Goal: Task Accomplishment & Management: Use online tool/utility

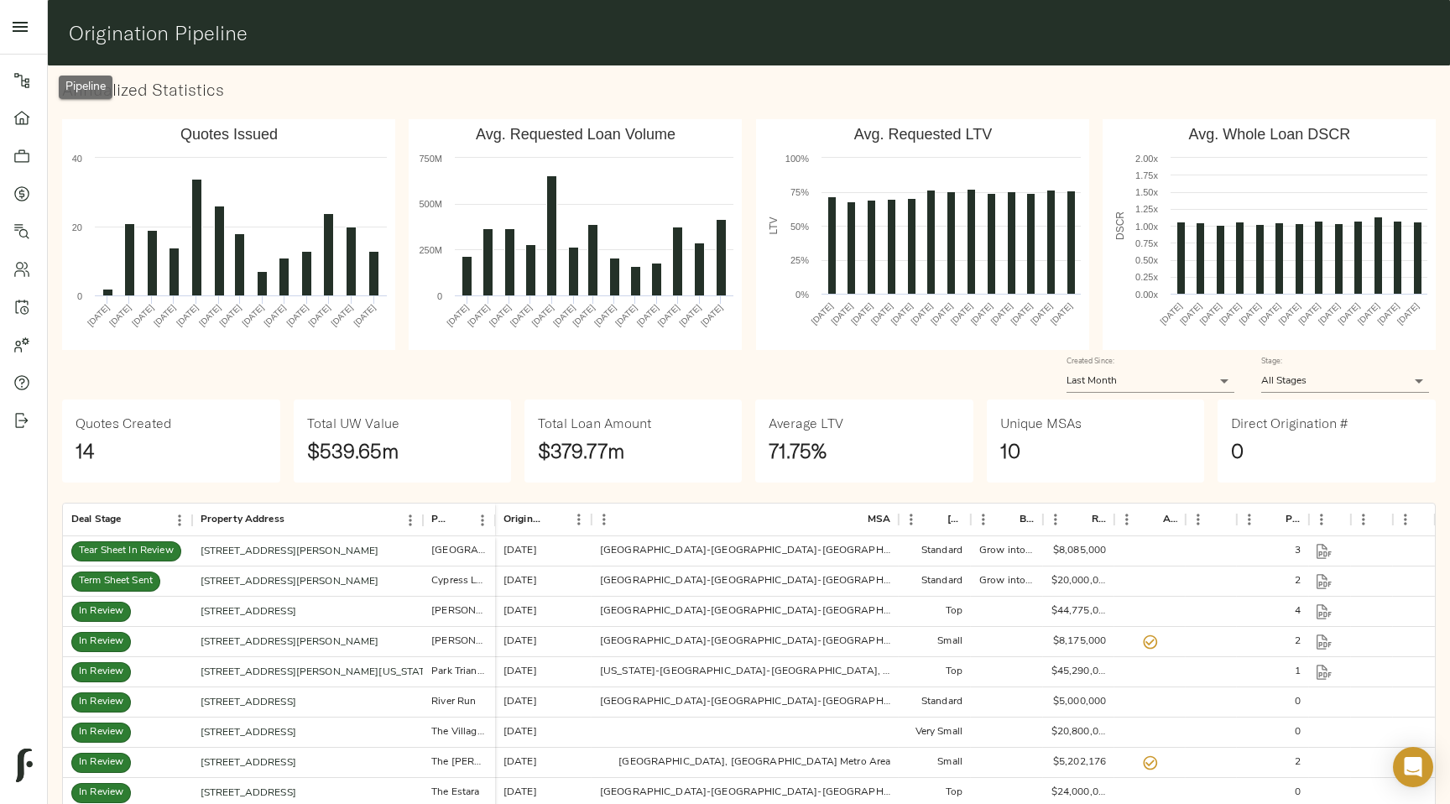
click at [17, 78] on icon at bounding box center [21, 80] width 17 height 17
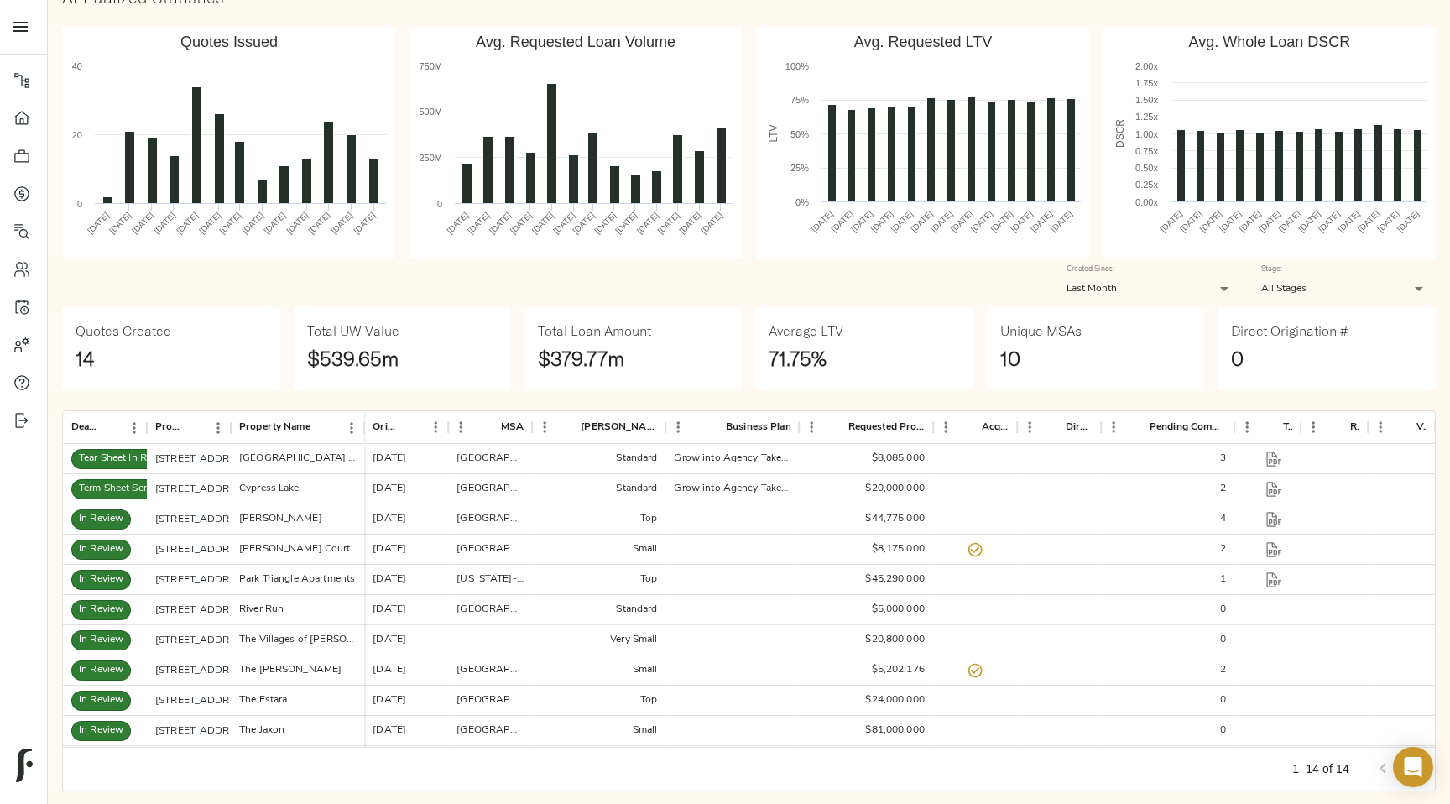
scroll to position [111, 0]
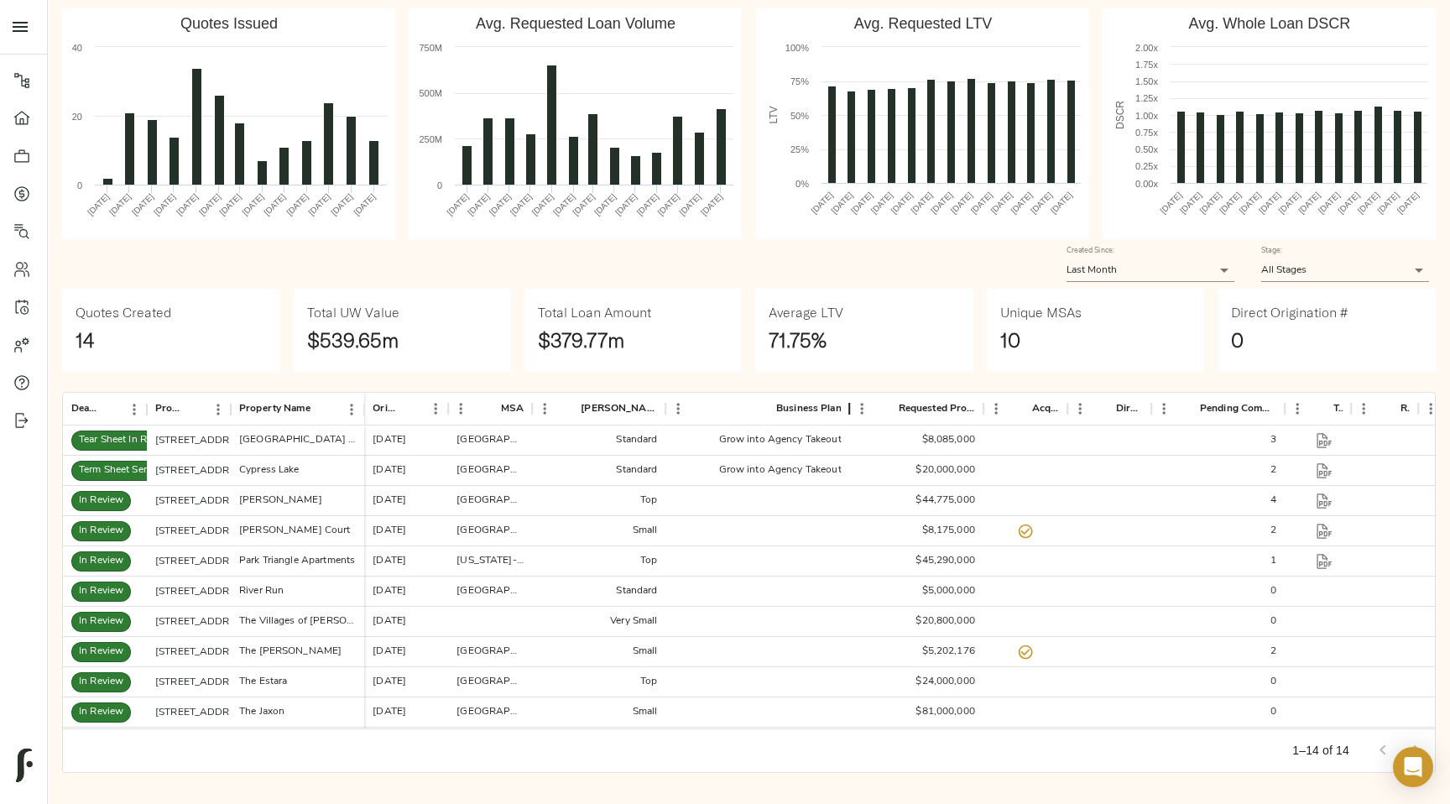
drag, startPoint x: 796, startPoint y: 415, endPoint x: 847, endPoint y: 420, distance: 50.5
click at [847, 420] on div "Business Plan" at bounding box center [850, 409] width 20 height 33
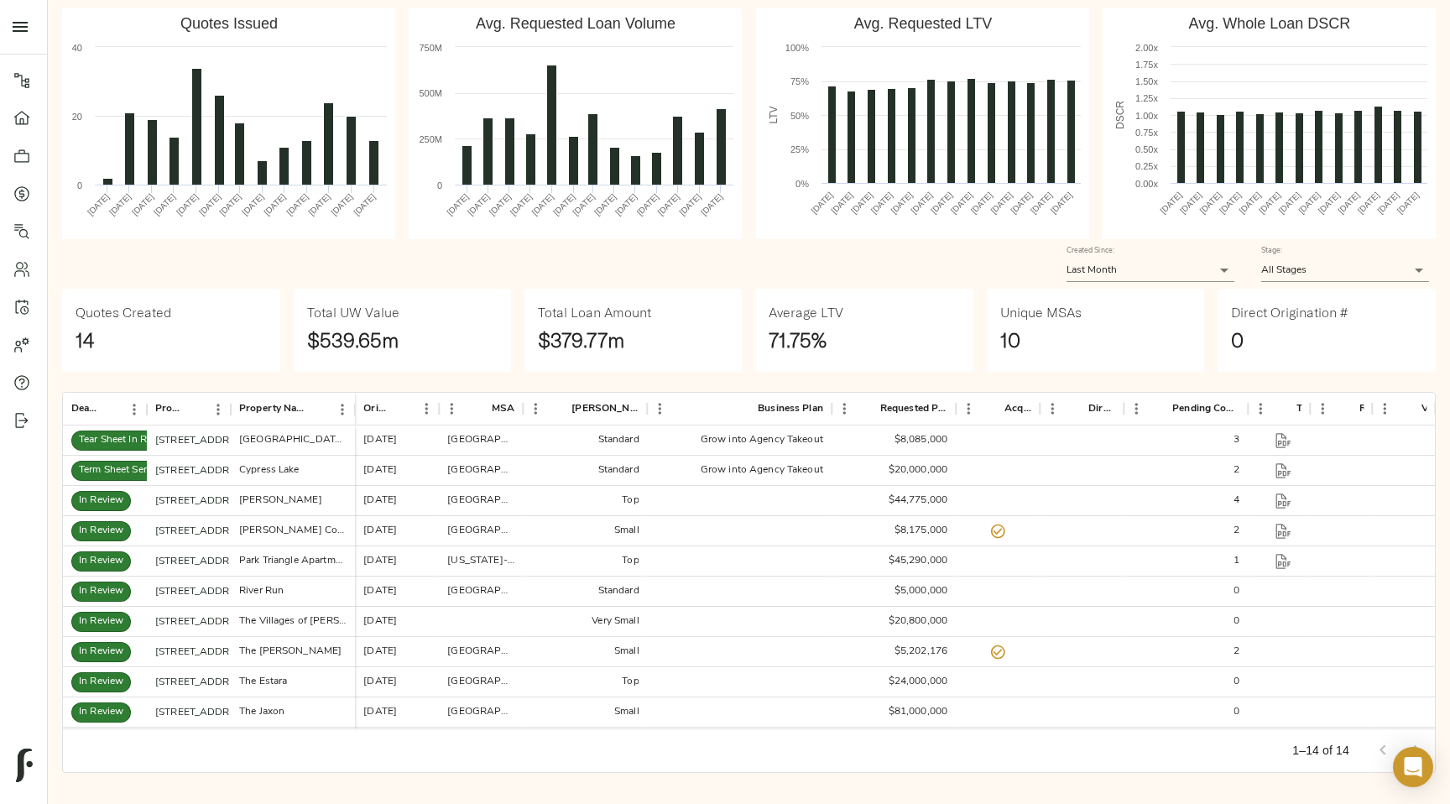
click at [431, 409] on div "Origination Date" at bounding box center [439, 409] width 20 height 33
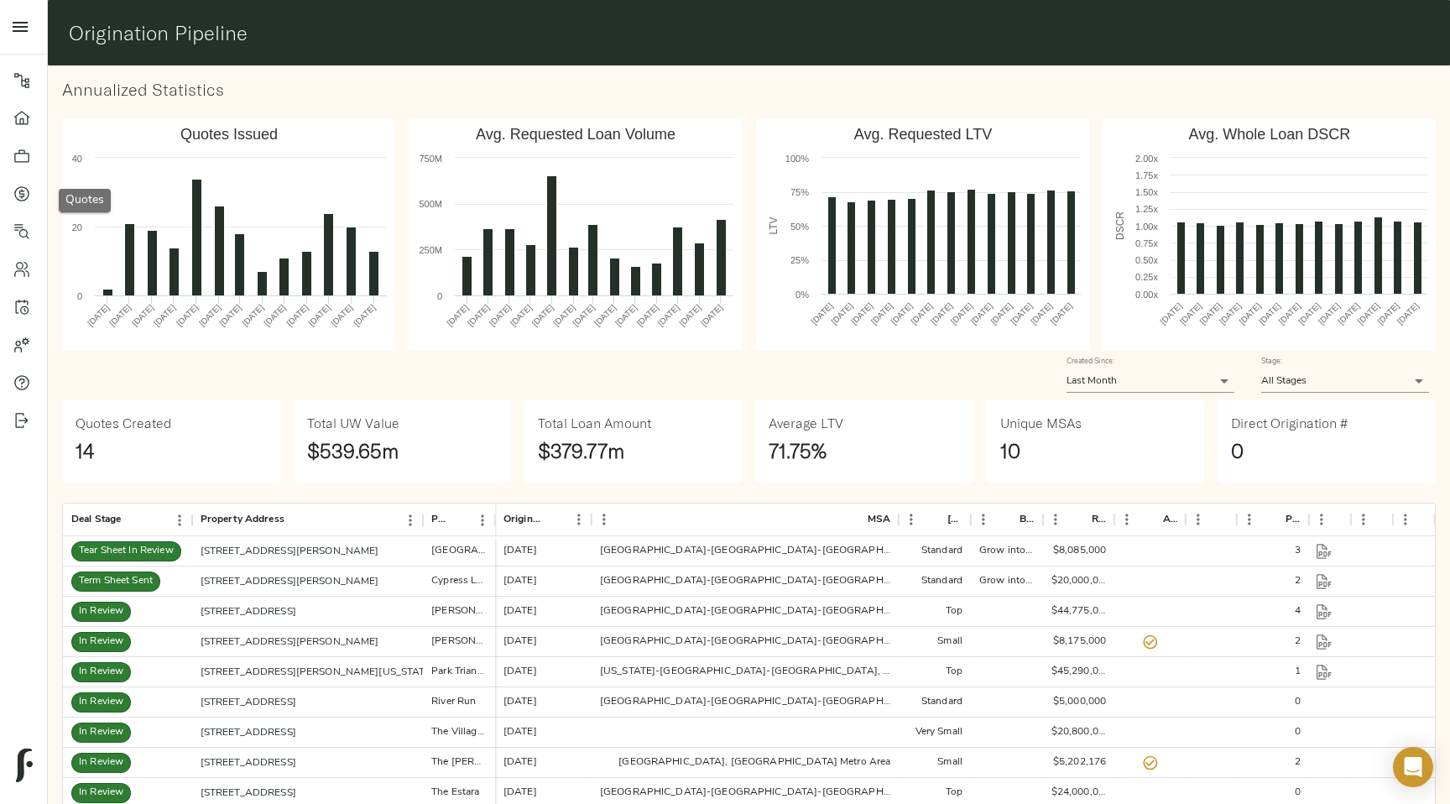
click at [26, 181] on link "Quotes" at bounding box center [23, 194] width 47 height 38
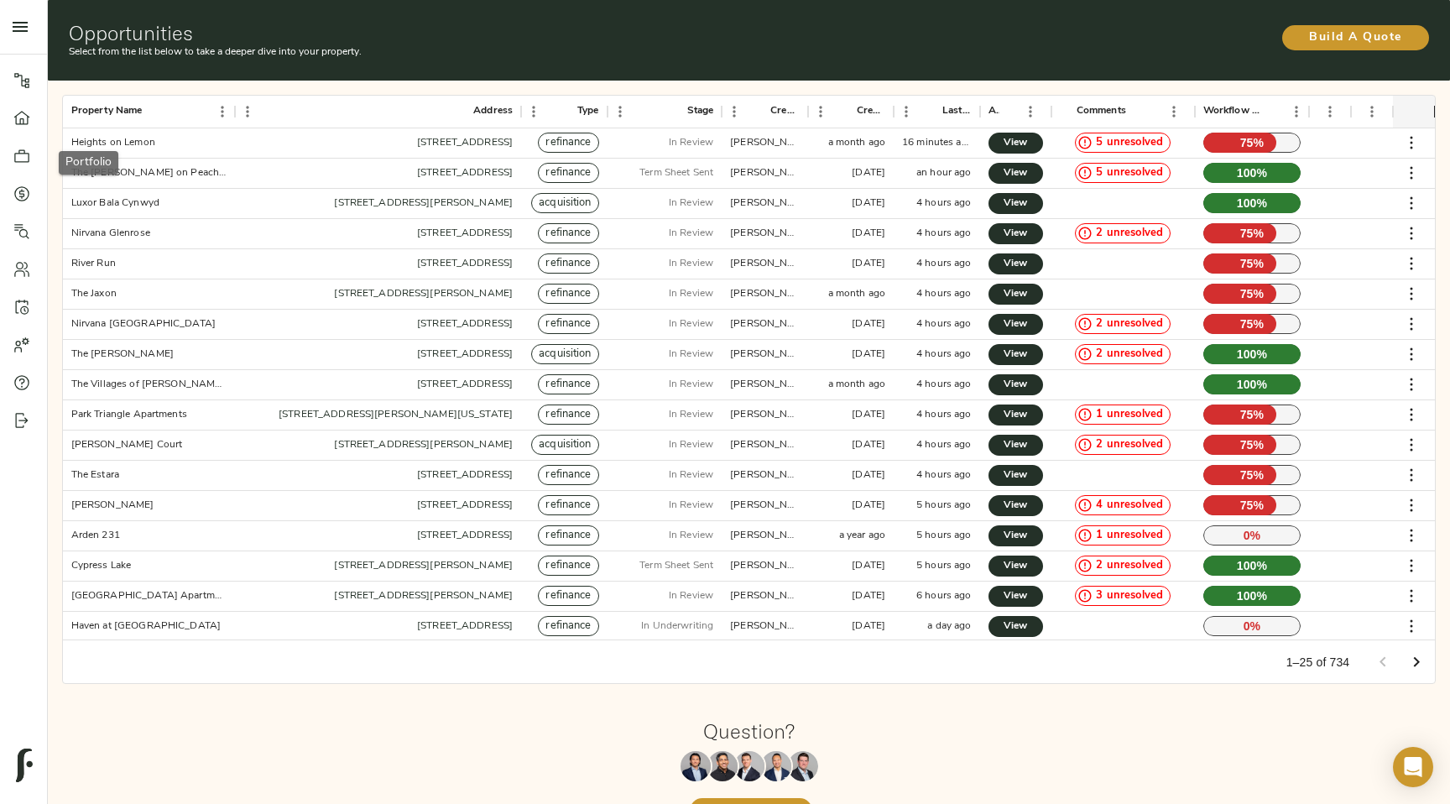
click at [25, 153] on icon at bounding box center [21, 155] width 15 height 13
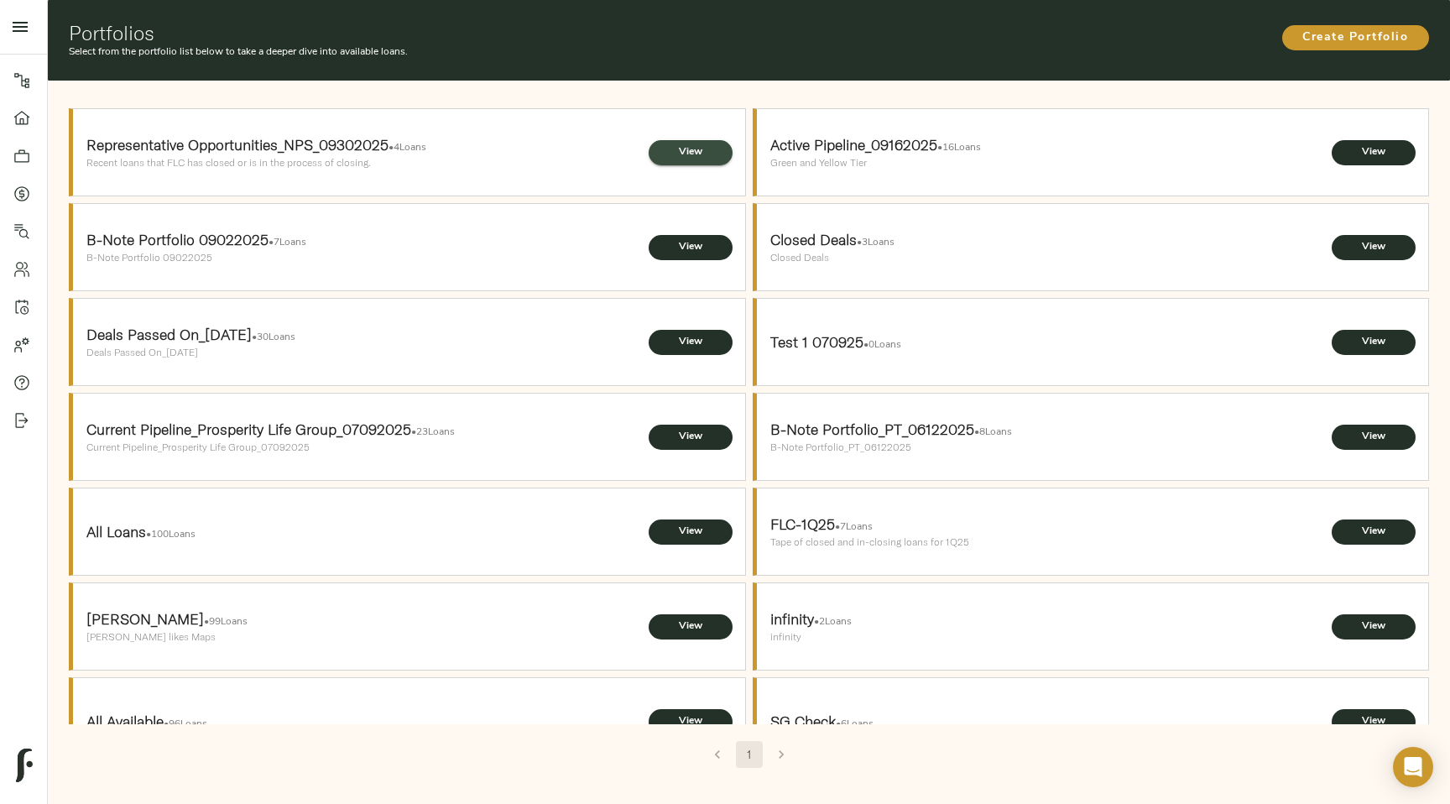
click at [668, 159] on span "View" at bounding box center [690, 152] width 50 height 18
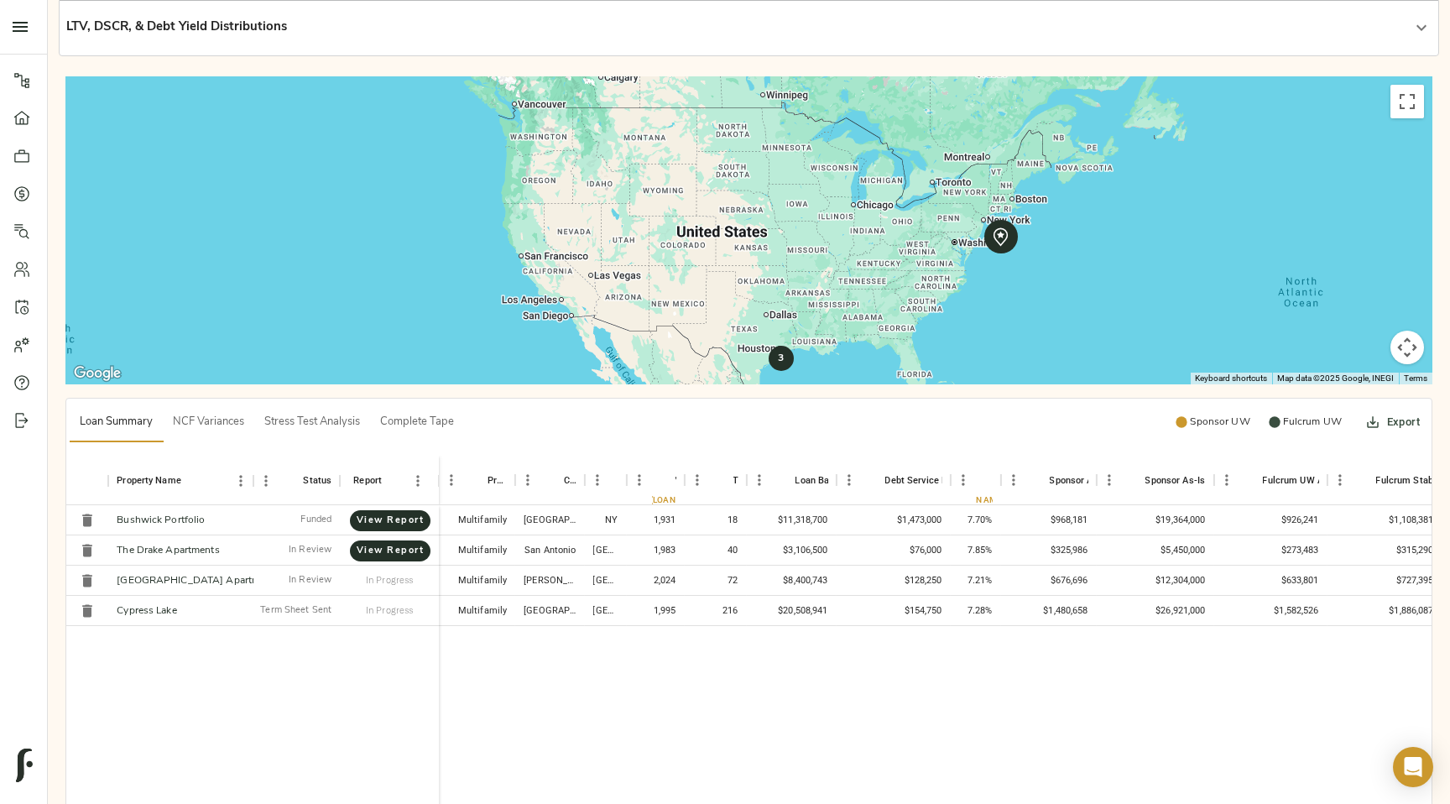
scroll to position [295, 0]
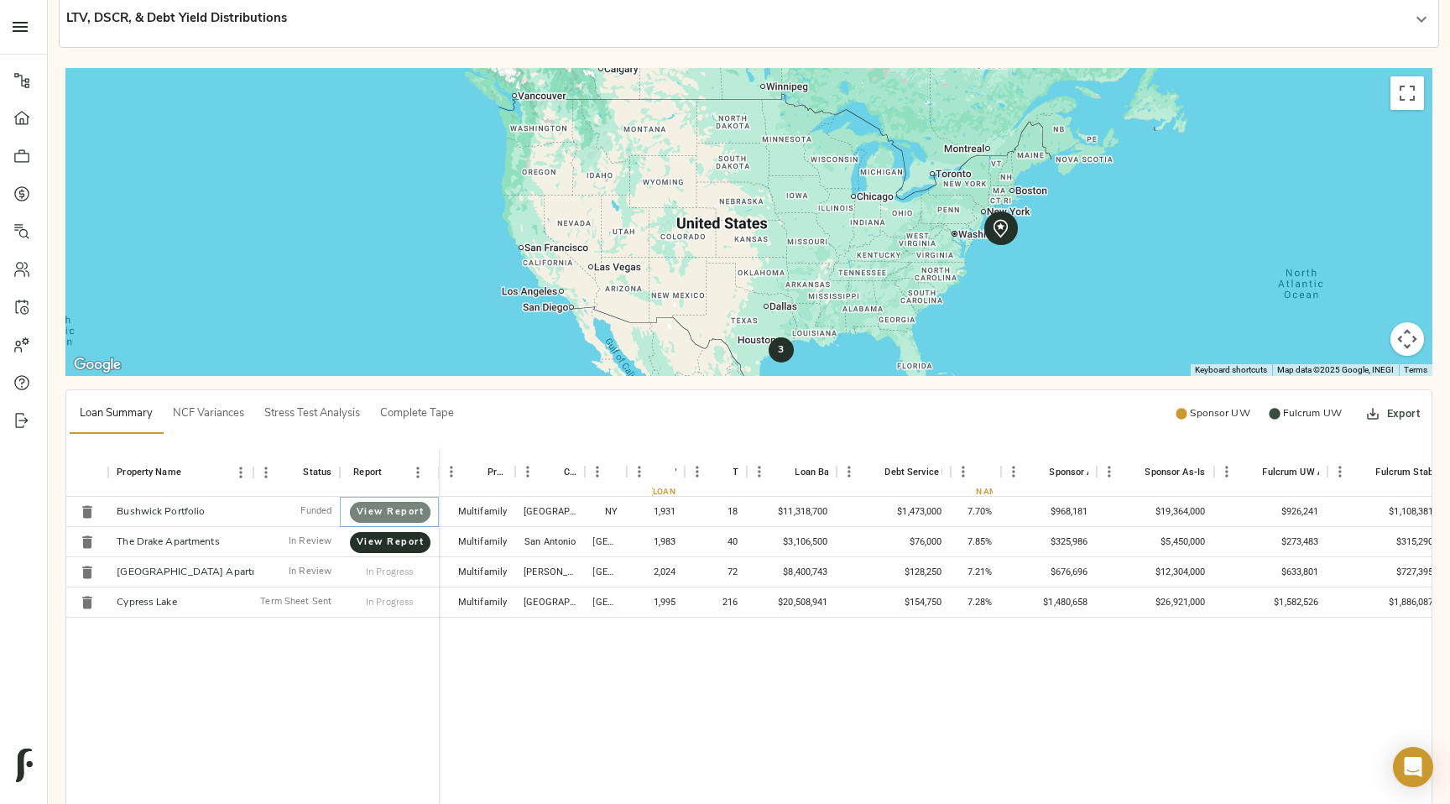
click at [396, 516] on span "View Report" at bounding box center [390, 512] width 47 height 16
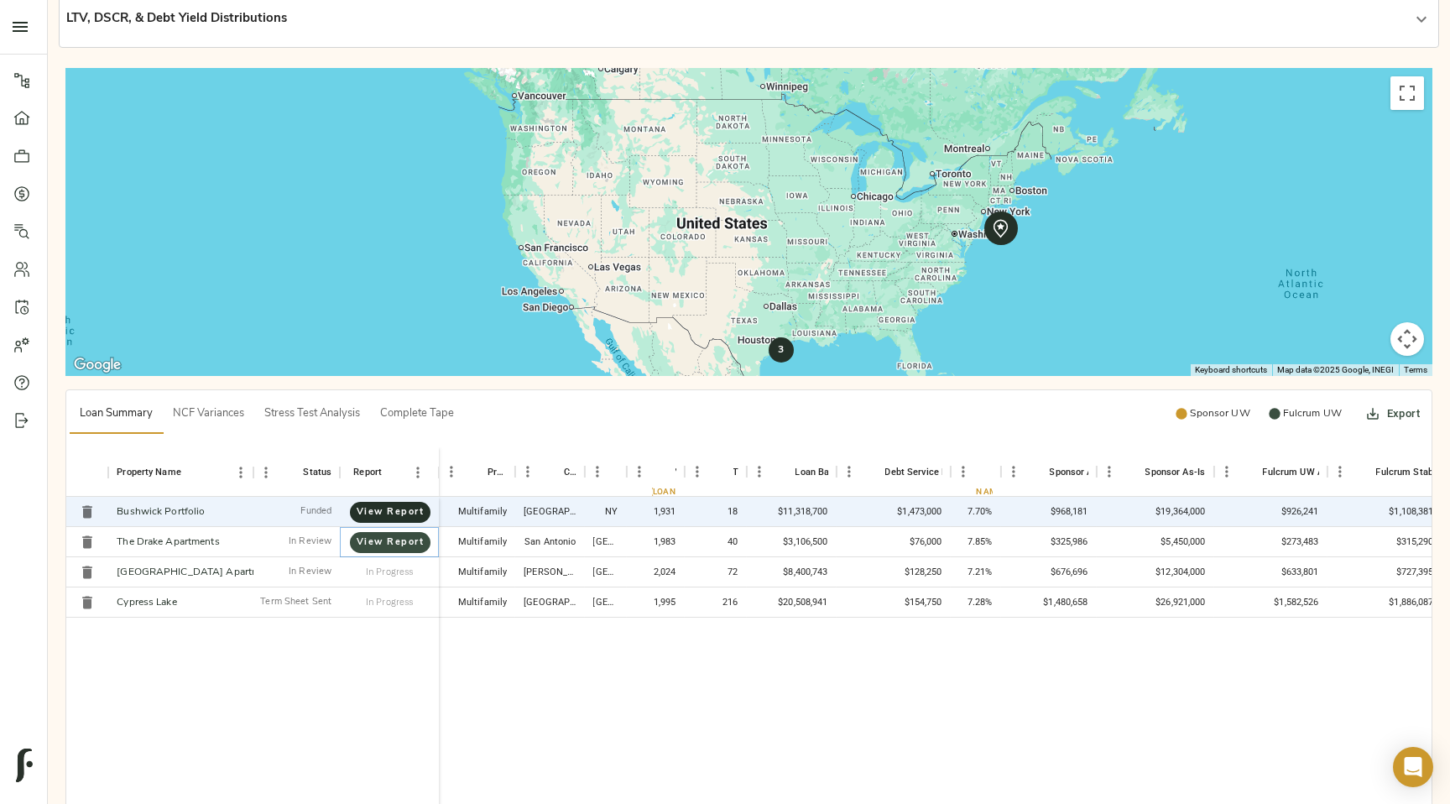
click at [402, 542] on span "View Report" at bounding box center [390, 542] width 47 height 16
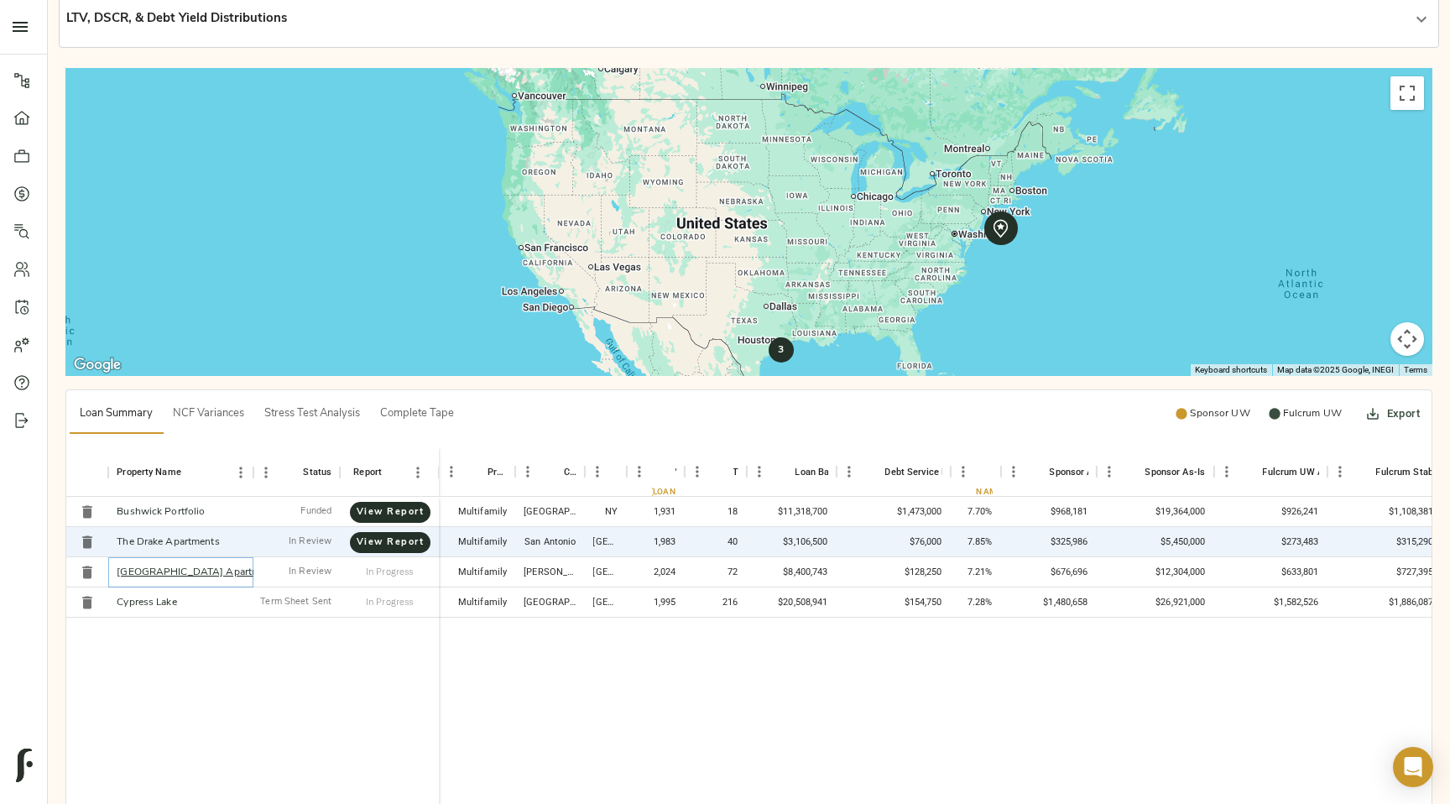
click at [211, 572] on link "[GEOGRAPHIC_DATA] Apartments" at bounding box center [198, 572] width 163 height 10
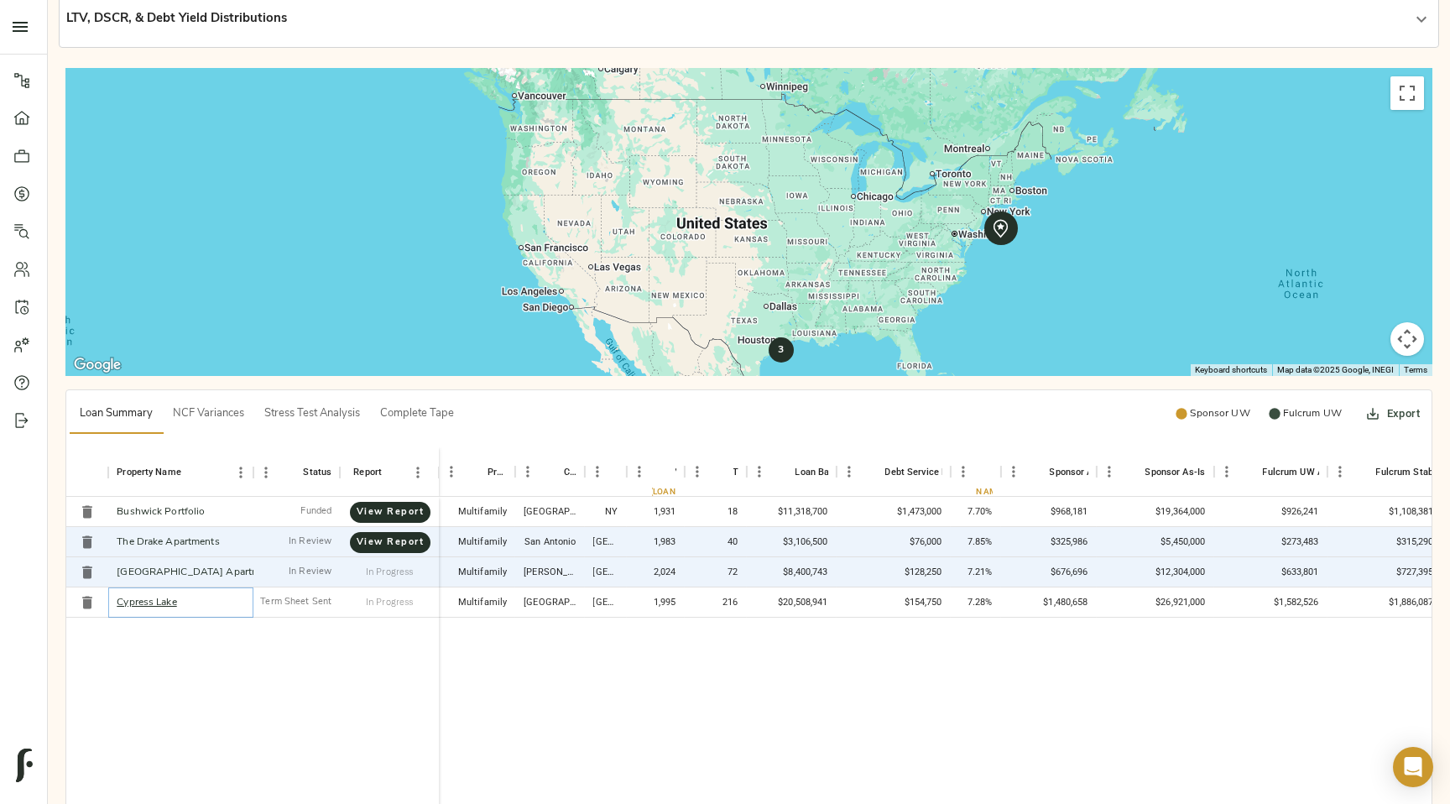
click at [162, 604] on link "Cypress Lake" at bounding box center [147, 602] width 60 height 10
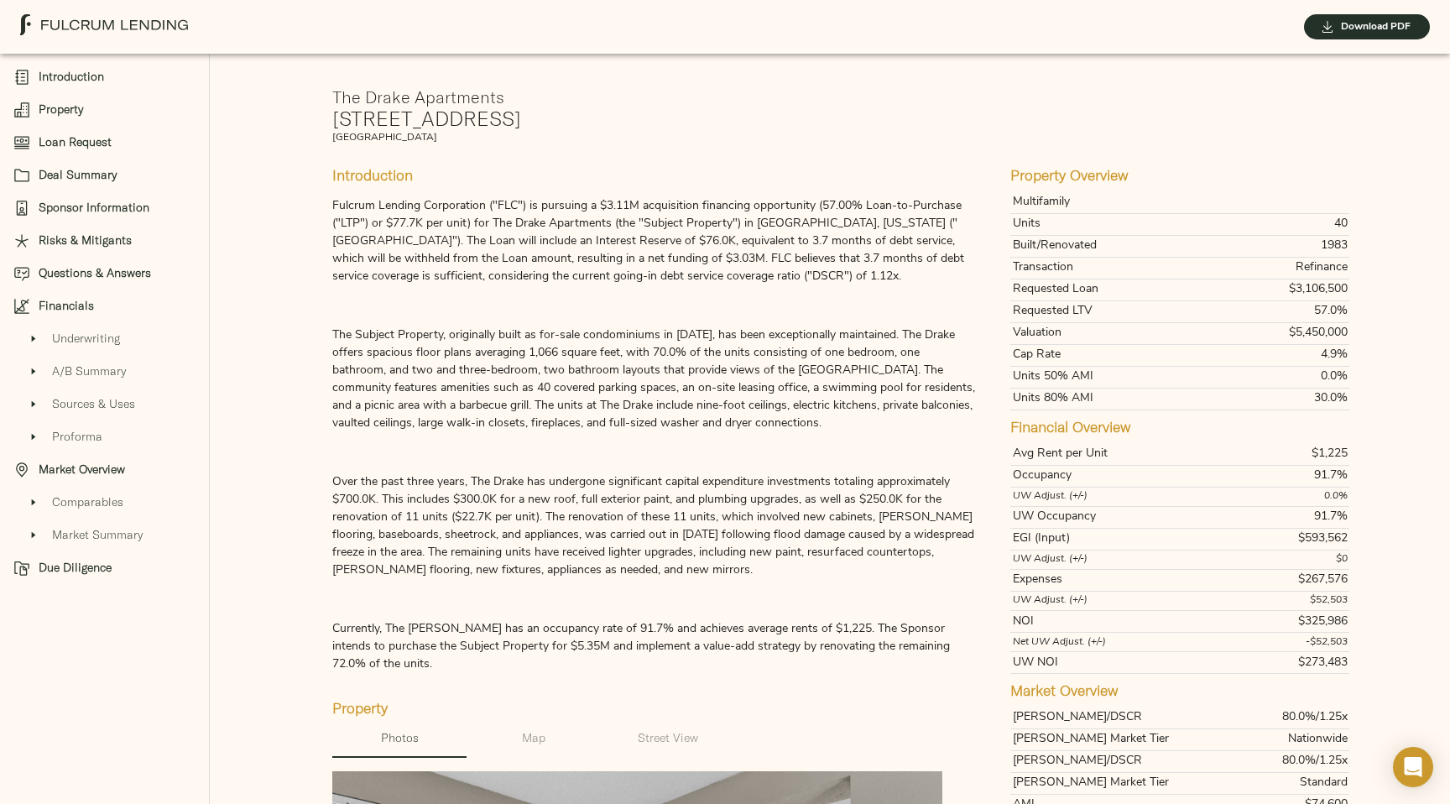
click at [69, 562] on span "Due Diligence" at bounding box center [117, 568] width 157 height 18
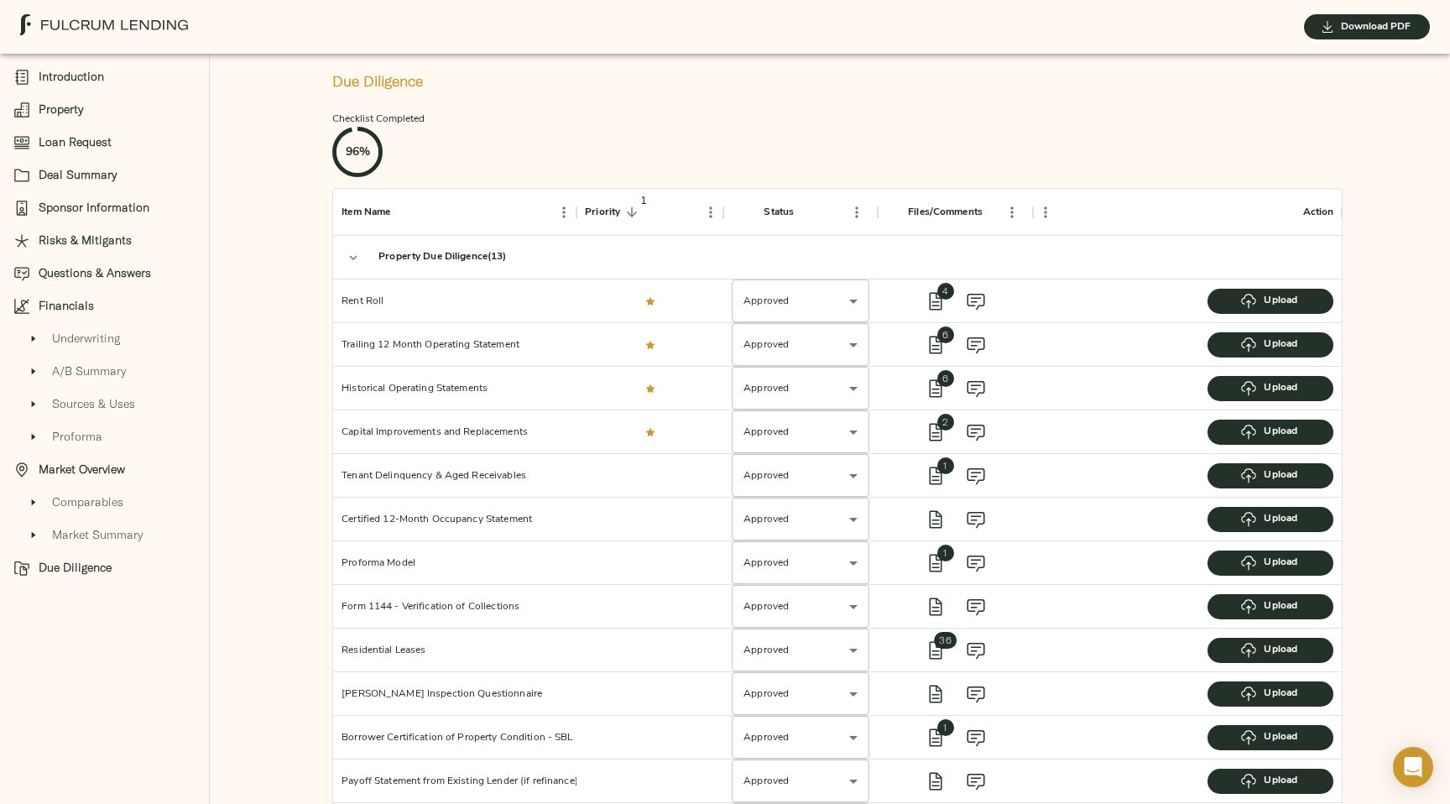
scroll to position [3739, 0]
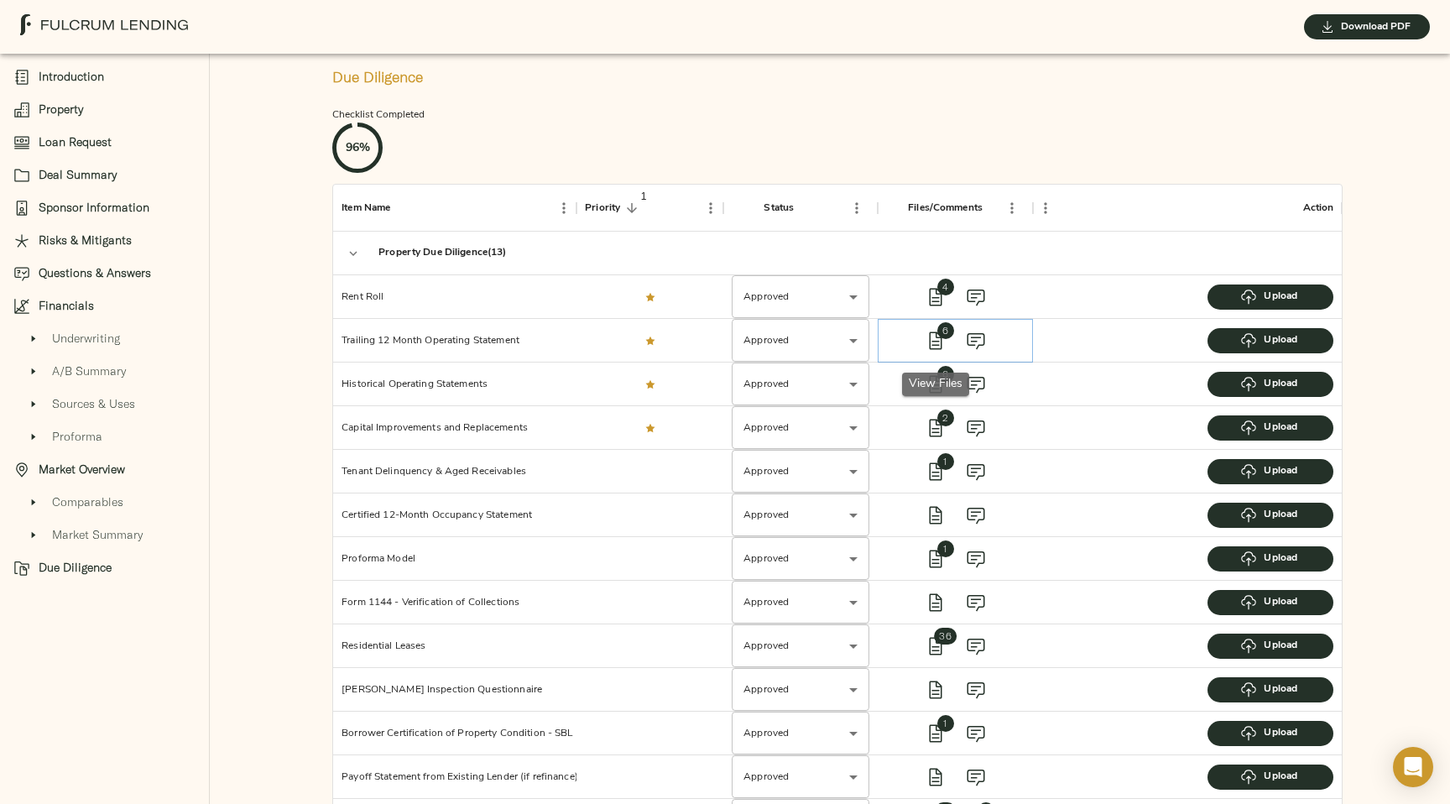
click at [939, 335] on span "6" at bounding box center [945, 330] width 17 height 17
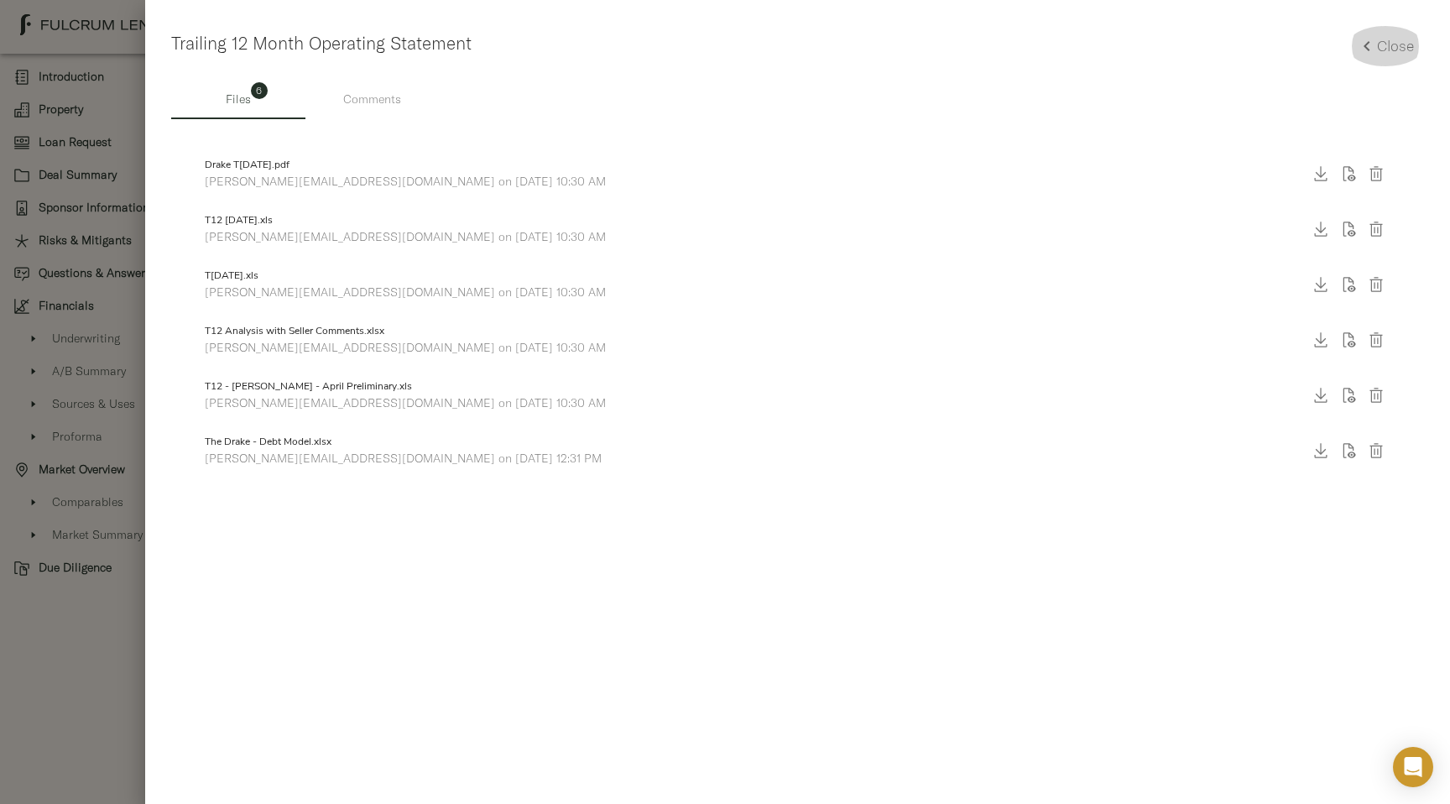
click at [1405, 49] on h5 "Close" at bounding box center [1395, 45] width 37 height 19
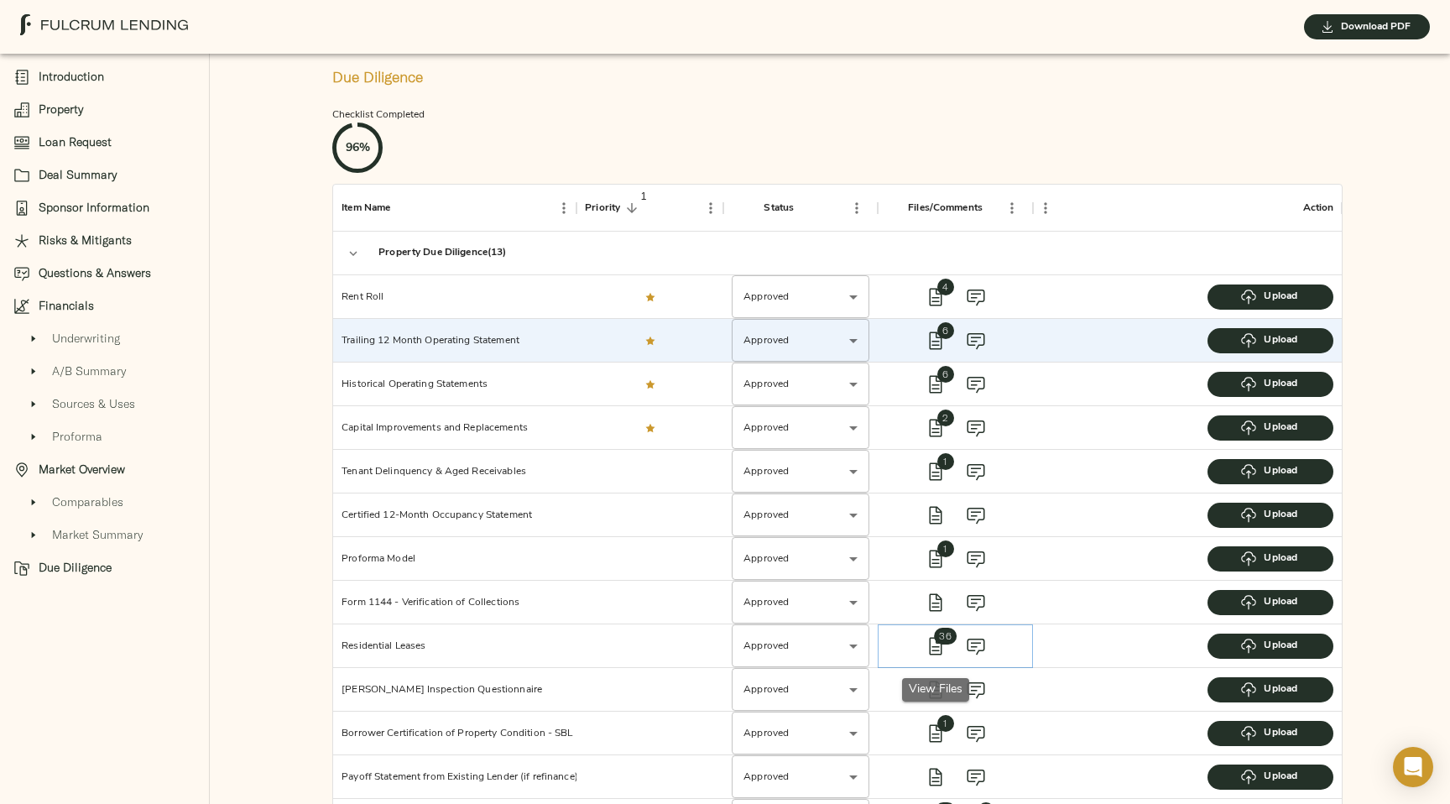
click at [935, 656] on span "36" at bounding box center [935, 646] width 40 height 40
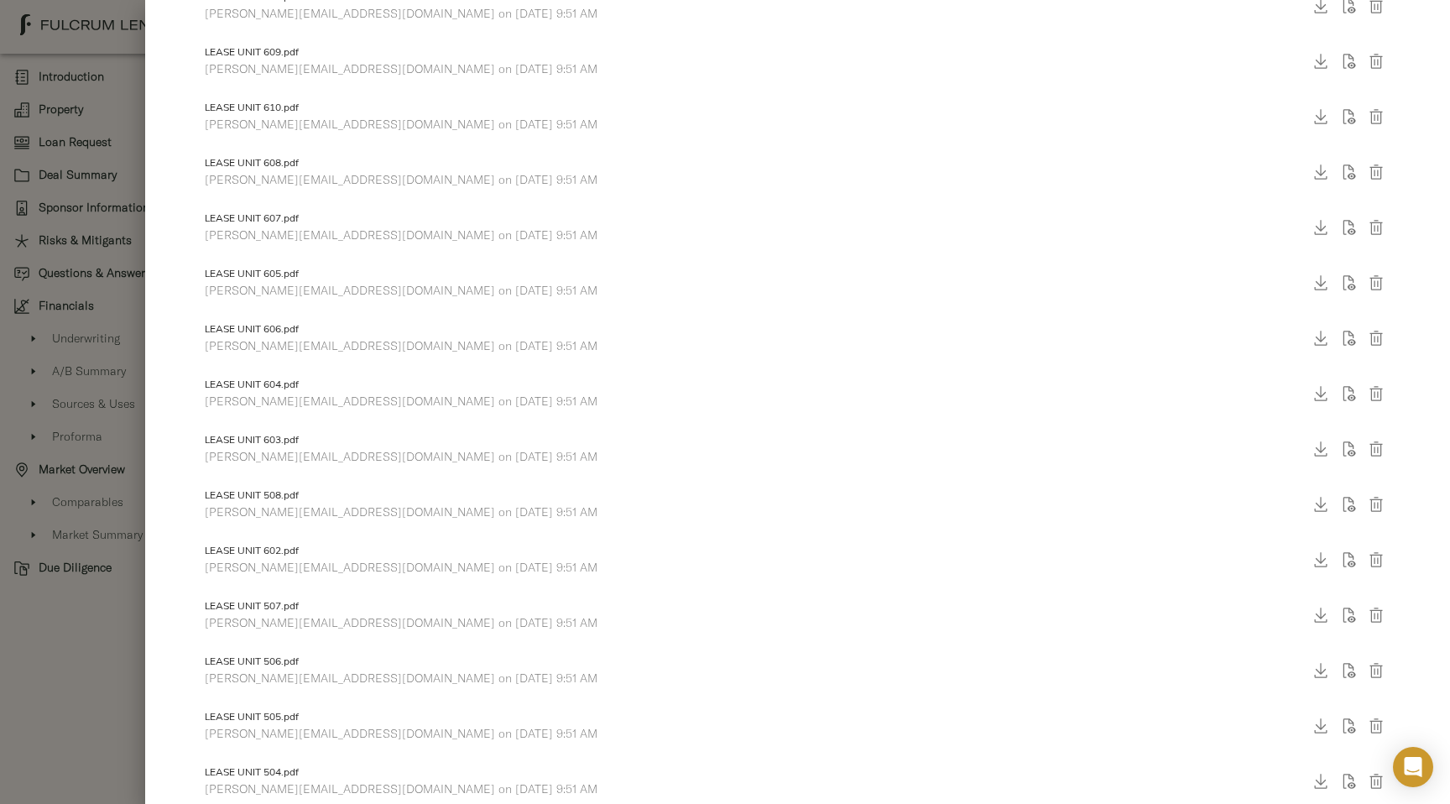
scroll to position [440, 0]
click at [343, 357] on p "christine@fulcrumlendingcorp.com on August 7, 2023 9:51 AM" at bounding box center [747, 349] width 1085 height 17
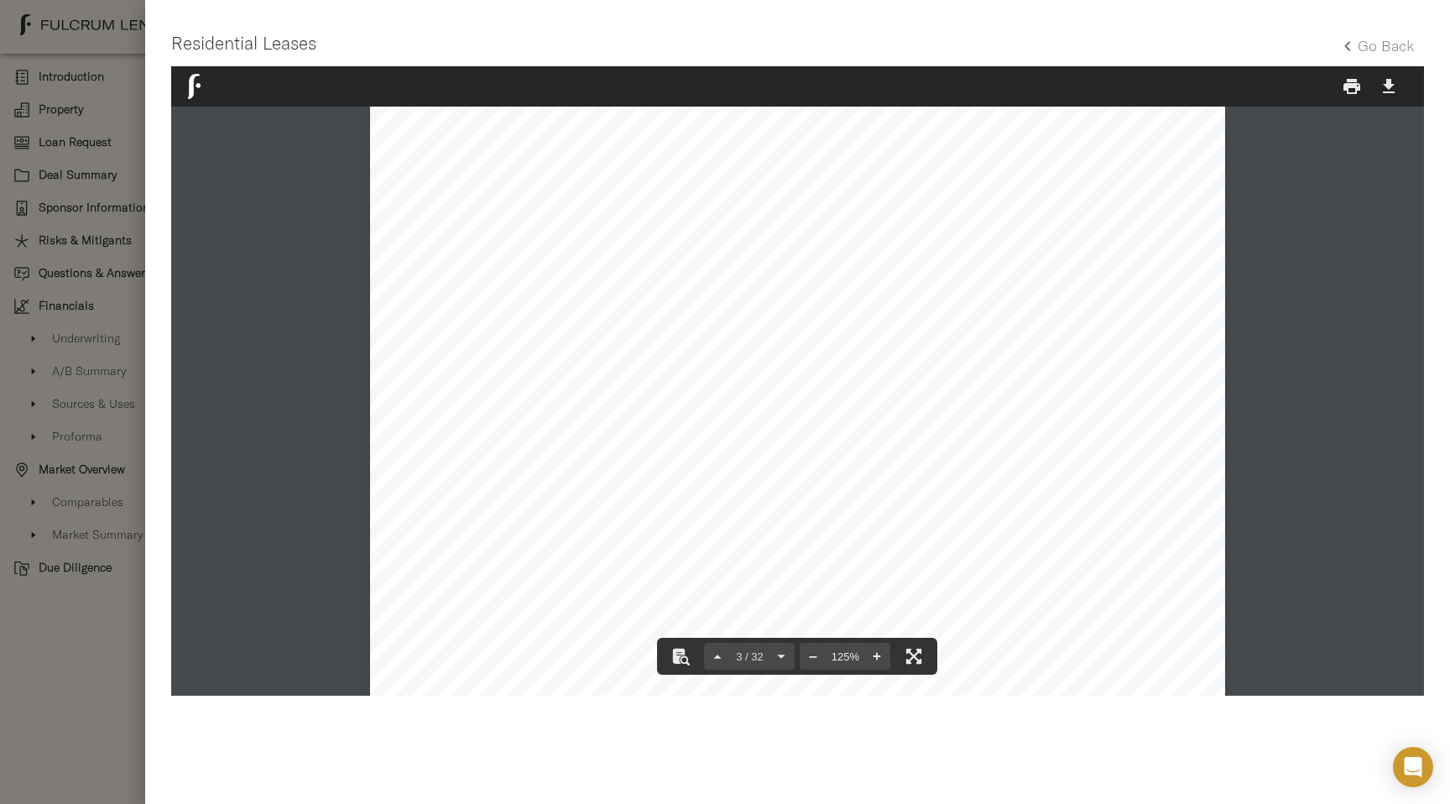
scroll to position [4349, 0]
click at [1394, 50] on h5 "Go Back" at bounding box center [1386, 45] width 56 height 19
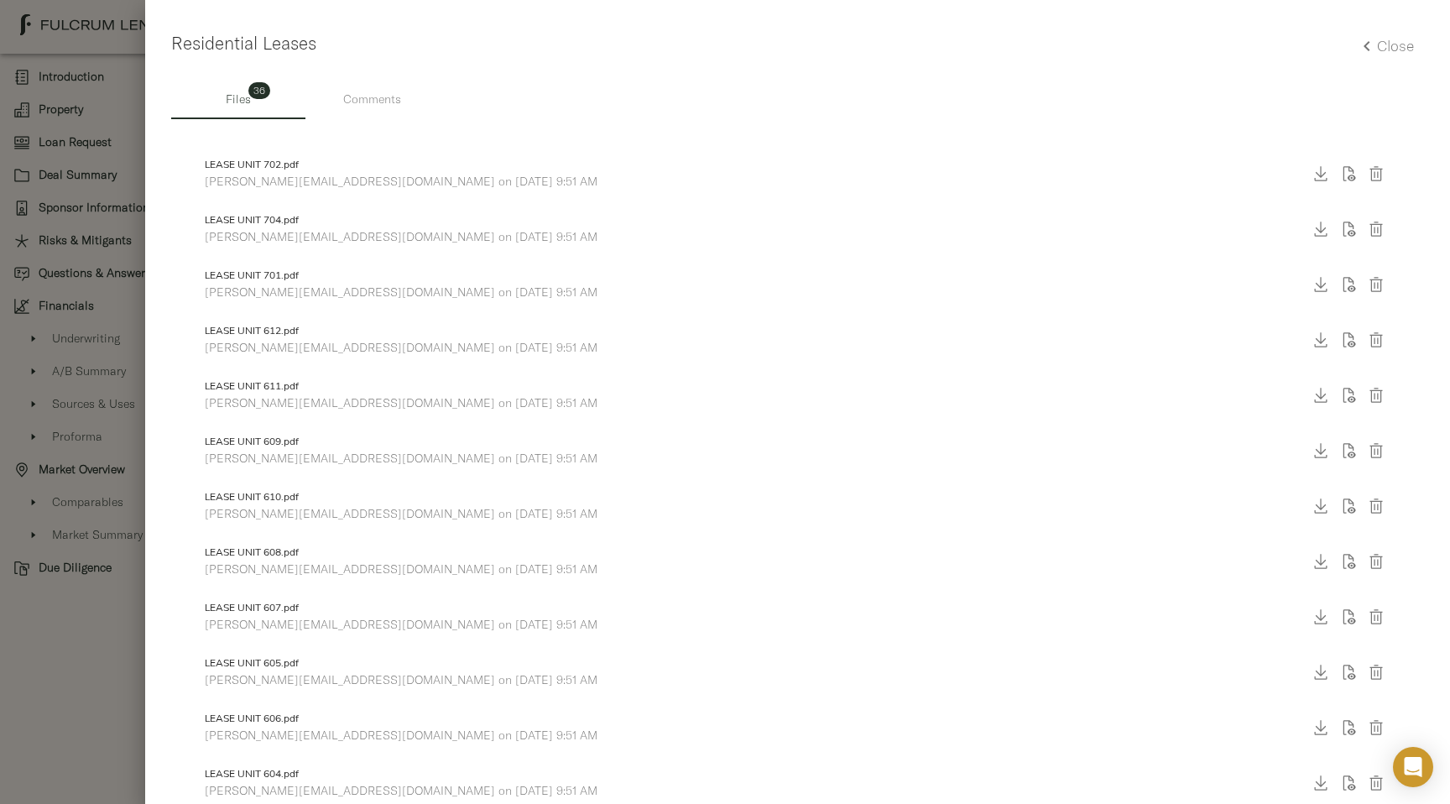
click at [384, 102] on span "Comments" at bounding box center [372, 99] width 114 height 21
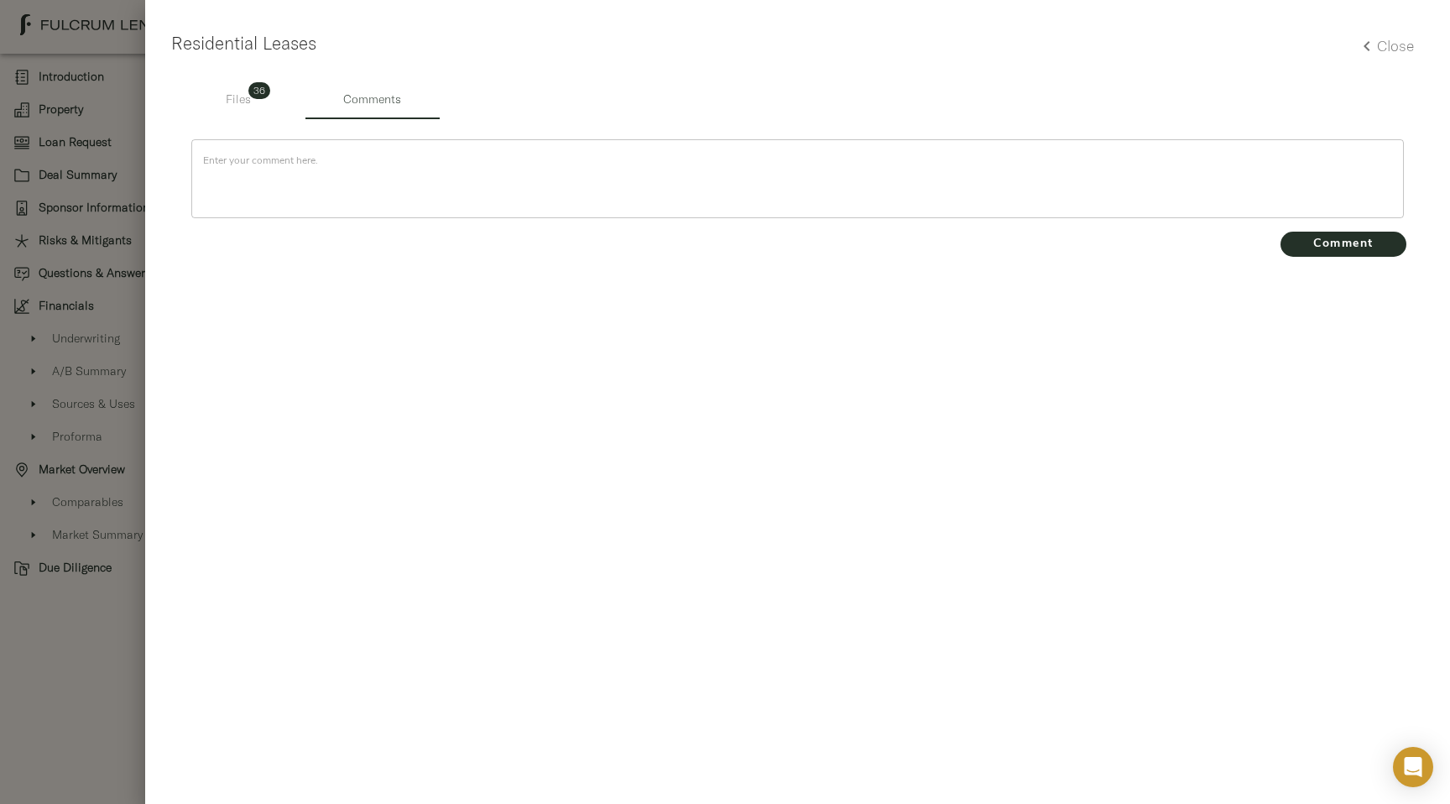
click at [1405, 53] on h5 "Close" at bounding box center [1395, 45] width 37 height 19
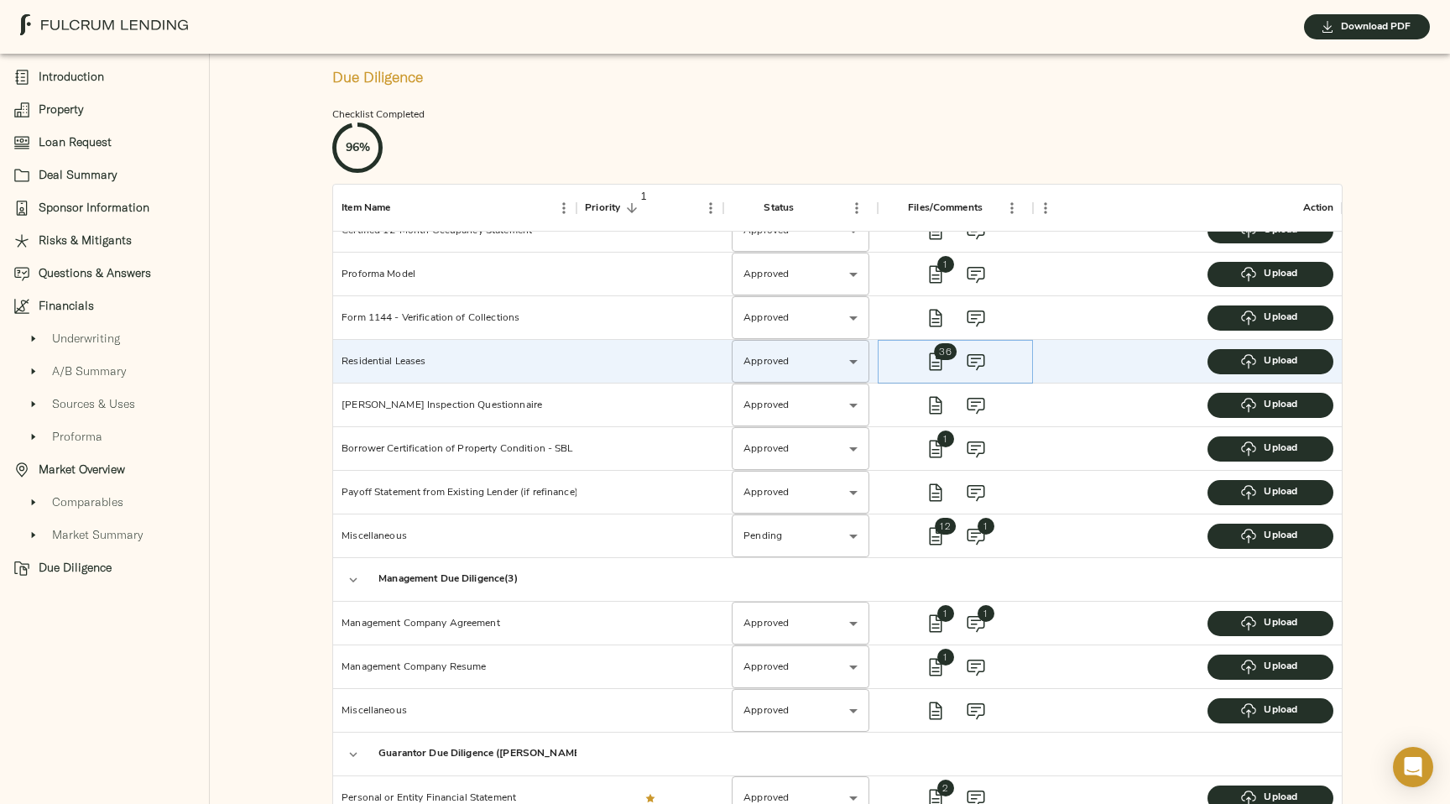
scroll to position [322, 0]
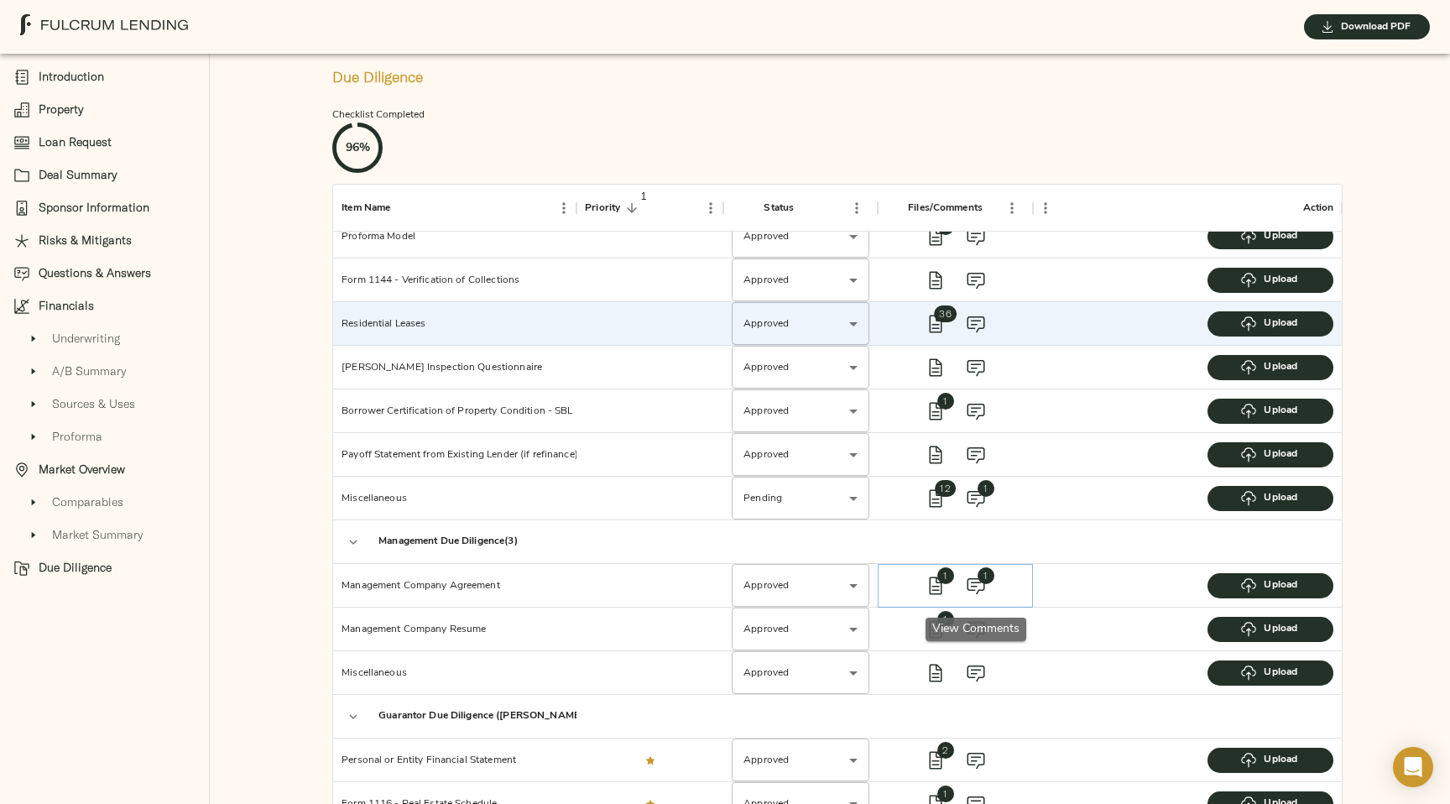
click at [980, 578] on span "1" at bounding box center [985, 575] width 17 height 17
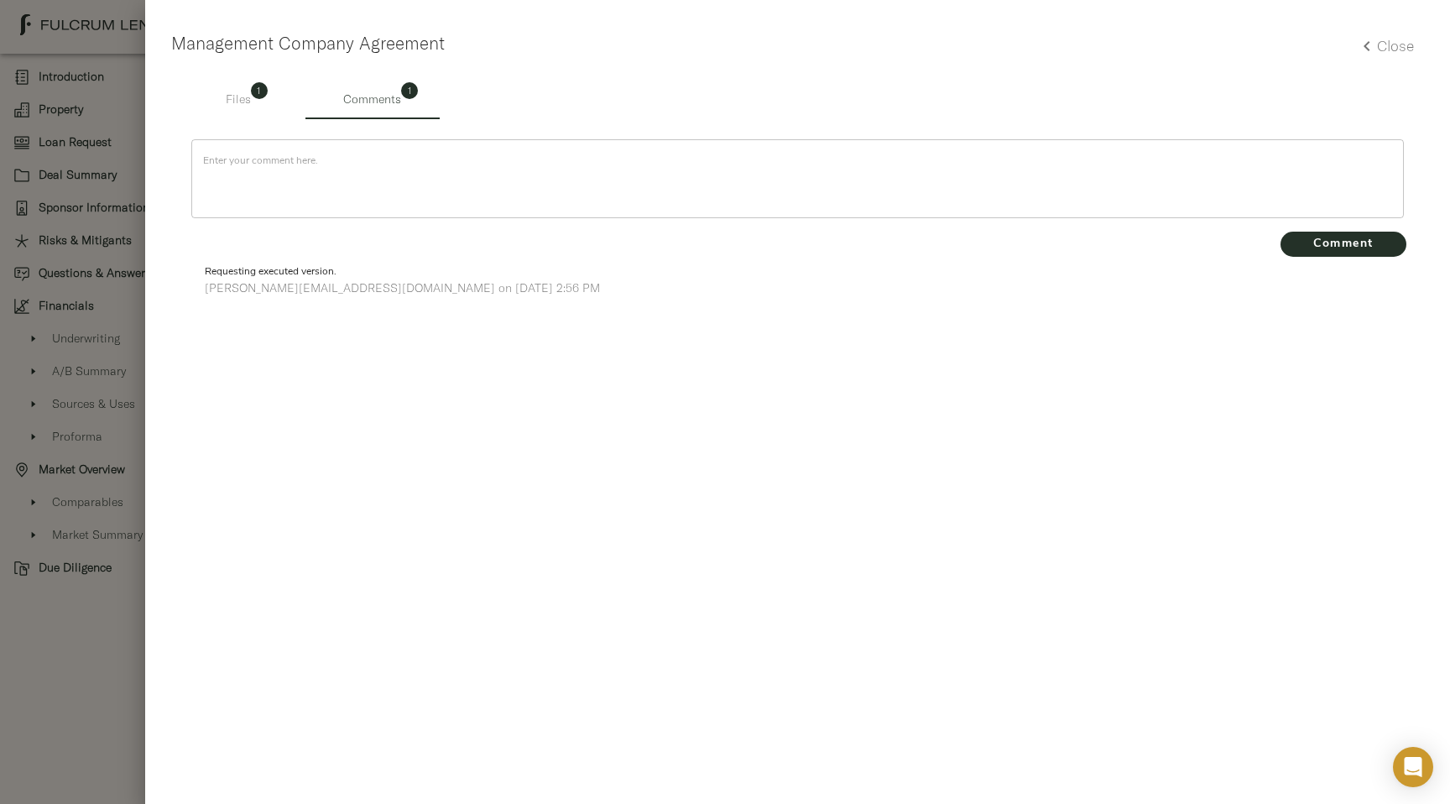
click at [1395, 46] on h5 "Close" at bounding box center [1395, 45] width 37 height 19
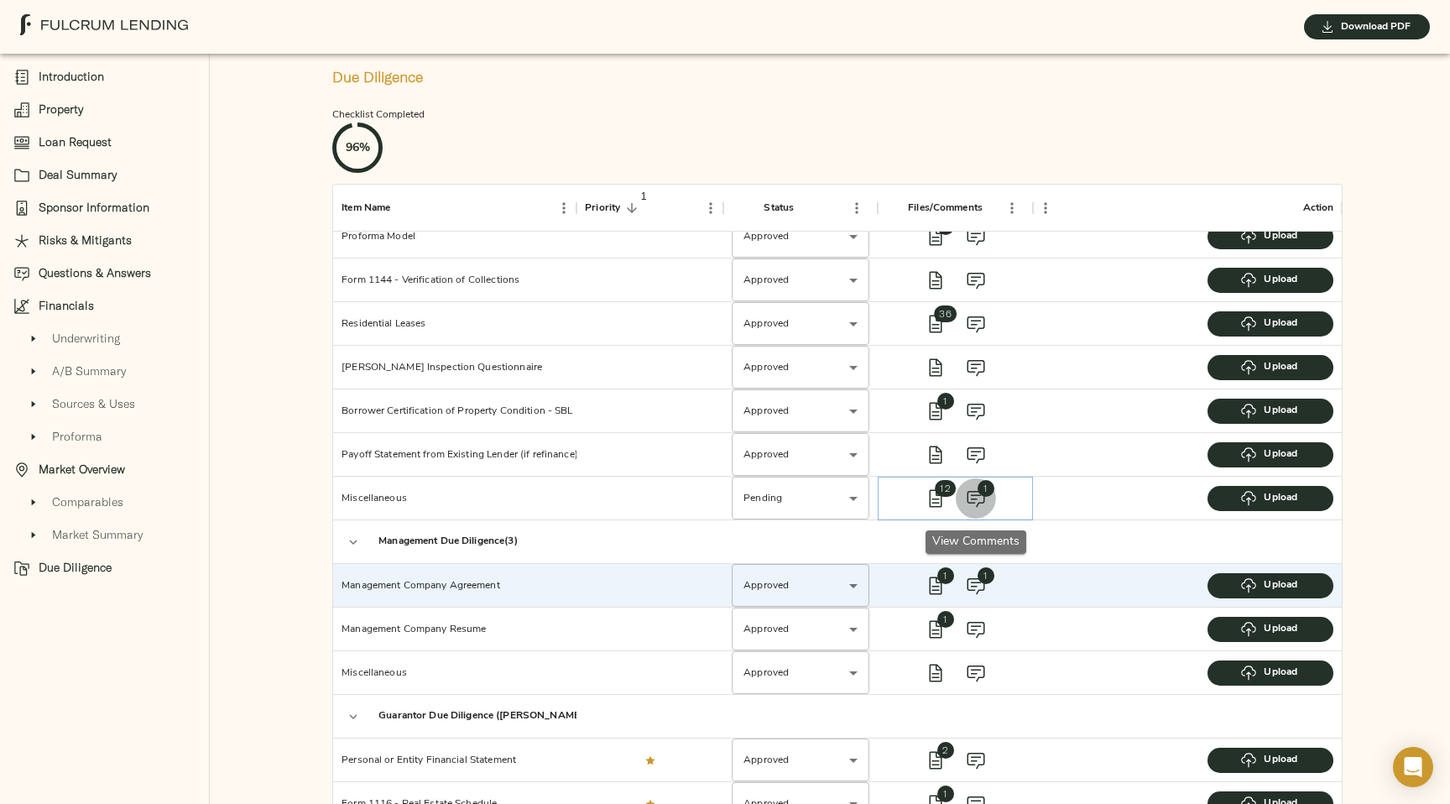
click at [977, 500] on icon "view comments" at bounding box center [976, 498] width 20 height 20
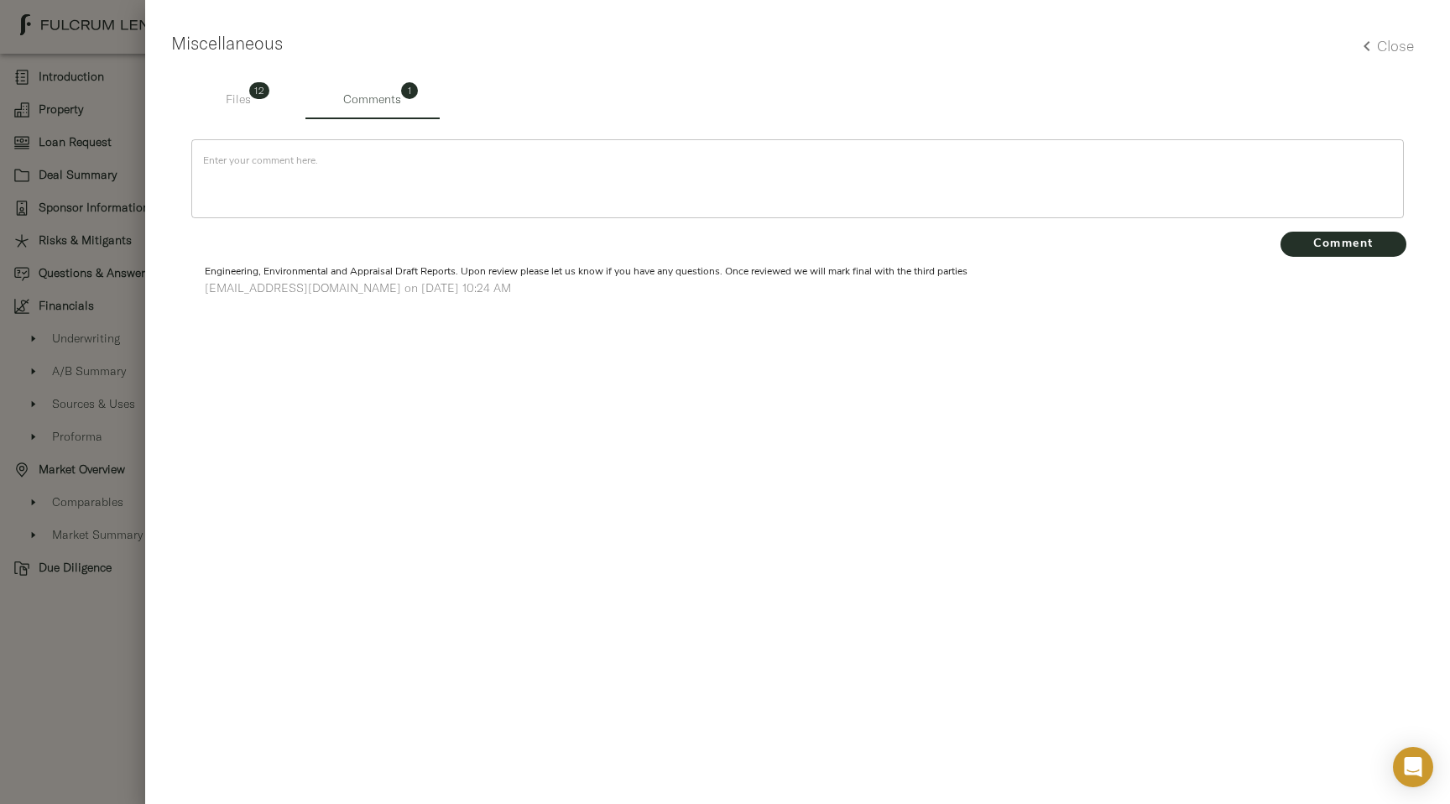
click at [1398, 49] on h5 "Close" at bounding box center [1395, 45] width 37 height 19
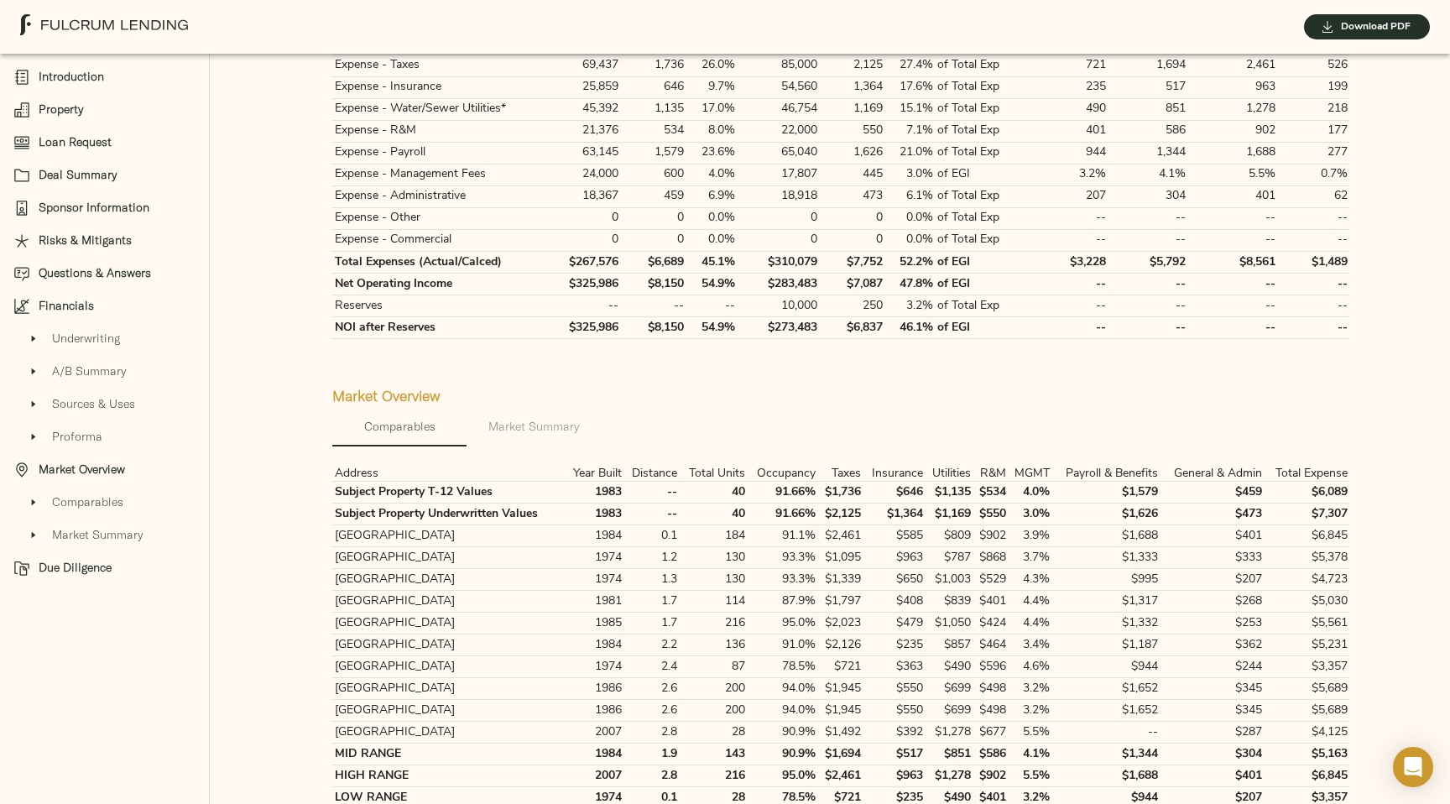
scroll to position [2920, 0]
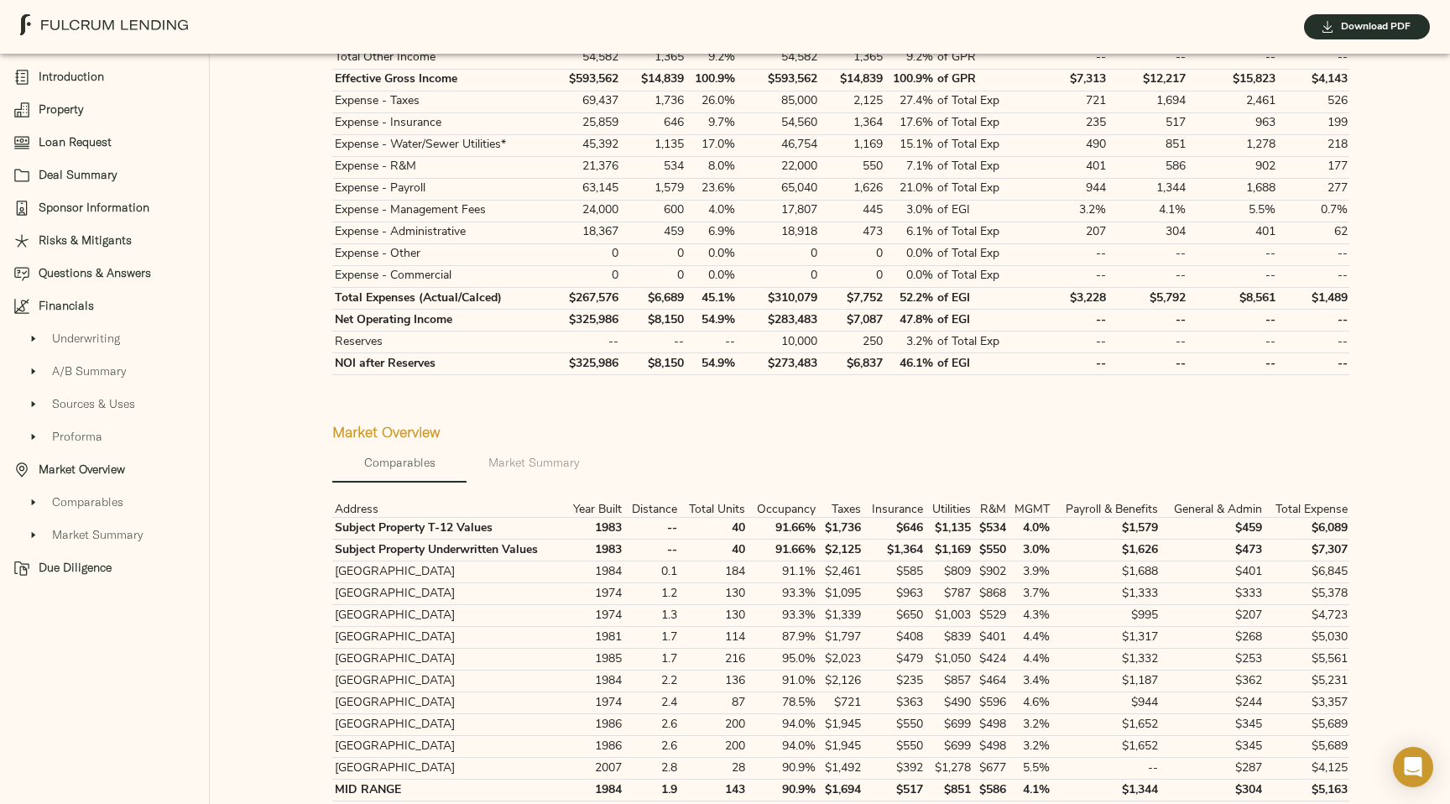
click at [539, 464] on span "Market Summary" at bounding box center [534, 462] width 114 height 21
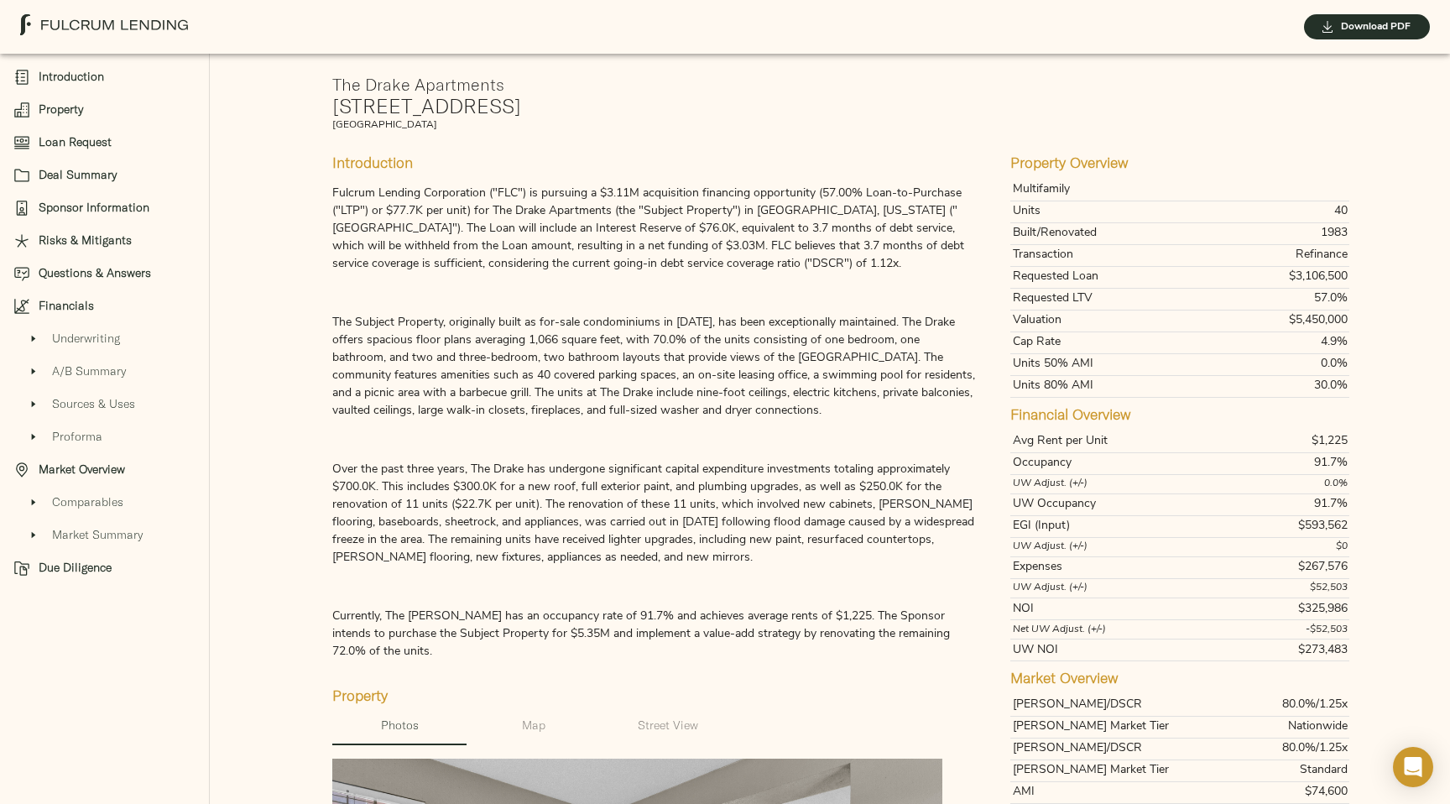
scroll to position [0, 0]
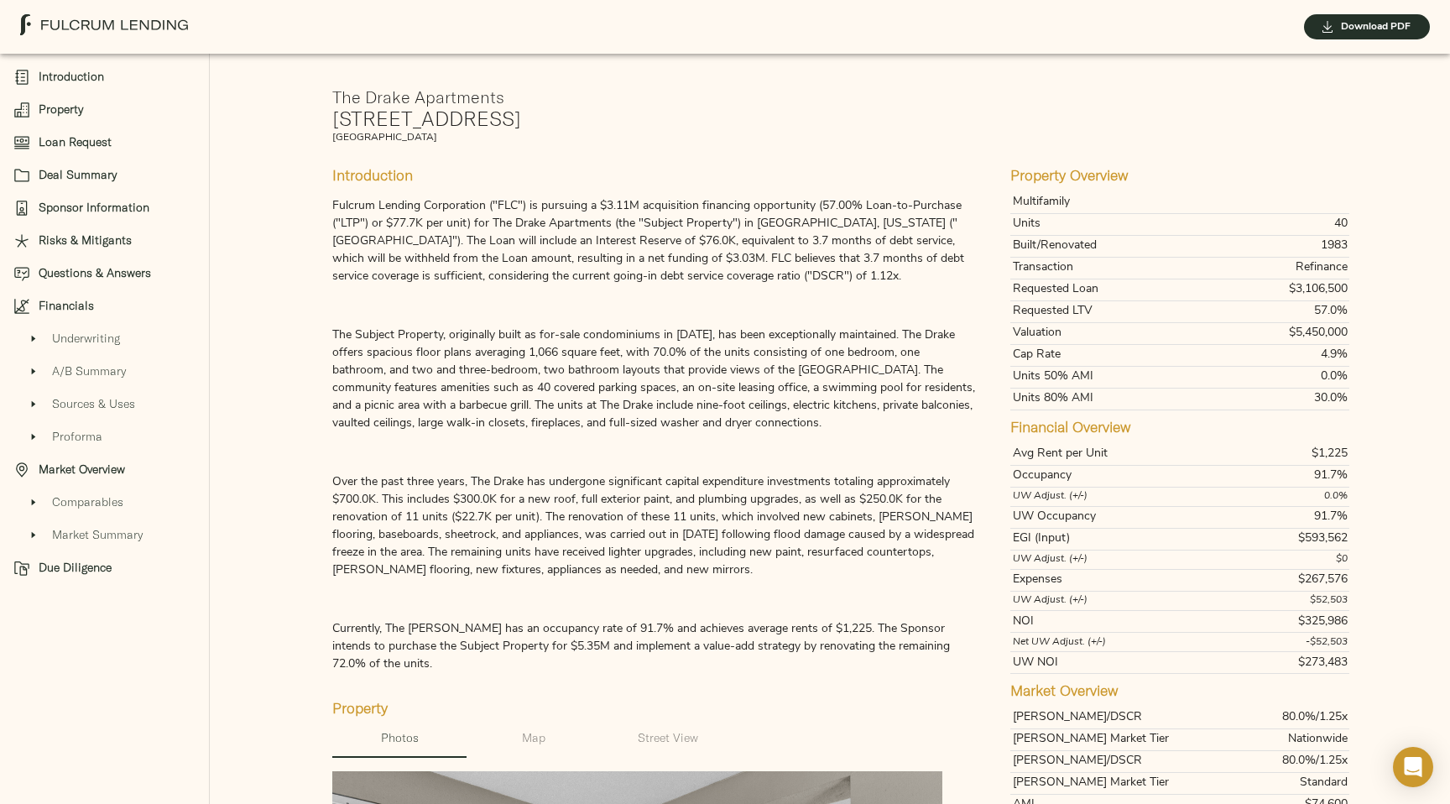
click at [87, 512] on div "Comparables" at bounding box center [104, 502] width 209 height 33
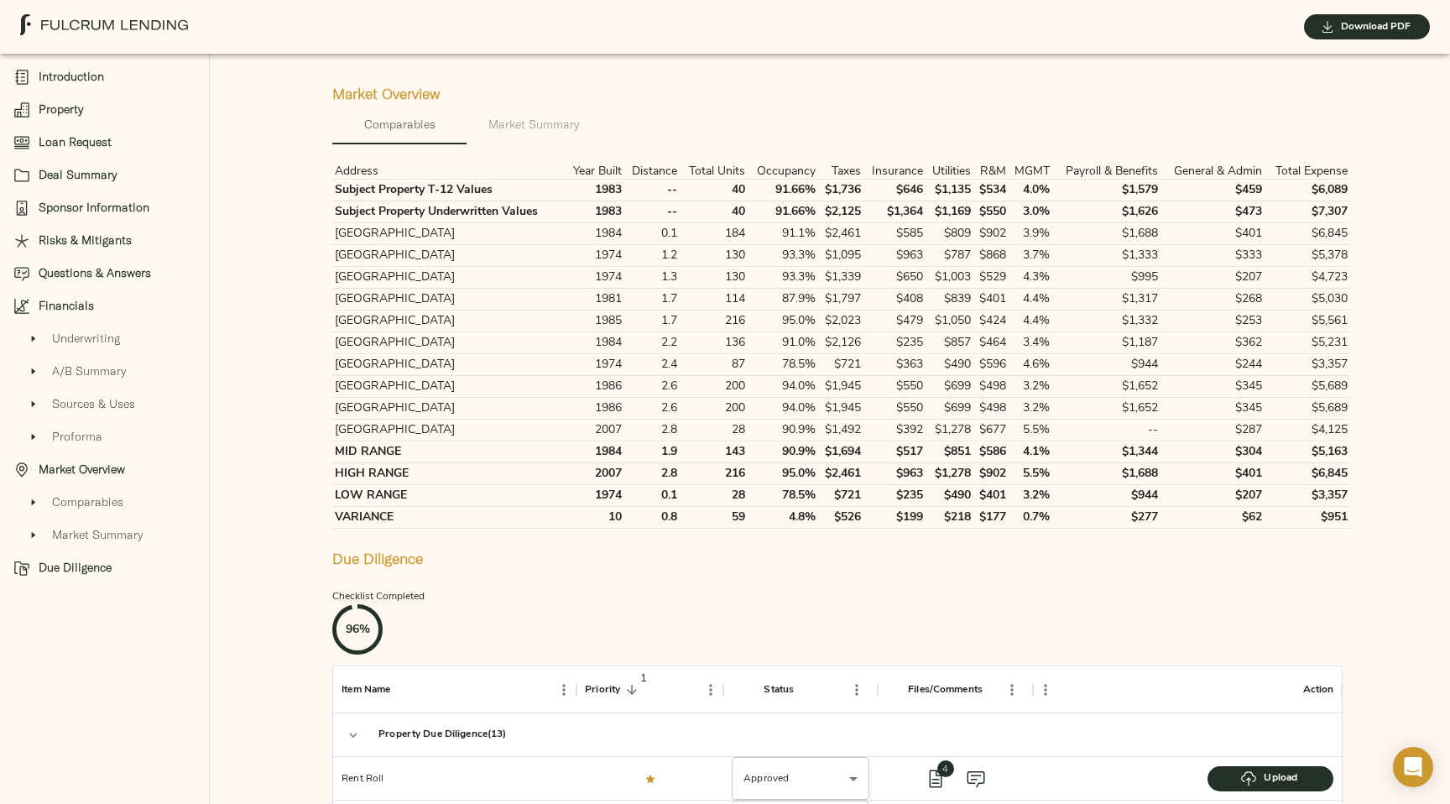
scroll to position [3275, 0]
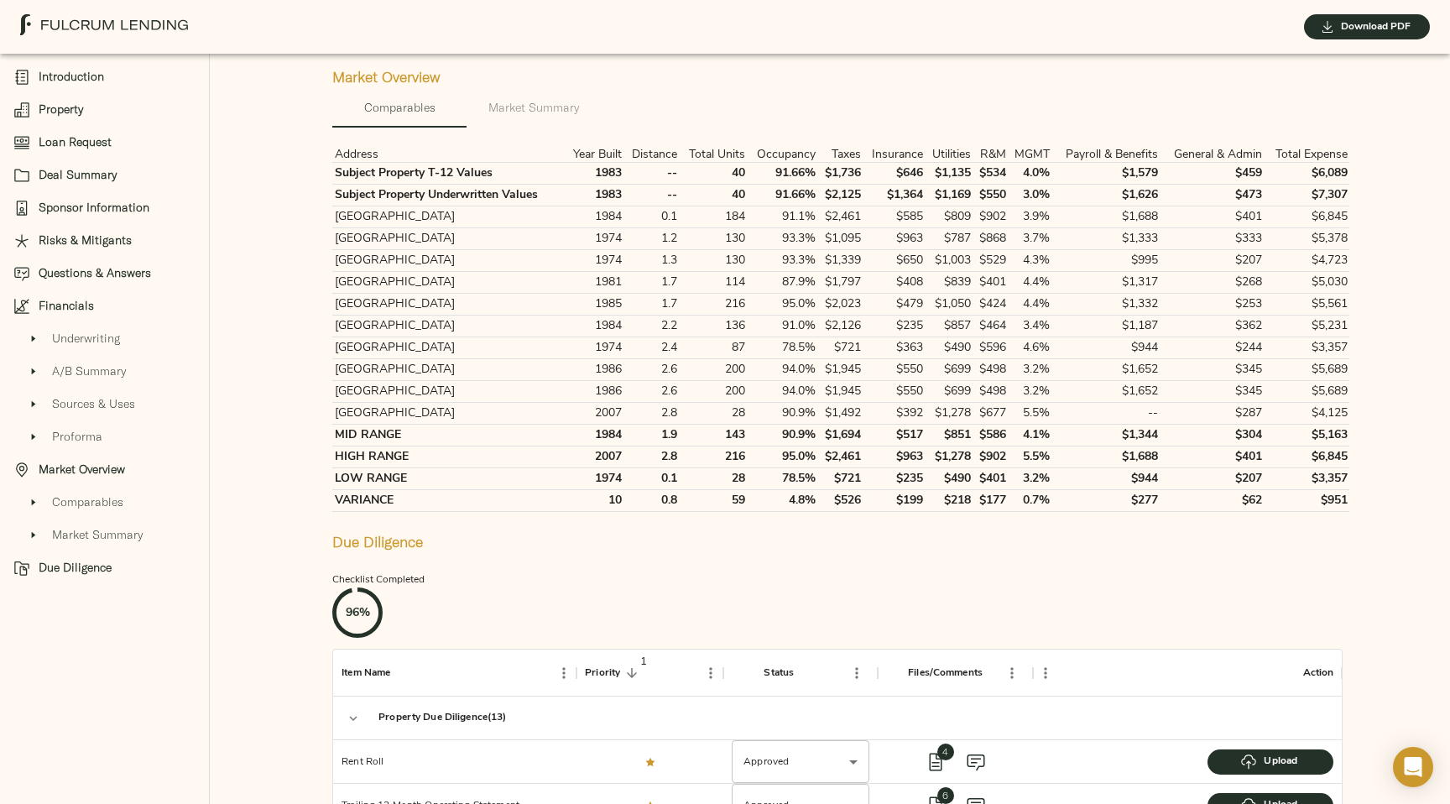
click at [88, 537] on span "Market Summary" at bounding box center [123, 535] width 143 height 18
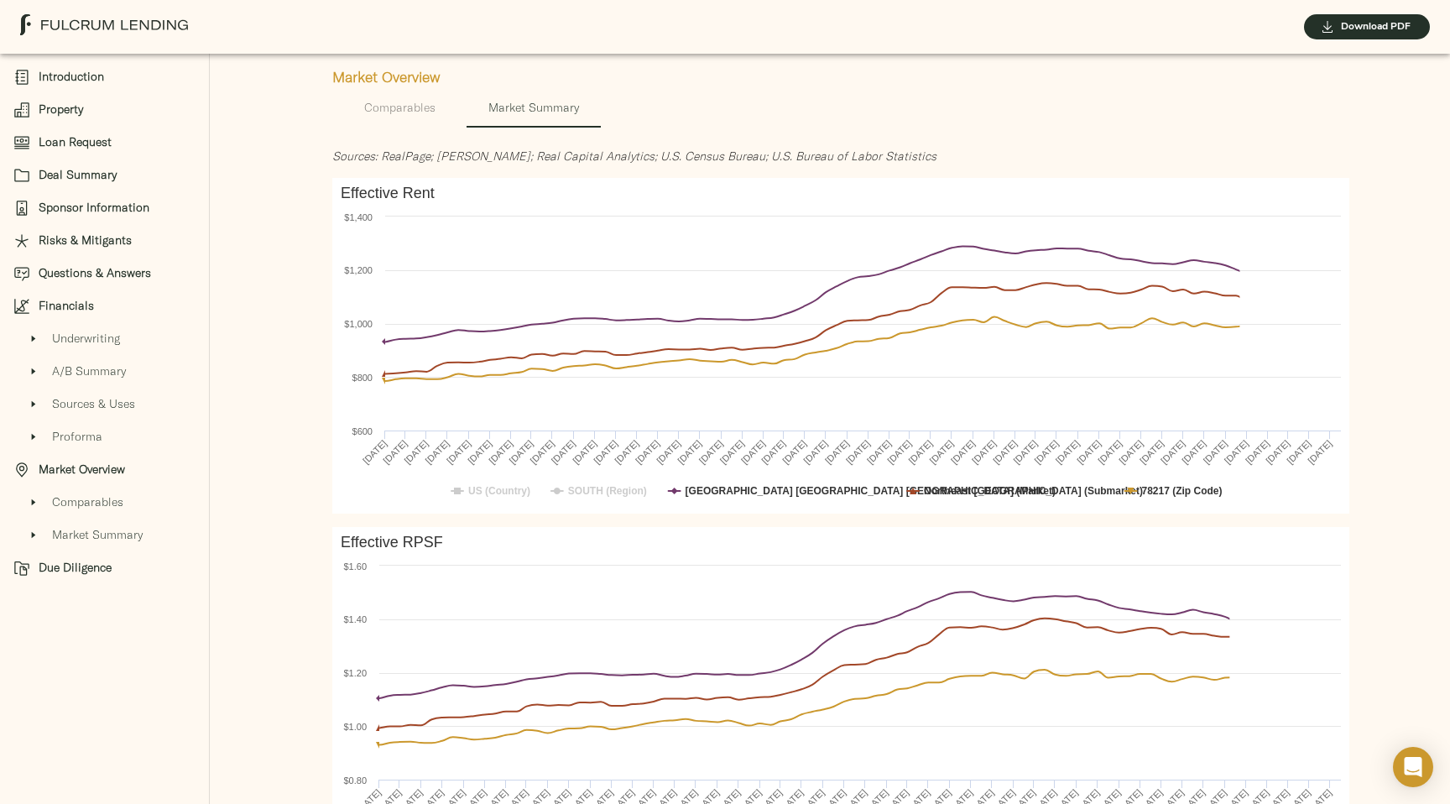
click at [106, 447] on div "Proforma" at bounding box center [104, 436] width 209 height 33
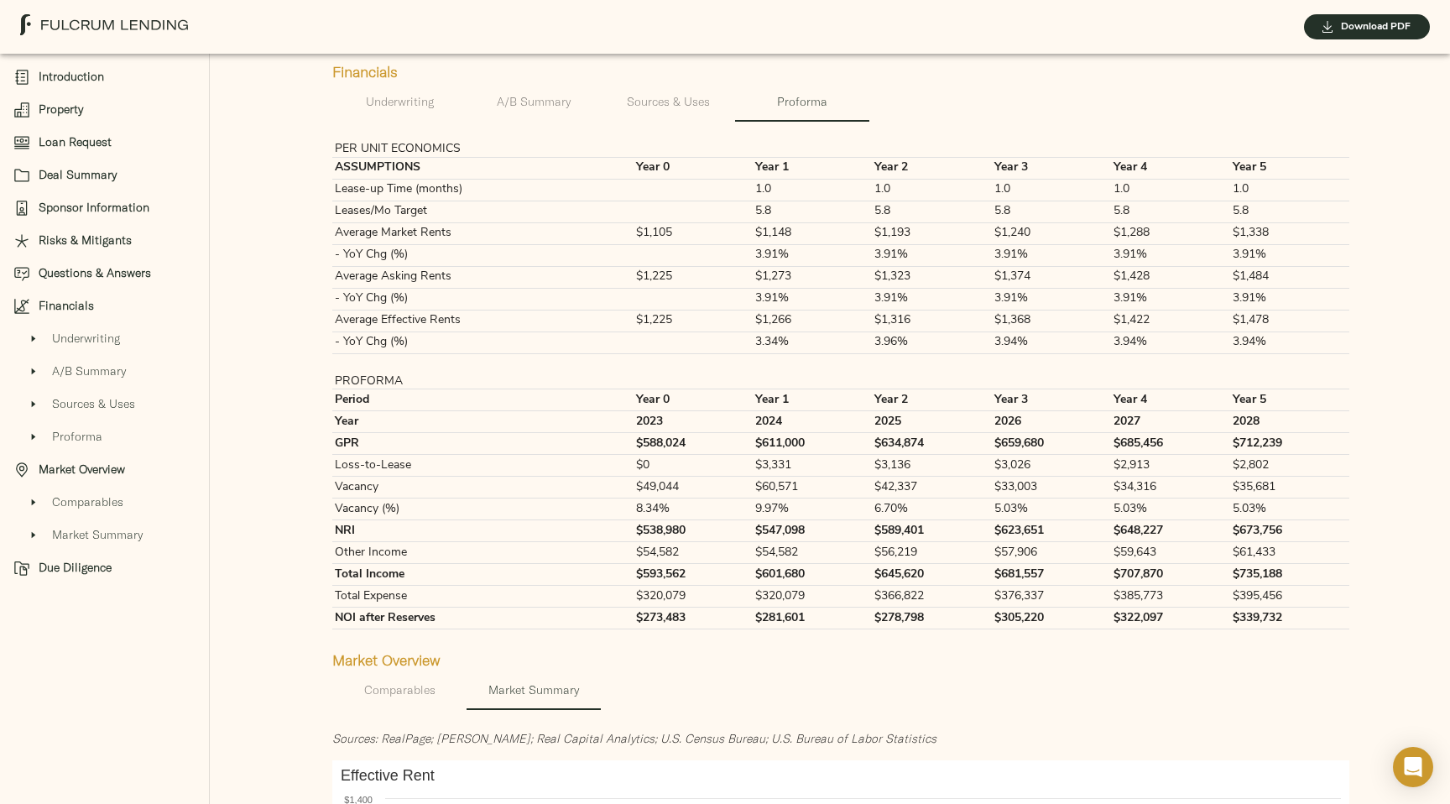
scroll to position [2419, 0]
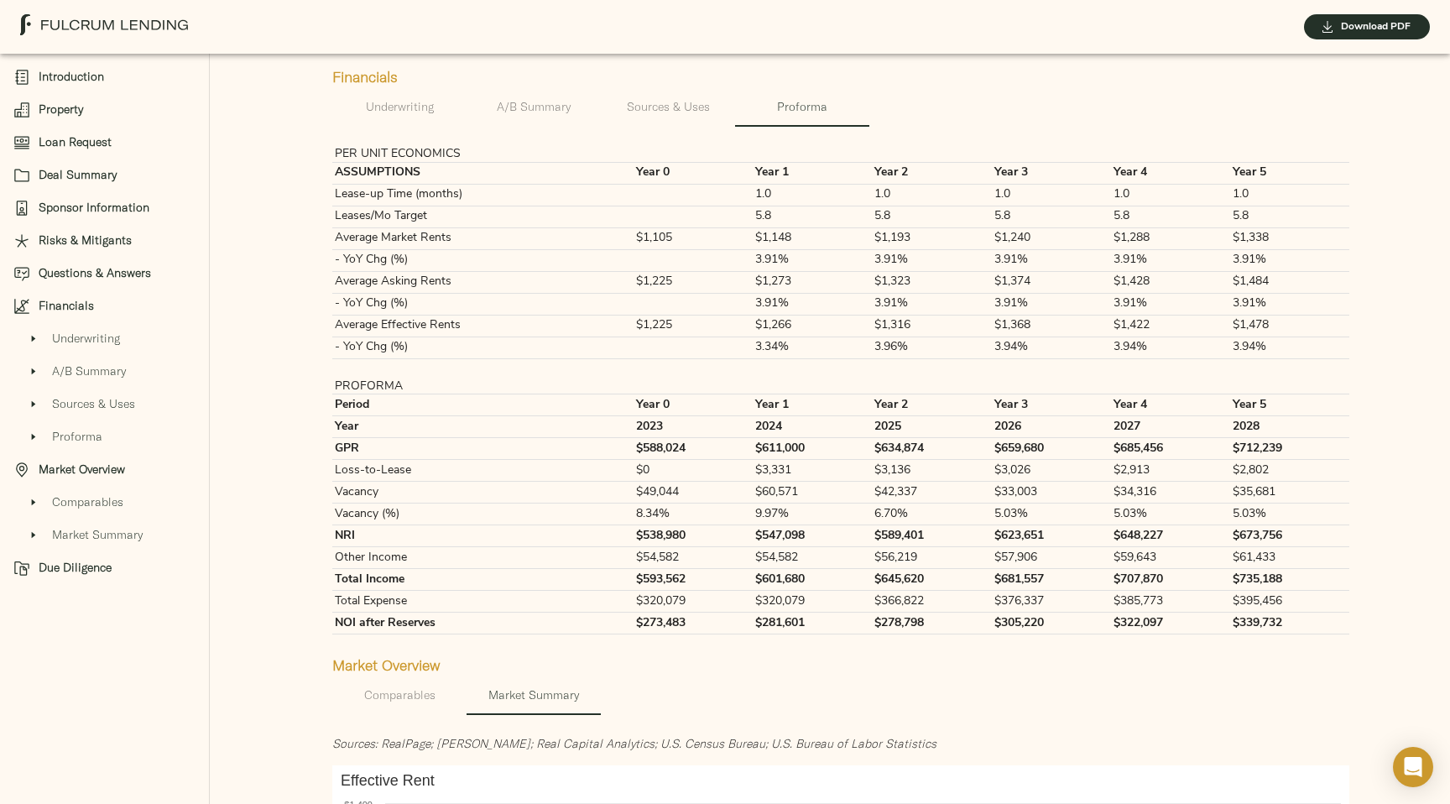
click at [122, 428] on span "Proforma" at bounding box center [123, 437] width 143 height 18
click at [130, 412] on span "Sources & Uses" at bounding box center [123, 404] width 143 height 18
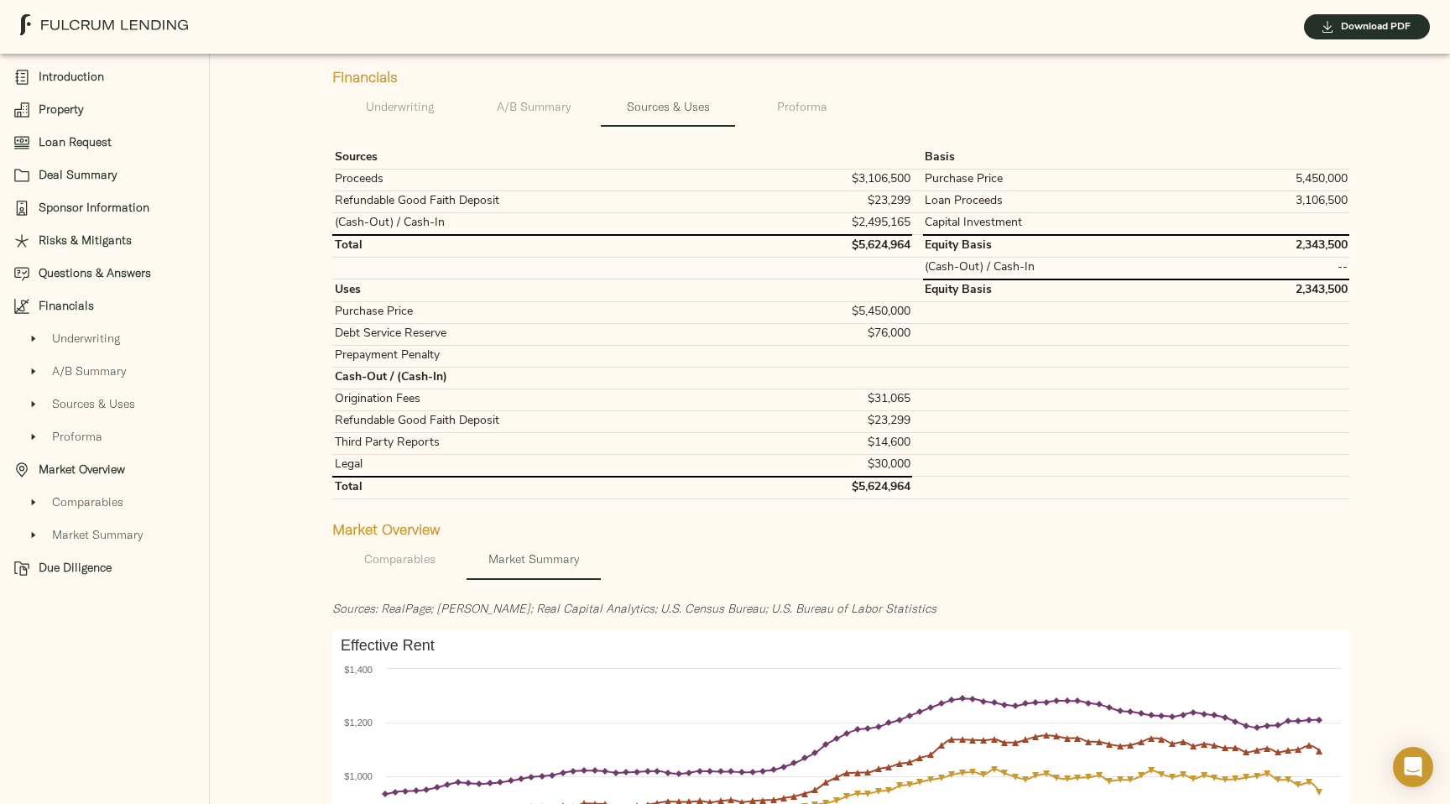
click at [148, 380] on div "A/B Summary" at bounding box center [104, 371] width 209 height 33
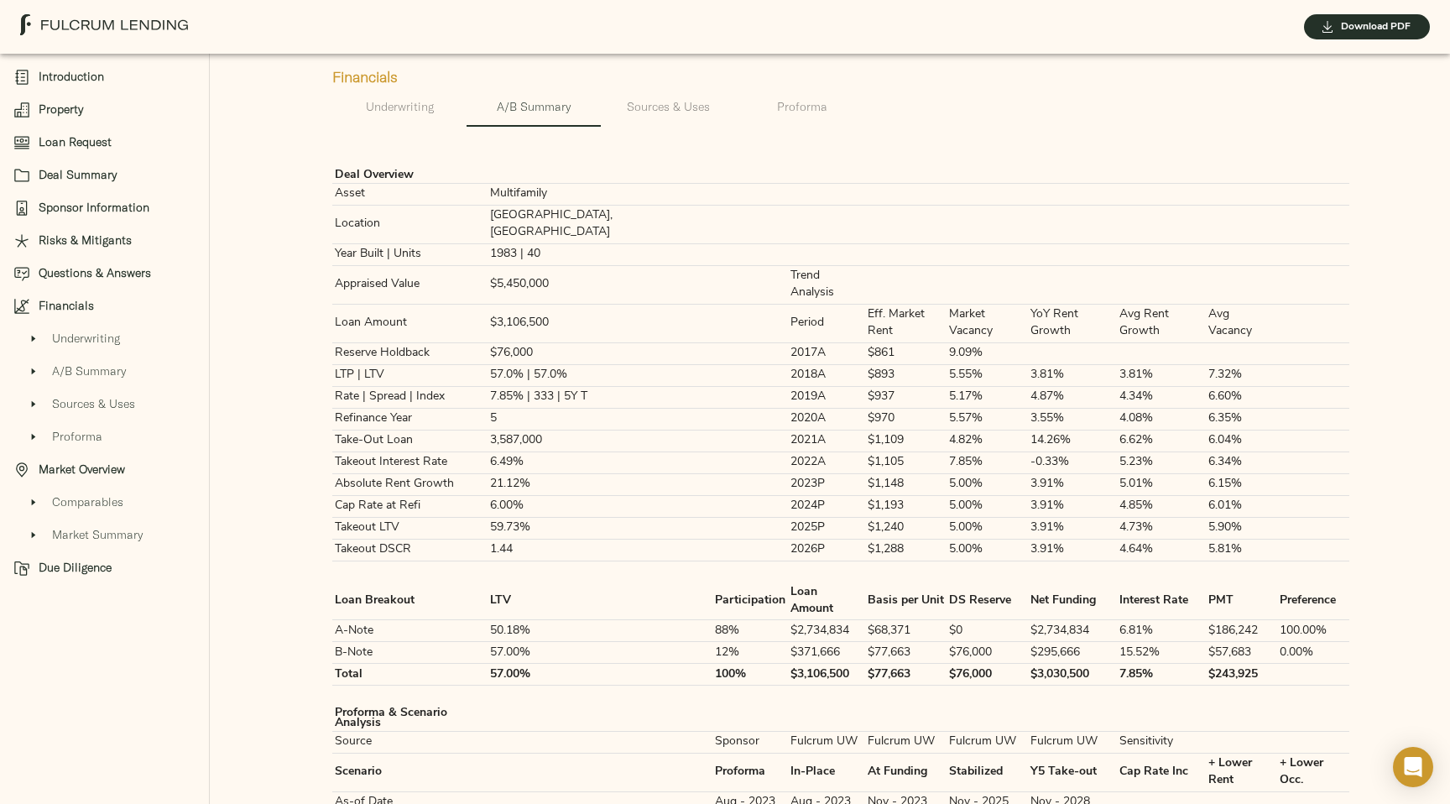
click at [150, 341] on span "Underwriting" at bounding box center [123, 339] width 143 height 18
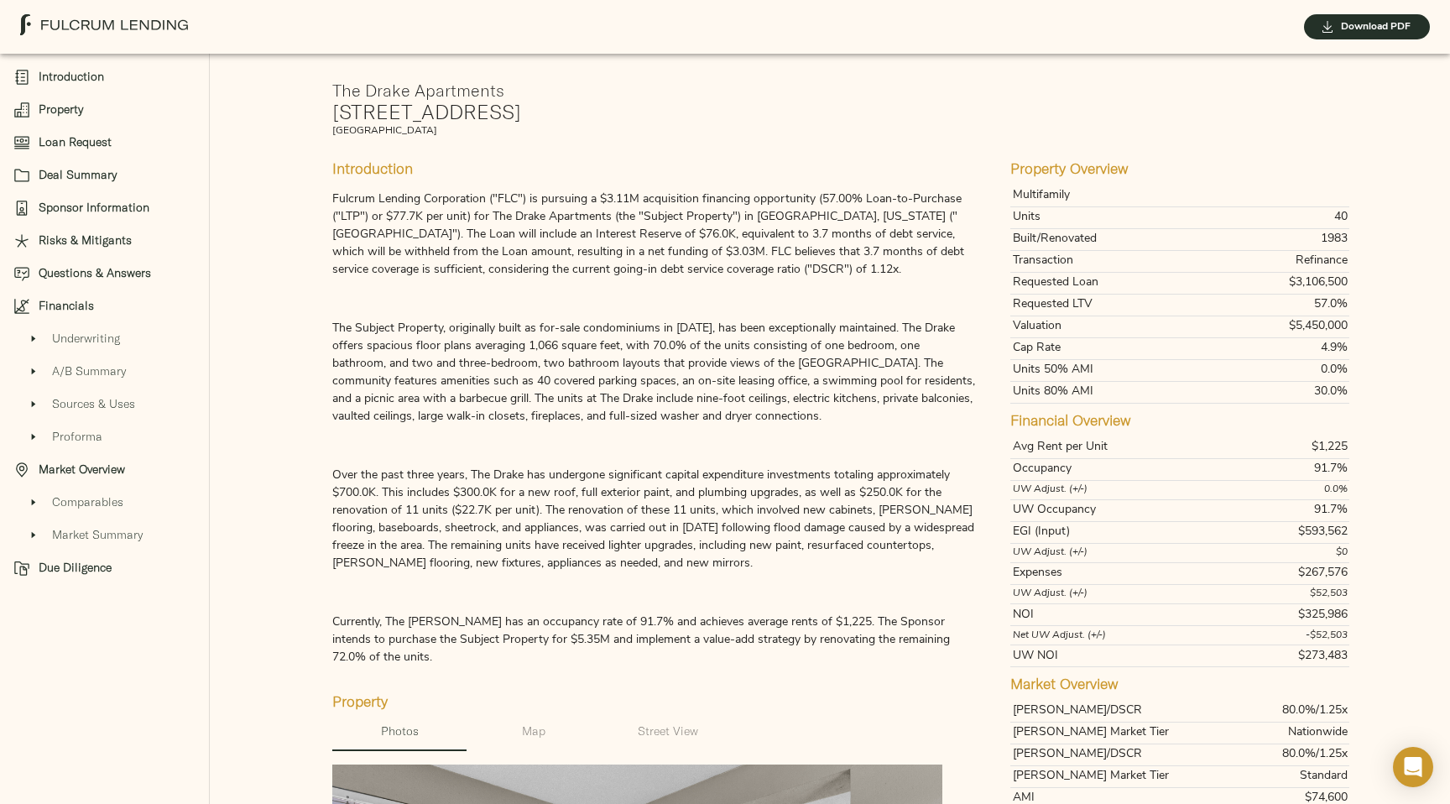
scroll to position [0, 0]
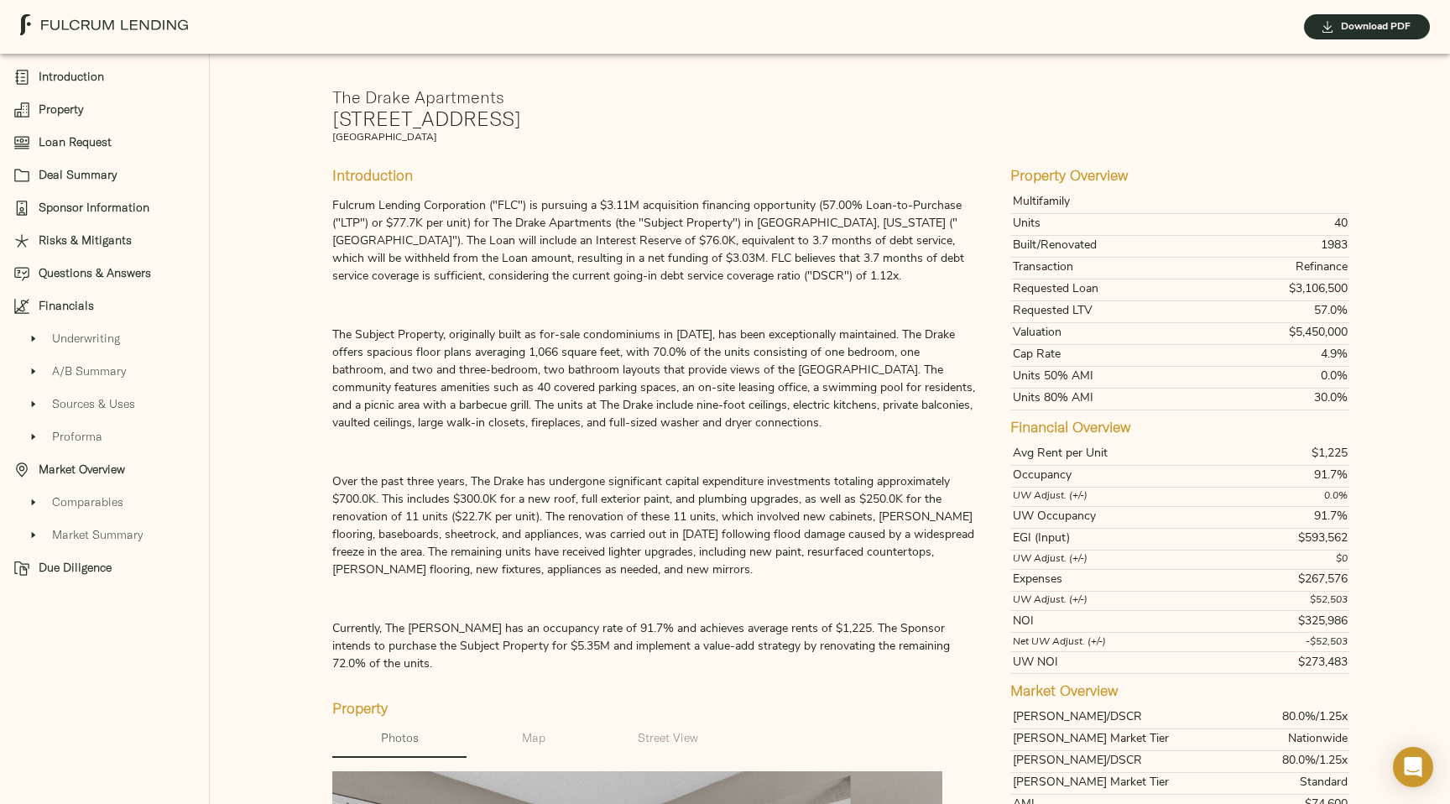
click at [461, 369] on p "The Subject Property, originally built as for-sale condominiums in 1983, has be…" at bounding box center [654, 379] width 644 height 106
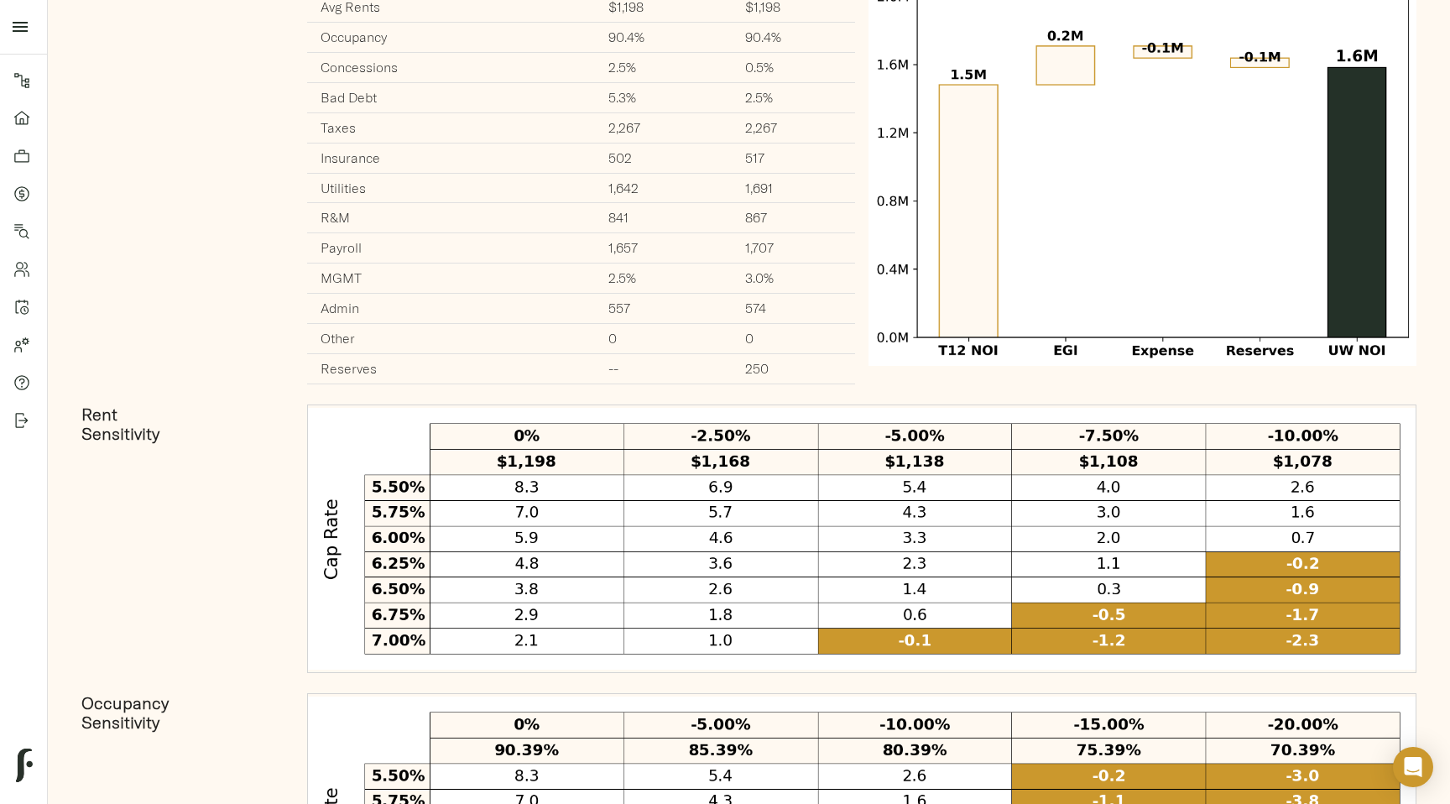
scroll to position [1767, 0]
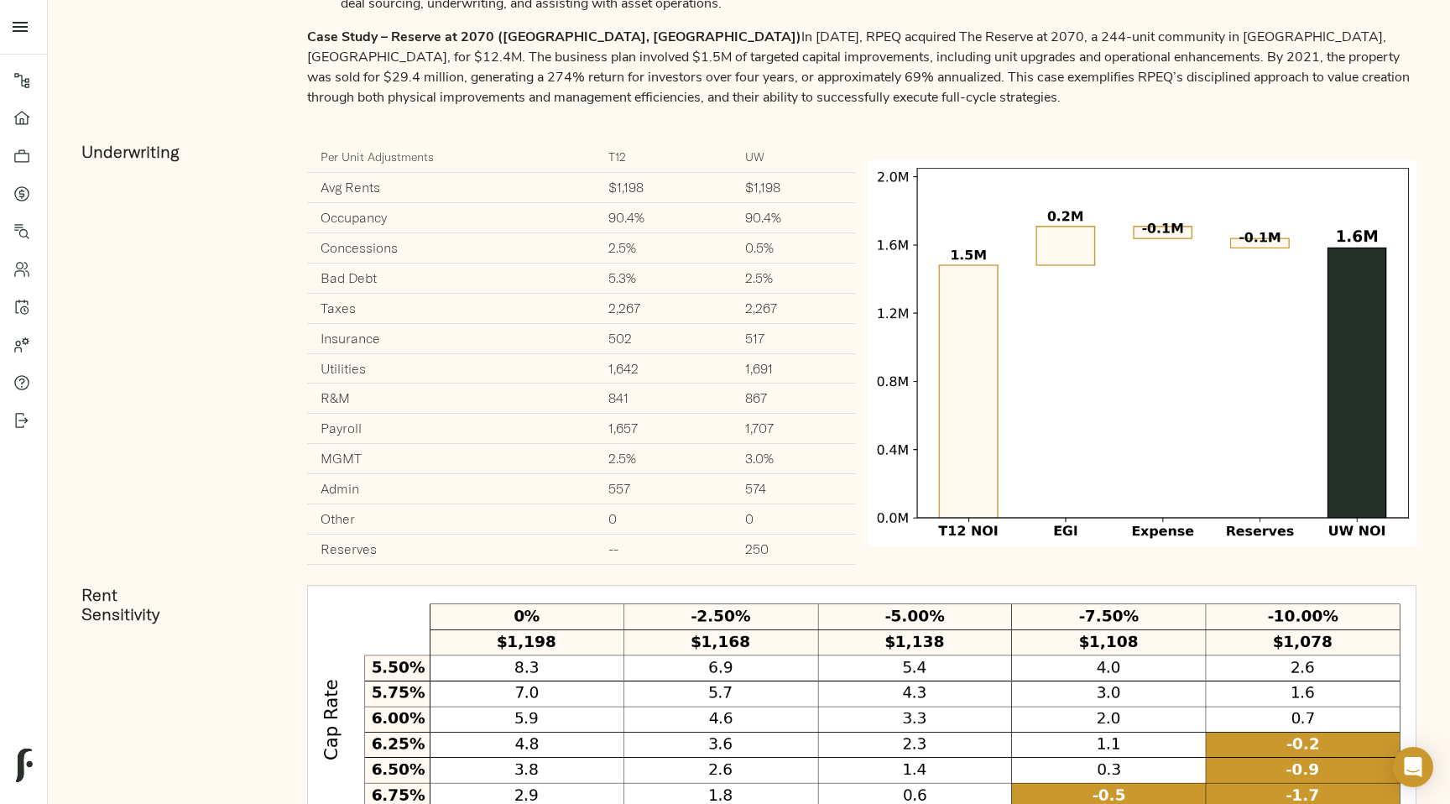
click at [1017, 142] on img at bounding box center [1142, 353] width 548 height 422
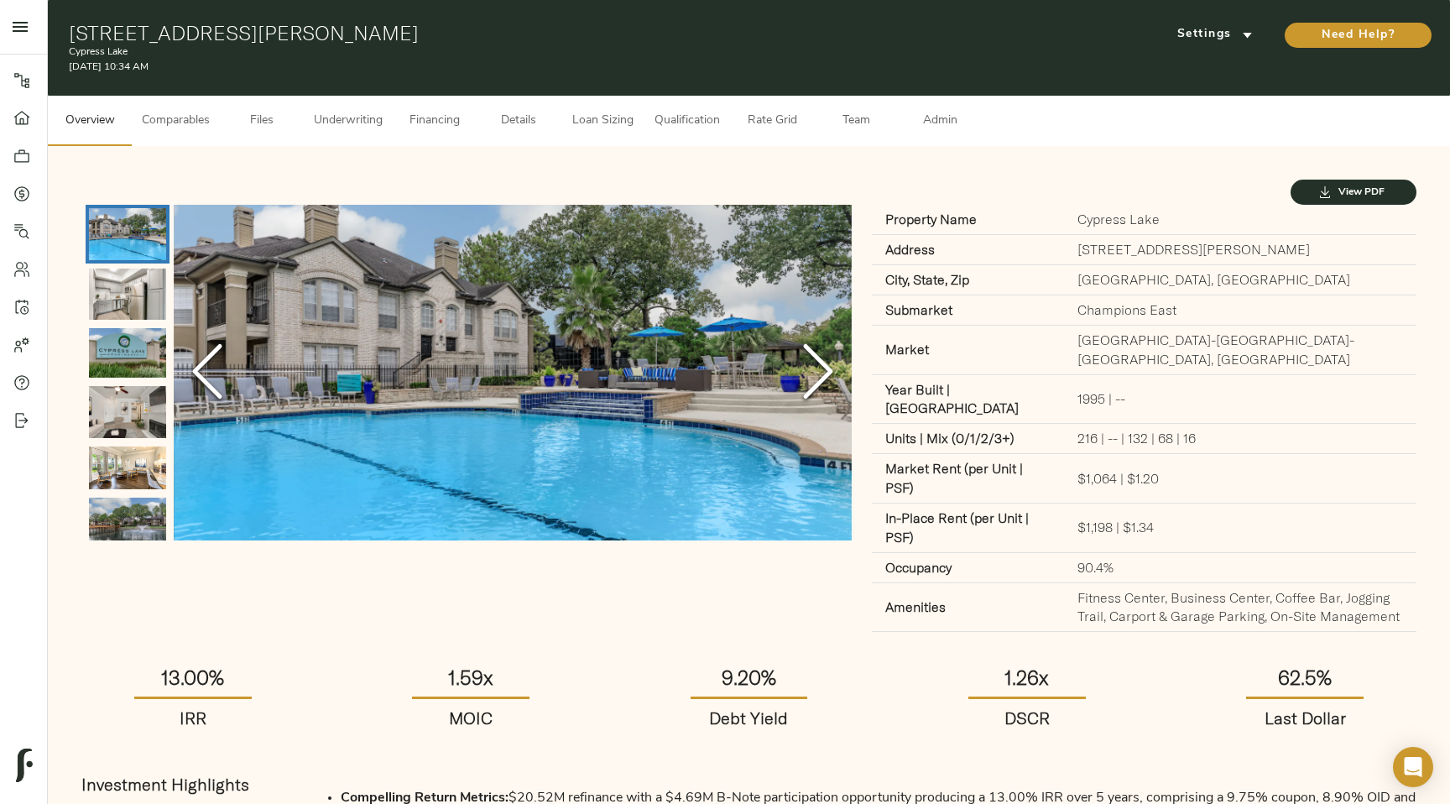
click at [822, 380] on polyline "Next Slide" at bounding box center [817, 372] width 25 height 50
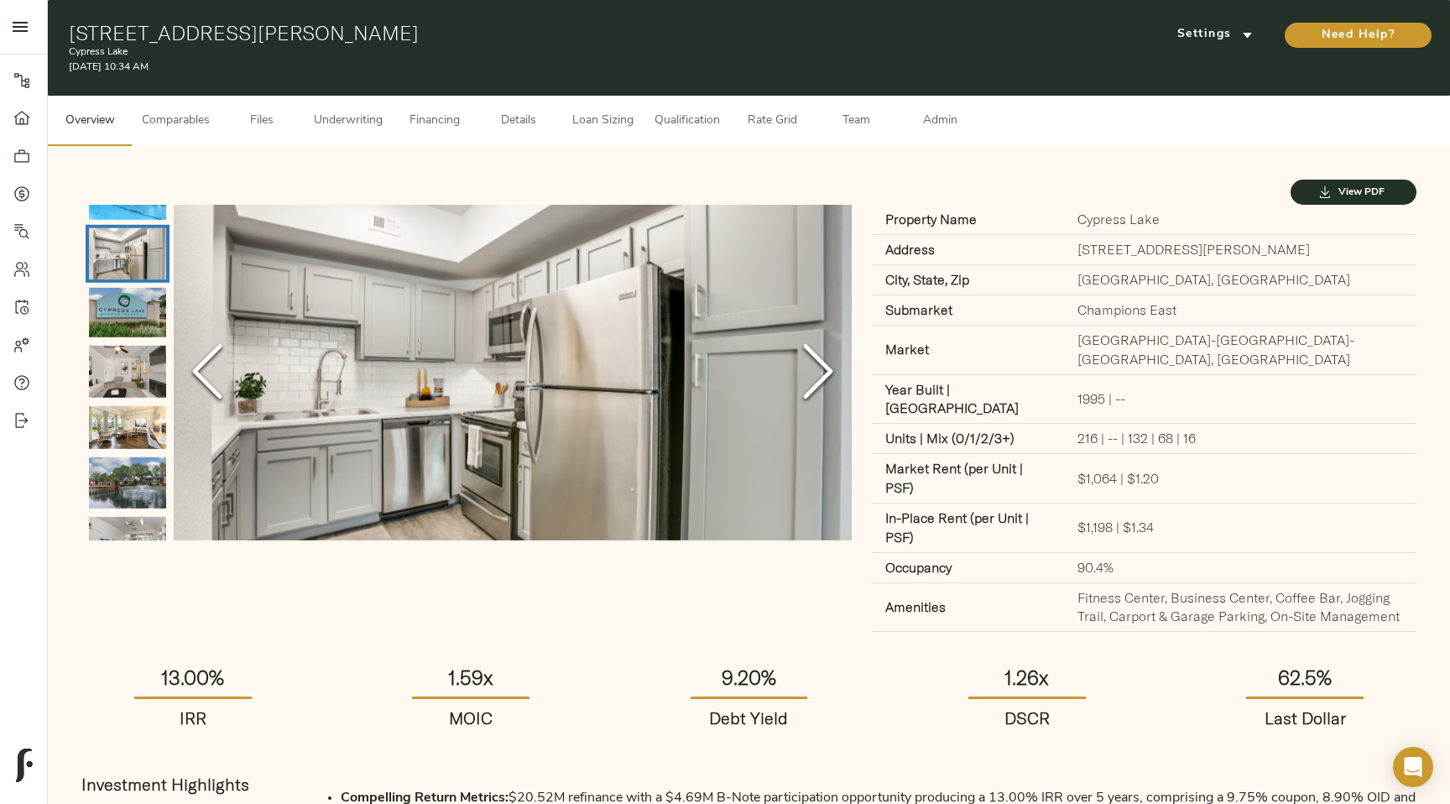
click at [822, 380] on polyline "Next Slide" at bounding box center [817, 372] width 25 height 50
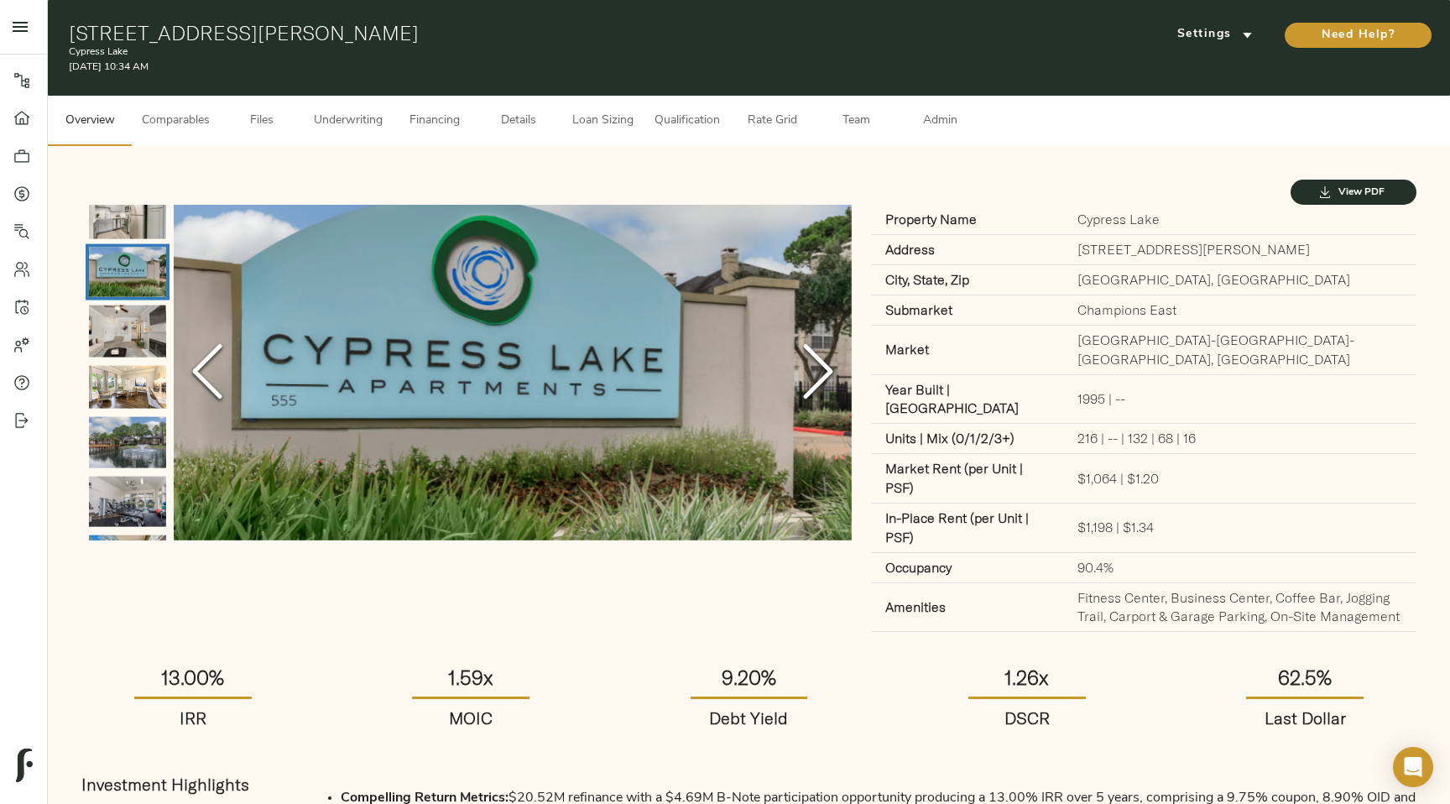
click at [822, 380] on polyline "Next Slide" at bounding box center [817, 372] width 25 height 50
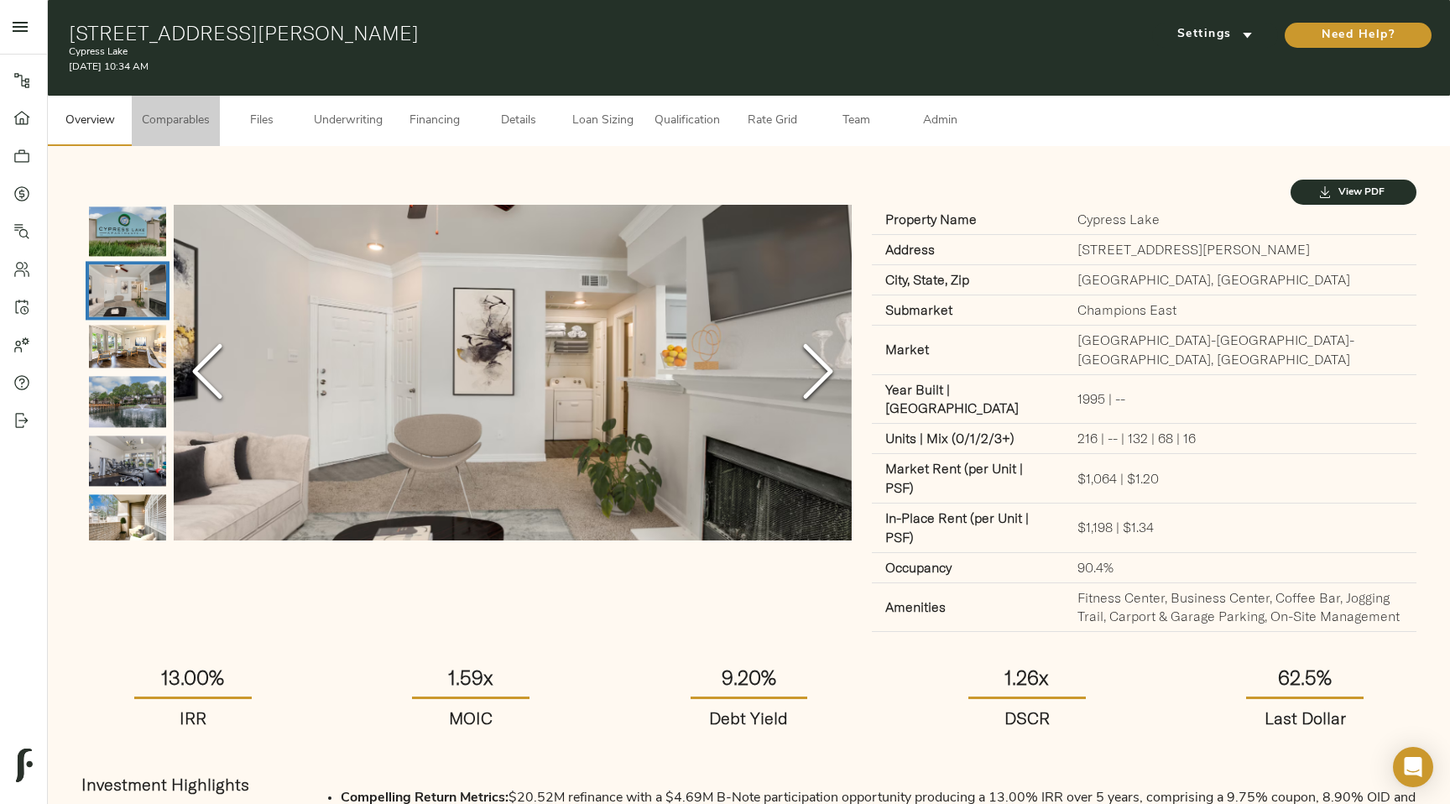
click at [189, 128] on span "Comparables" at bounding box center [176, 121] width 68 height 21
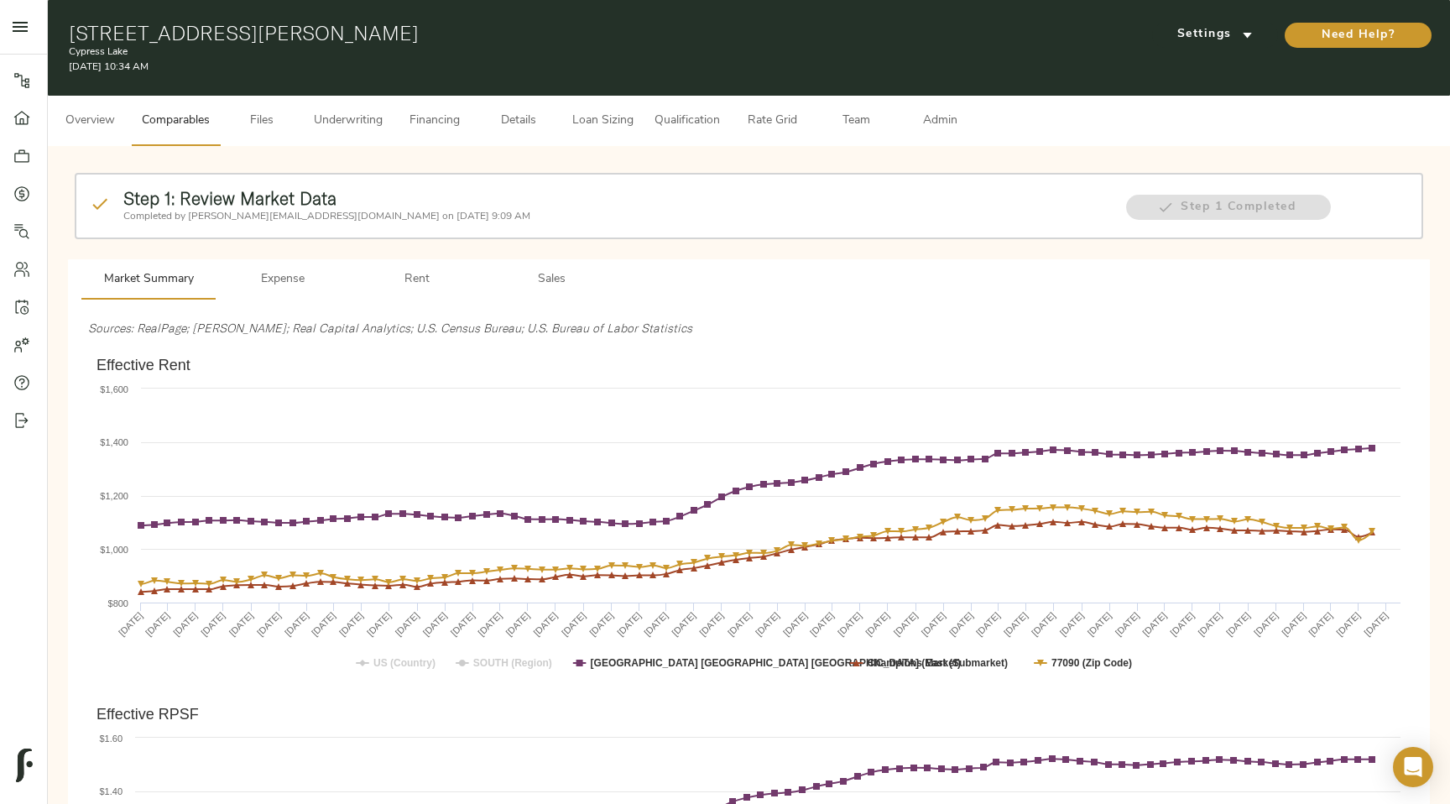
click at [81, 111] on span "Overview" at bounding box center [90, 121] width 64 height 21
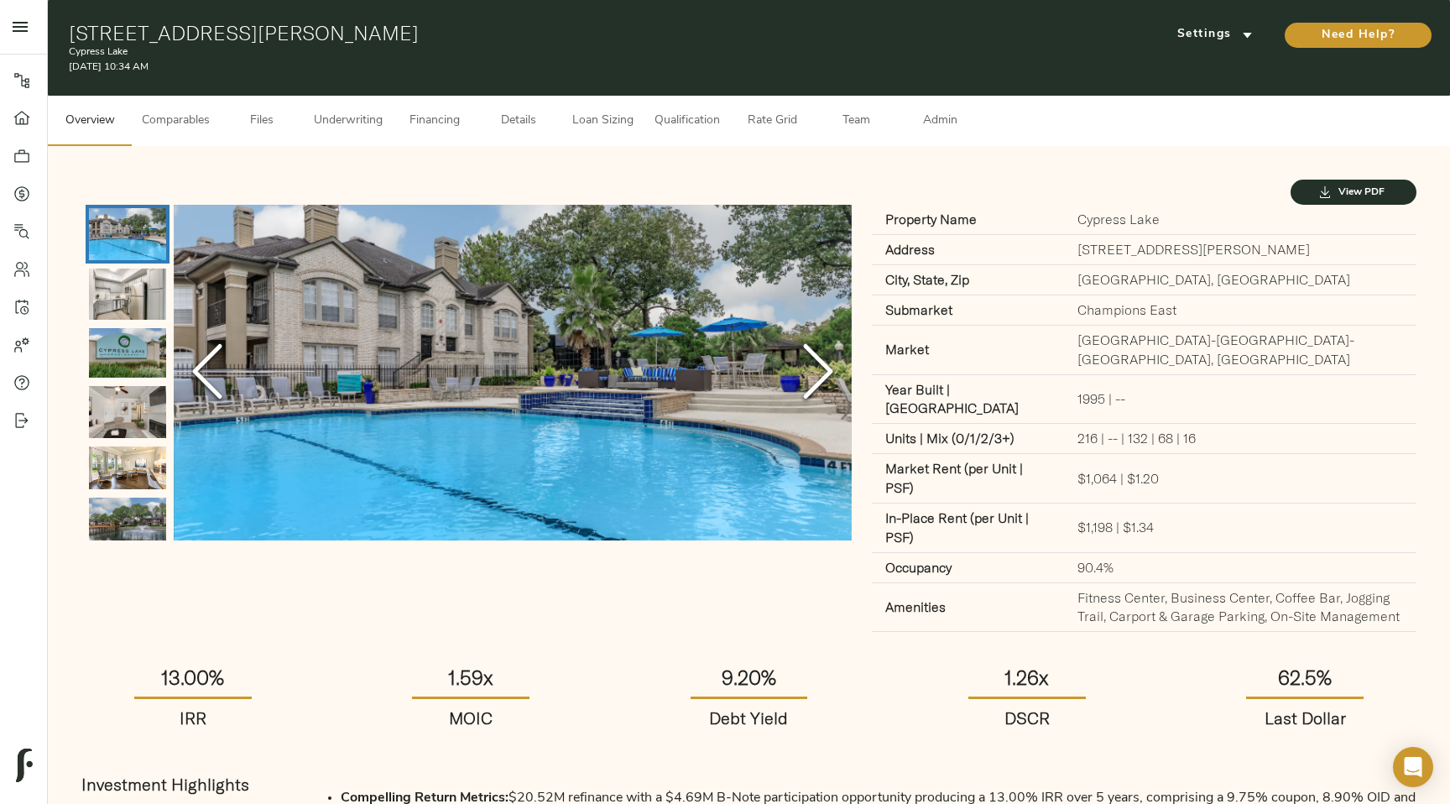
click at [159, 128] on span "Comparables" at bounding box center [176, 121] width 68 height 21
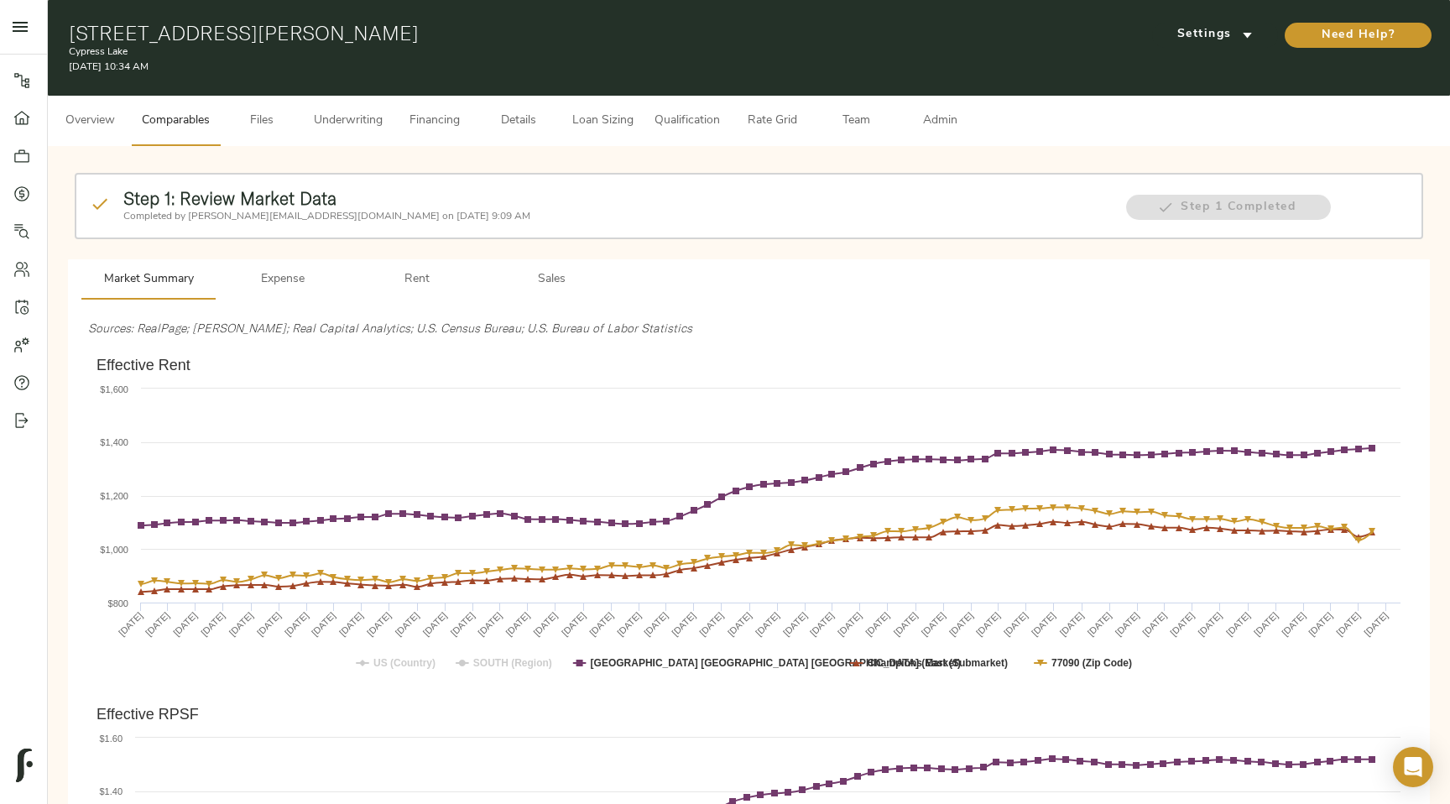
click at [267, 279] on span "Expense" at bounding box center [283, 279] width 114 height 21
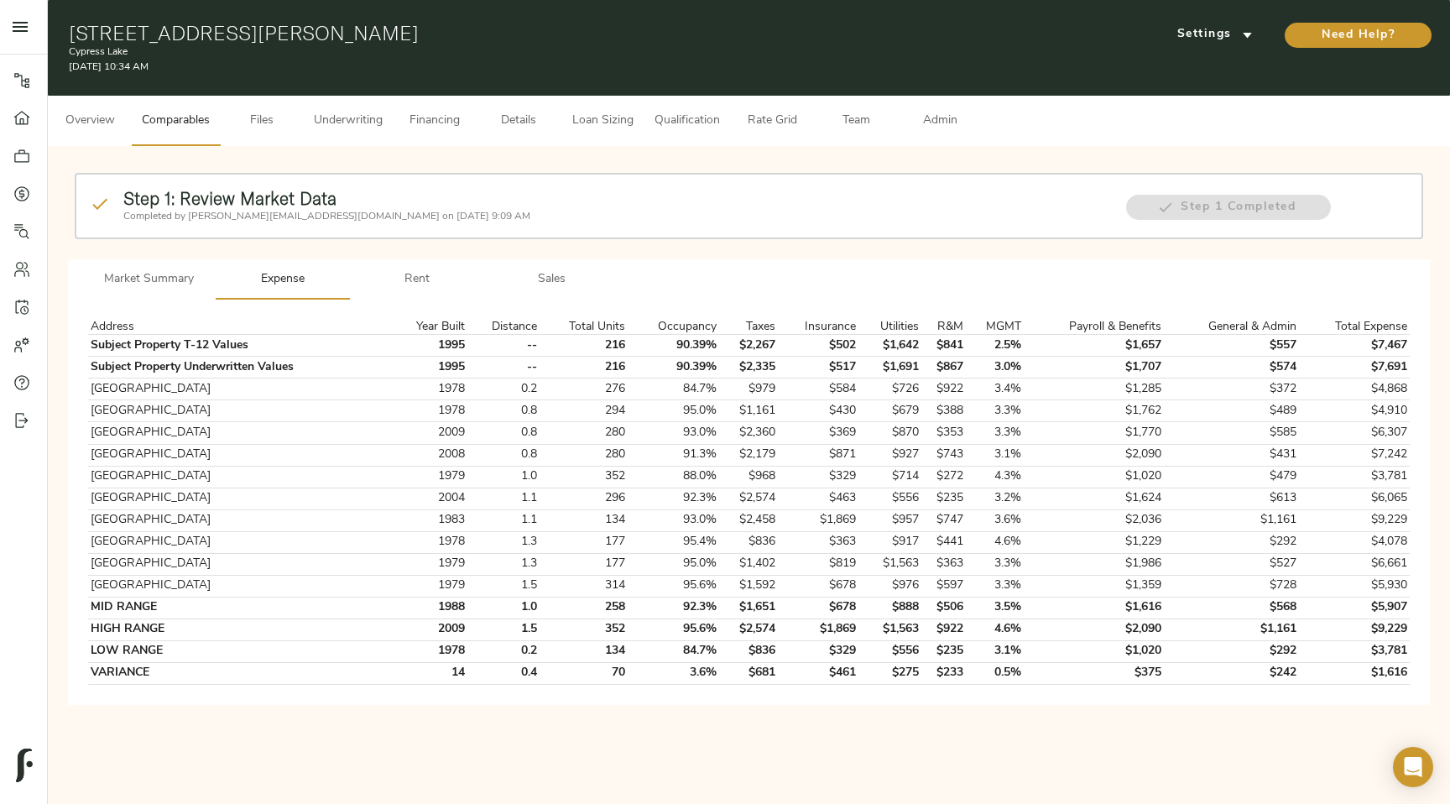
click at [409, 281] on span "Rent" at bounding box center [417, 279] width 114 height 21
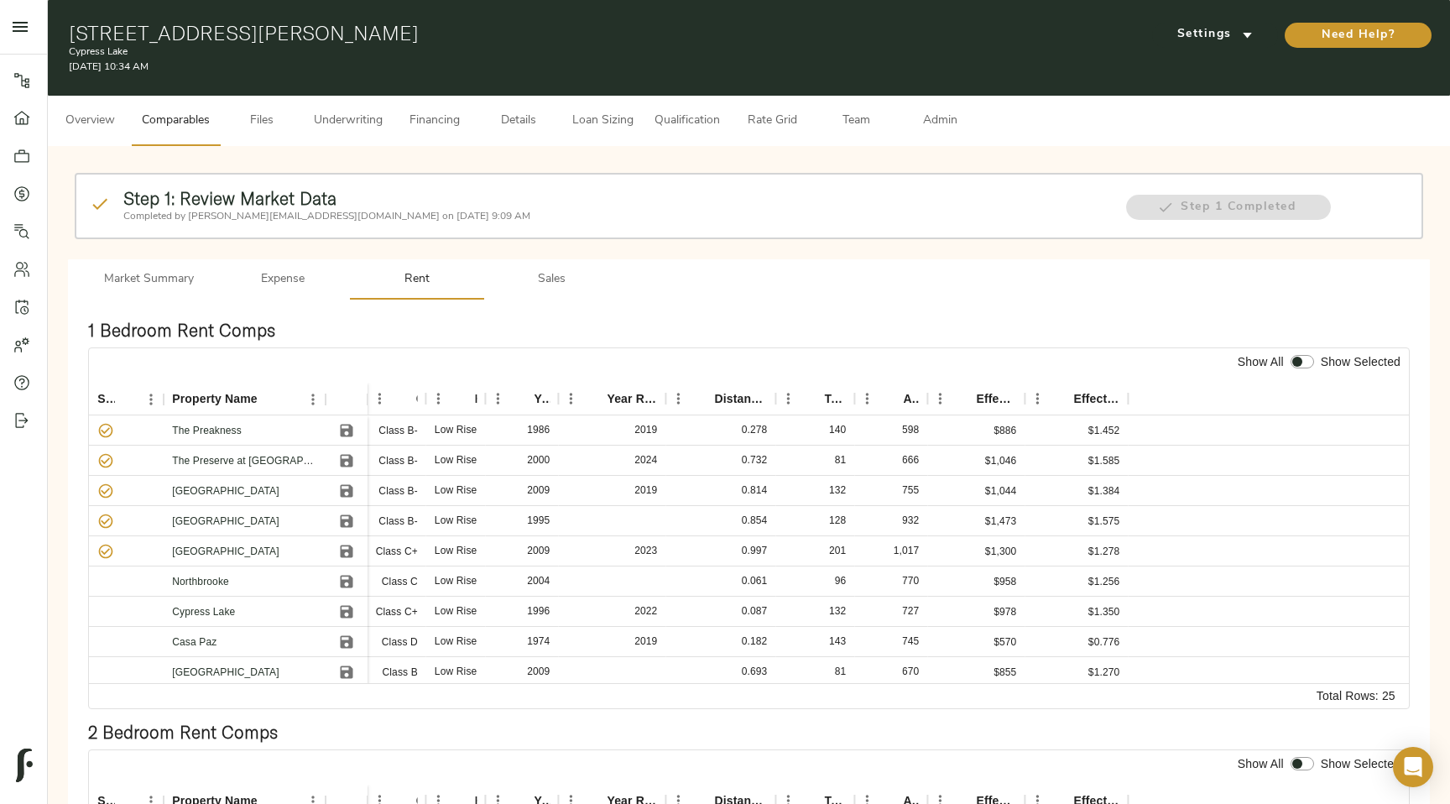
click at [540, 284] on span "Sales" at bounding box center [551, 279] width 114 height 21
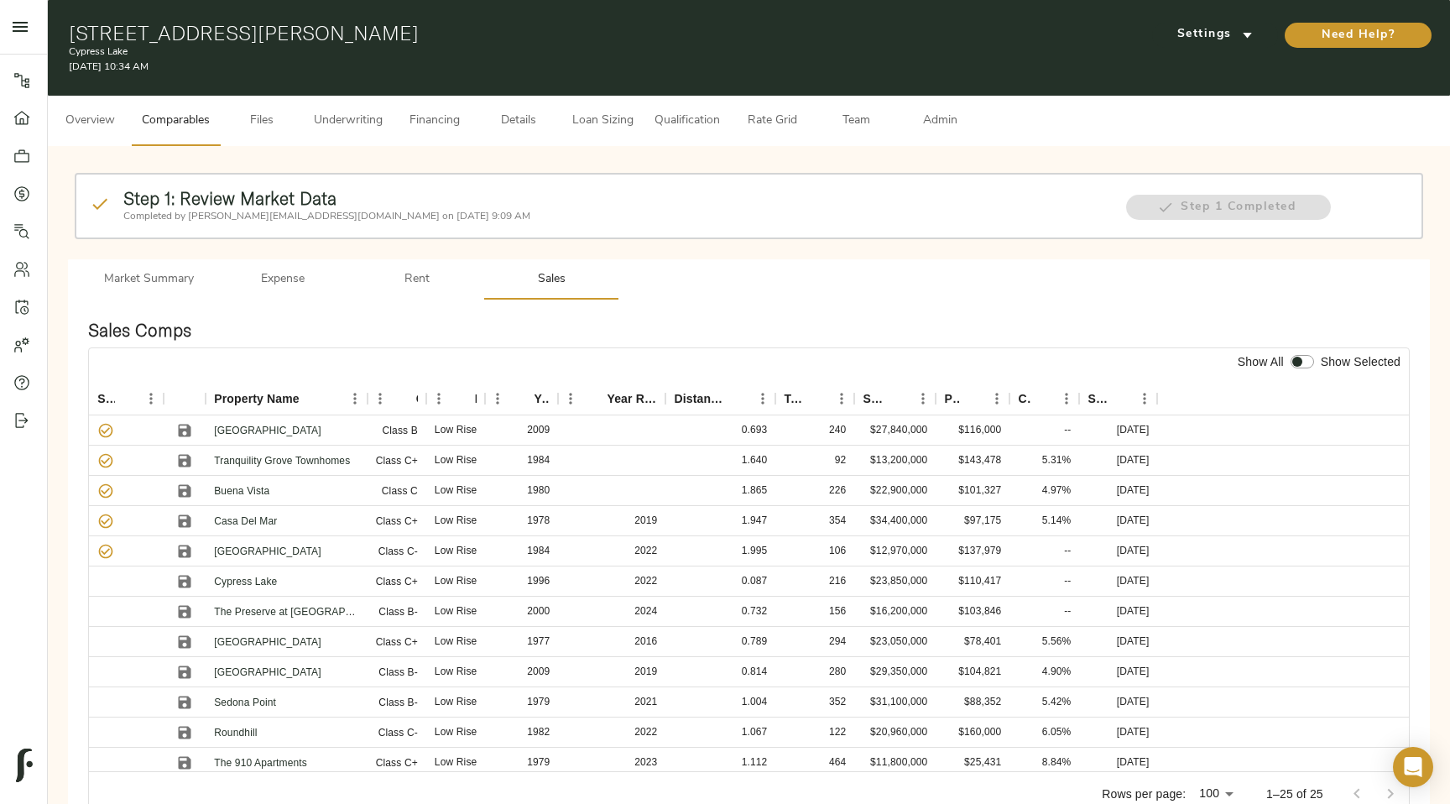
click at [272, 120] on span "Files" at bounding box center [262, 121] width 64 height 21
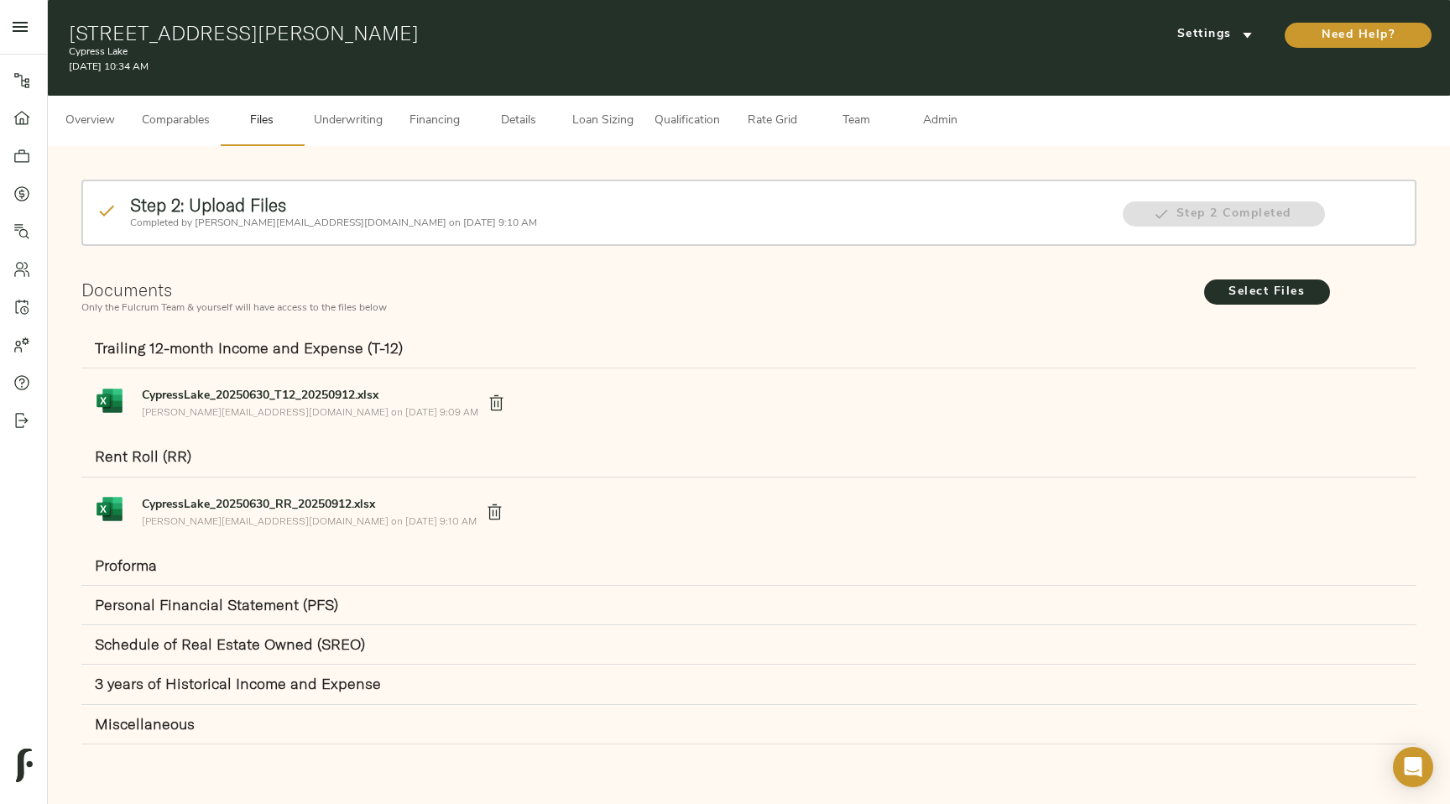
click at [335, 131] on button "Underwriting" at bounding box center [348, 121] width 89 height 50
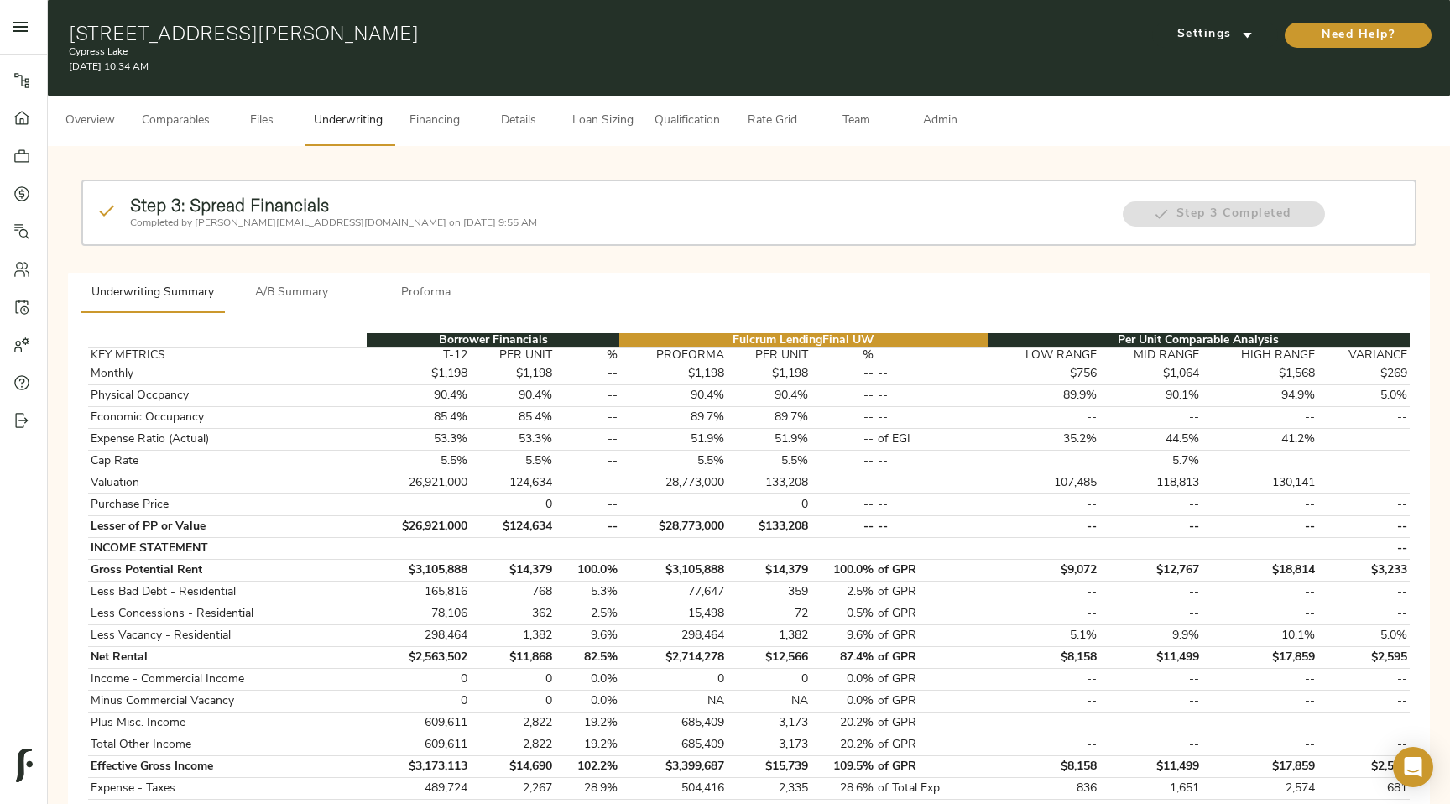
click at [300, 285] on span "A/B Summary" at bounding box center [291, 293] width 114 height 21
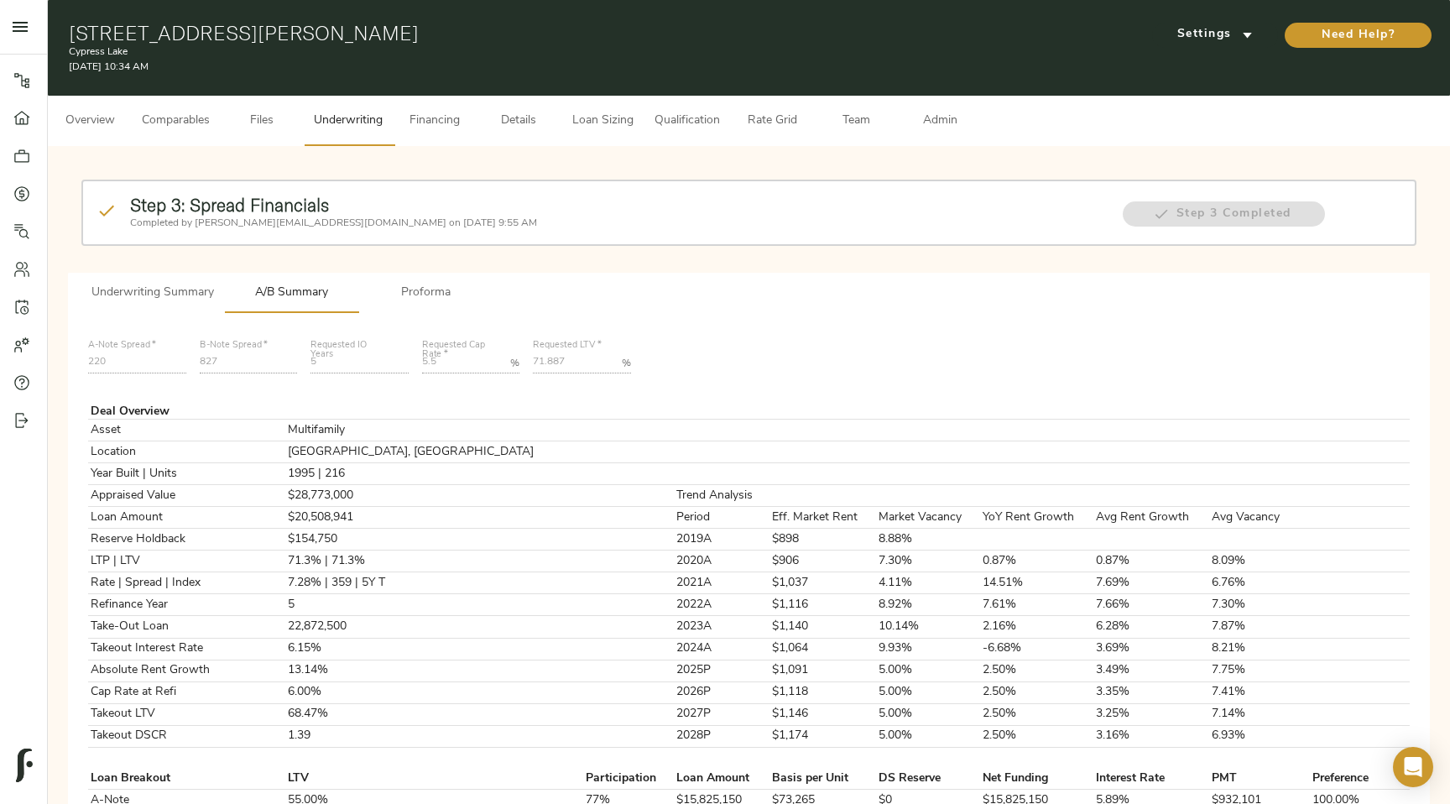
click at [411, 293] on span "Proforma" at bounding box center [425, 293] width 114 height 21
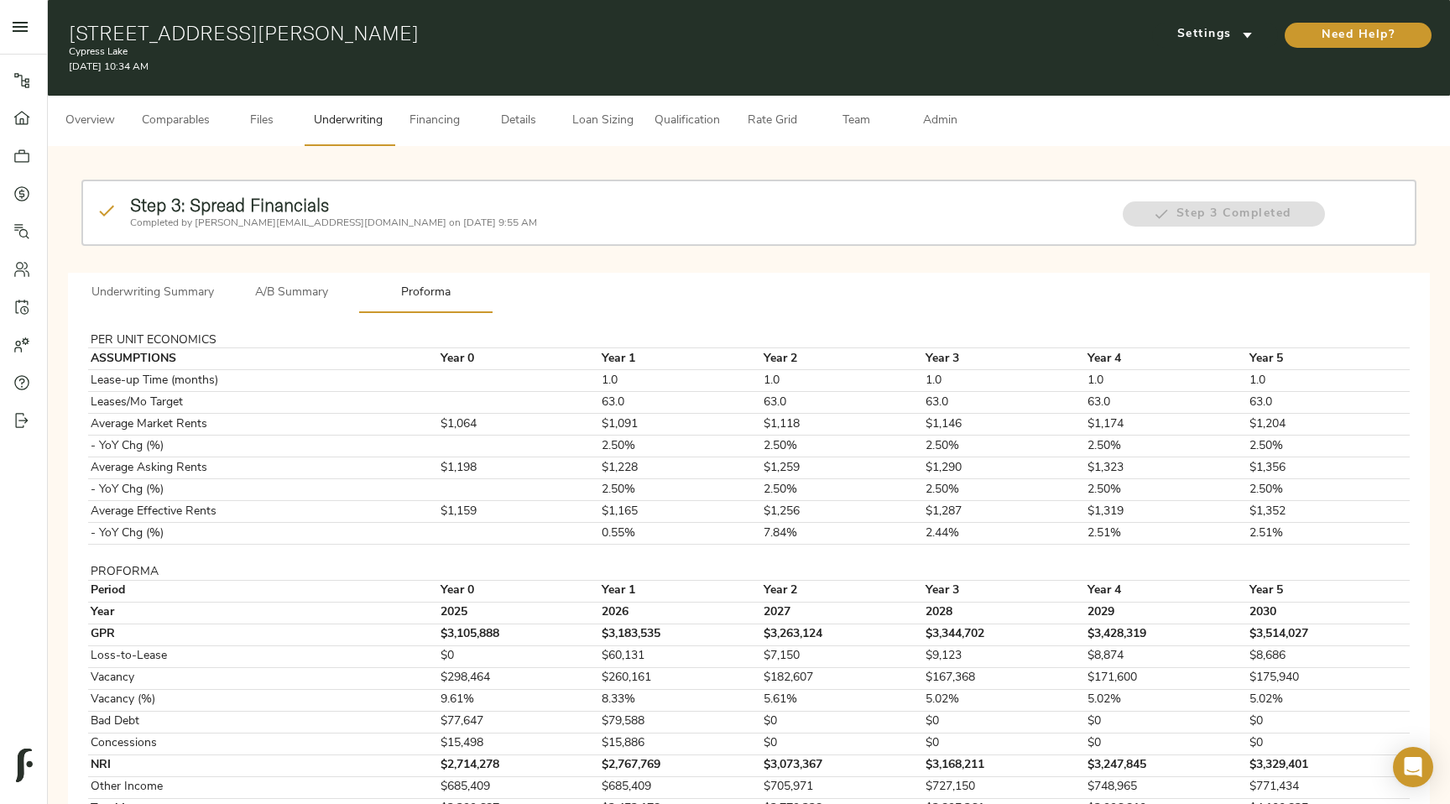
click at [461, 124] on span "Financing" at bounding box center [435, 121] width 64 height 21
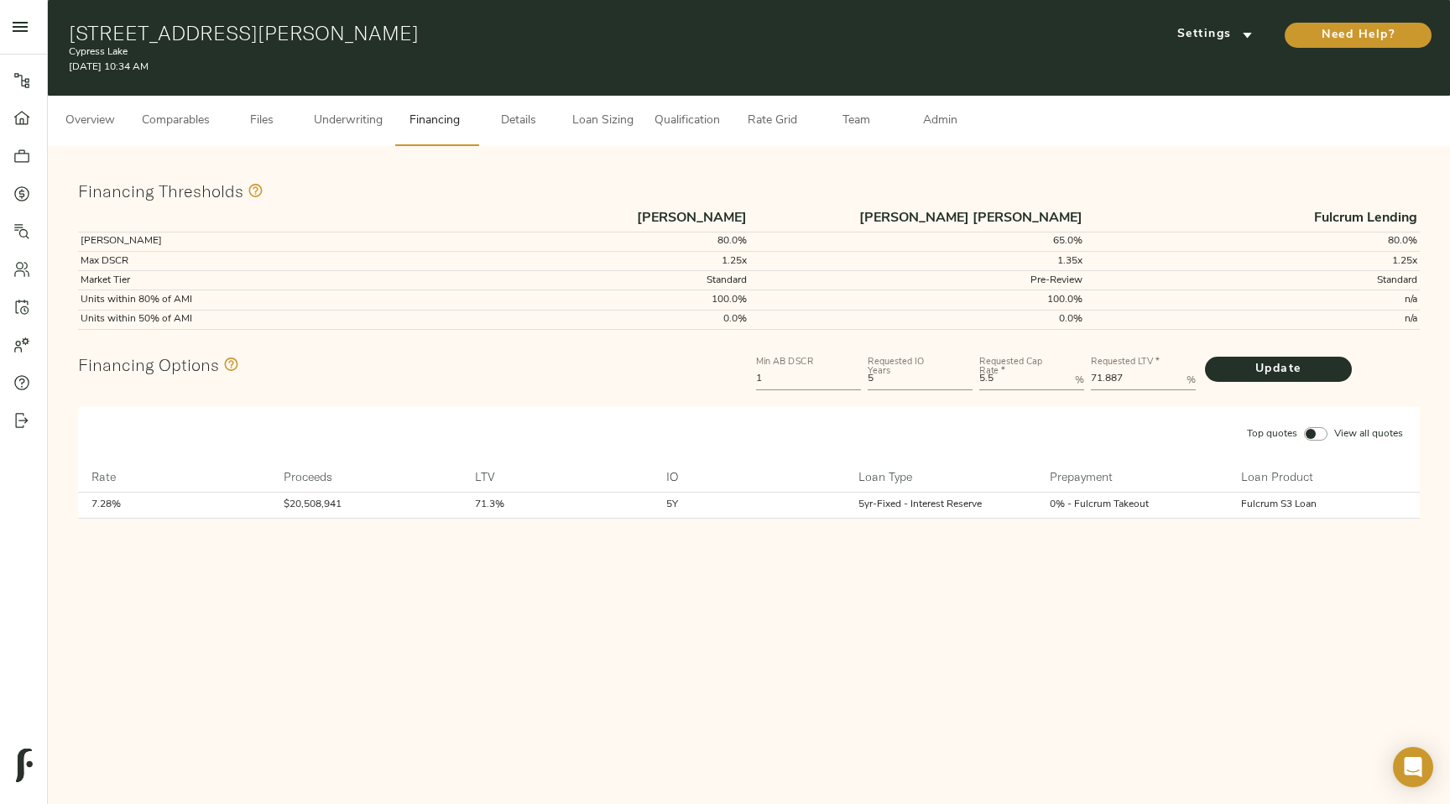
click at [531, 120] on span "Details" at bounding box center [519, 121] width 64 height 21
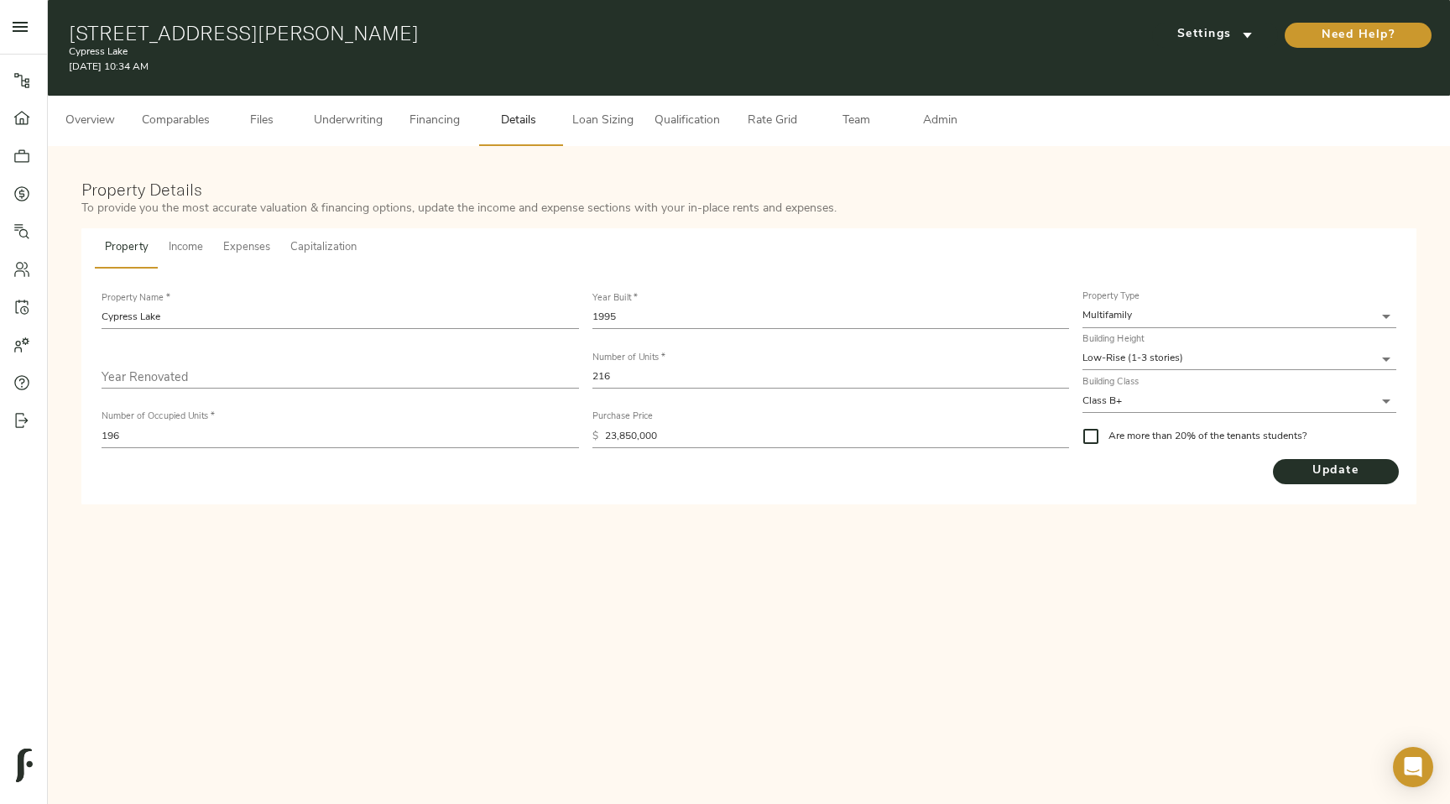
click at [581, 117] on span "Loan Sizing" at bounding box center [603, 121] width 64 height 21
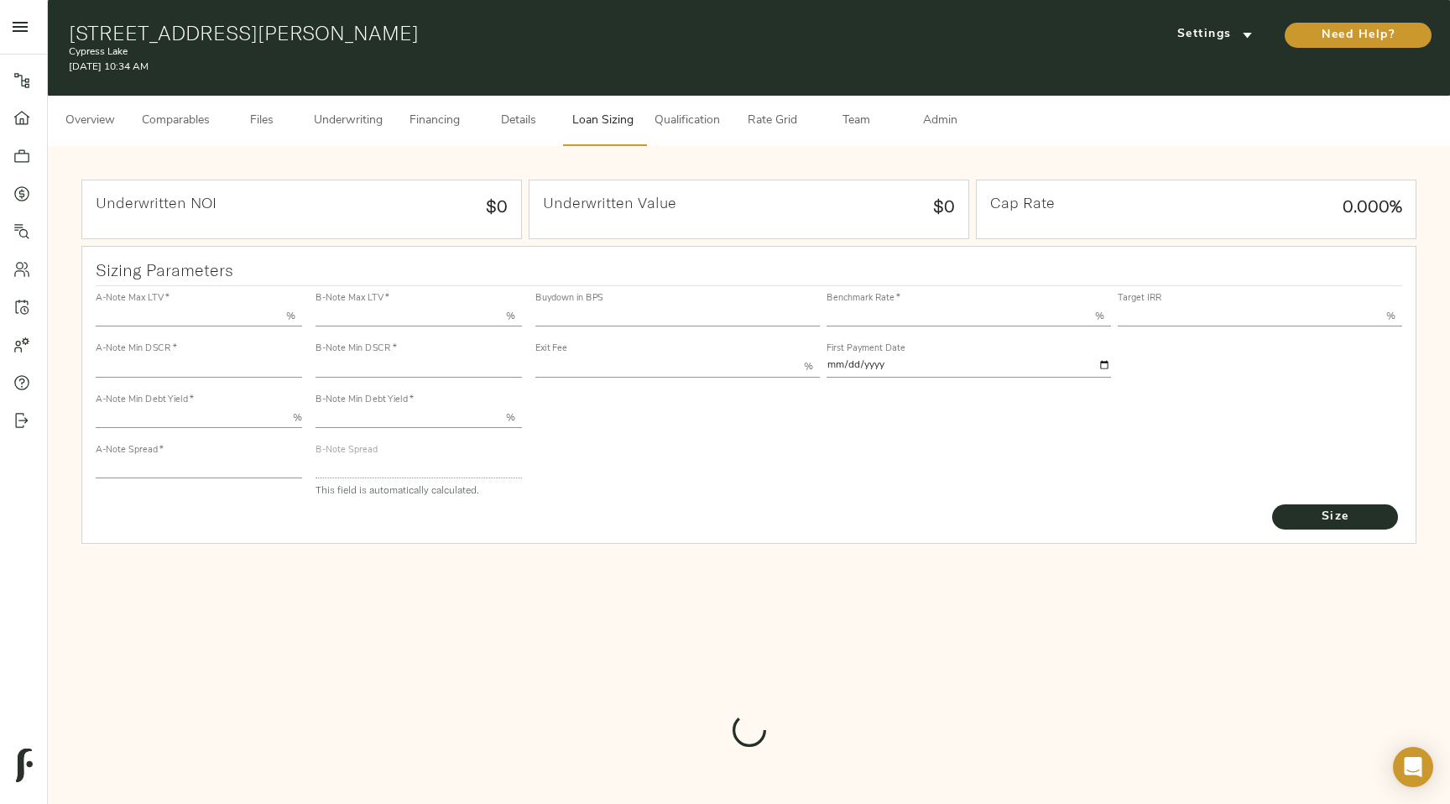
click at [696, 115] on span "Qualification" at bounding box center [686, 121] width 65 height 21
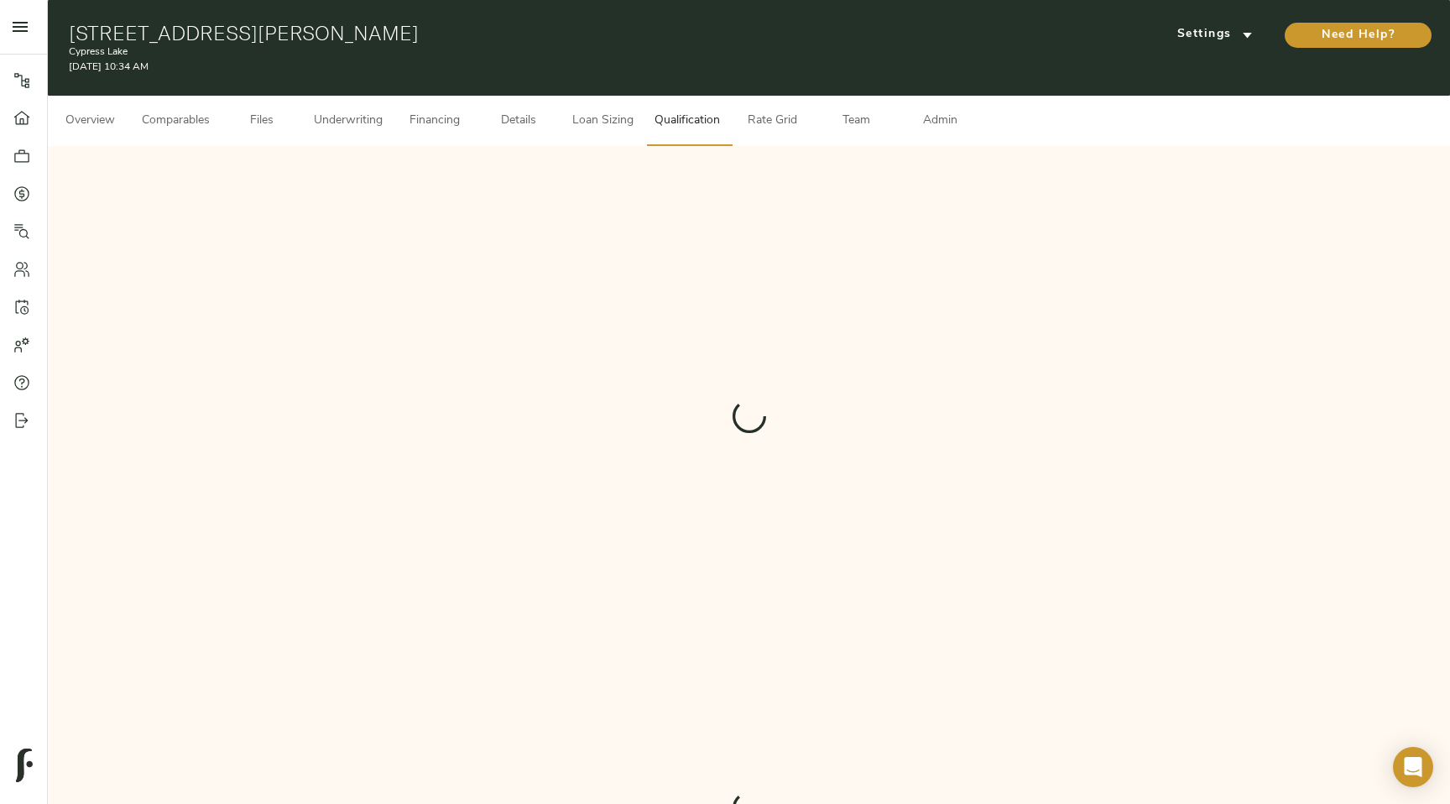
click at [597, 124] on span "Loan Sizing" at bounding box center [603, 121] width 64 height 21
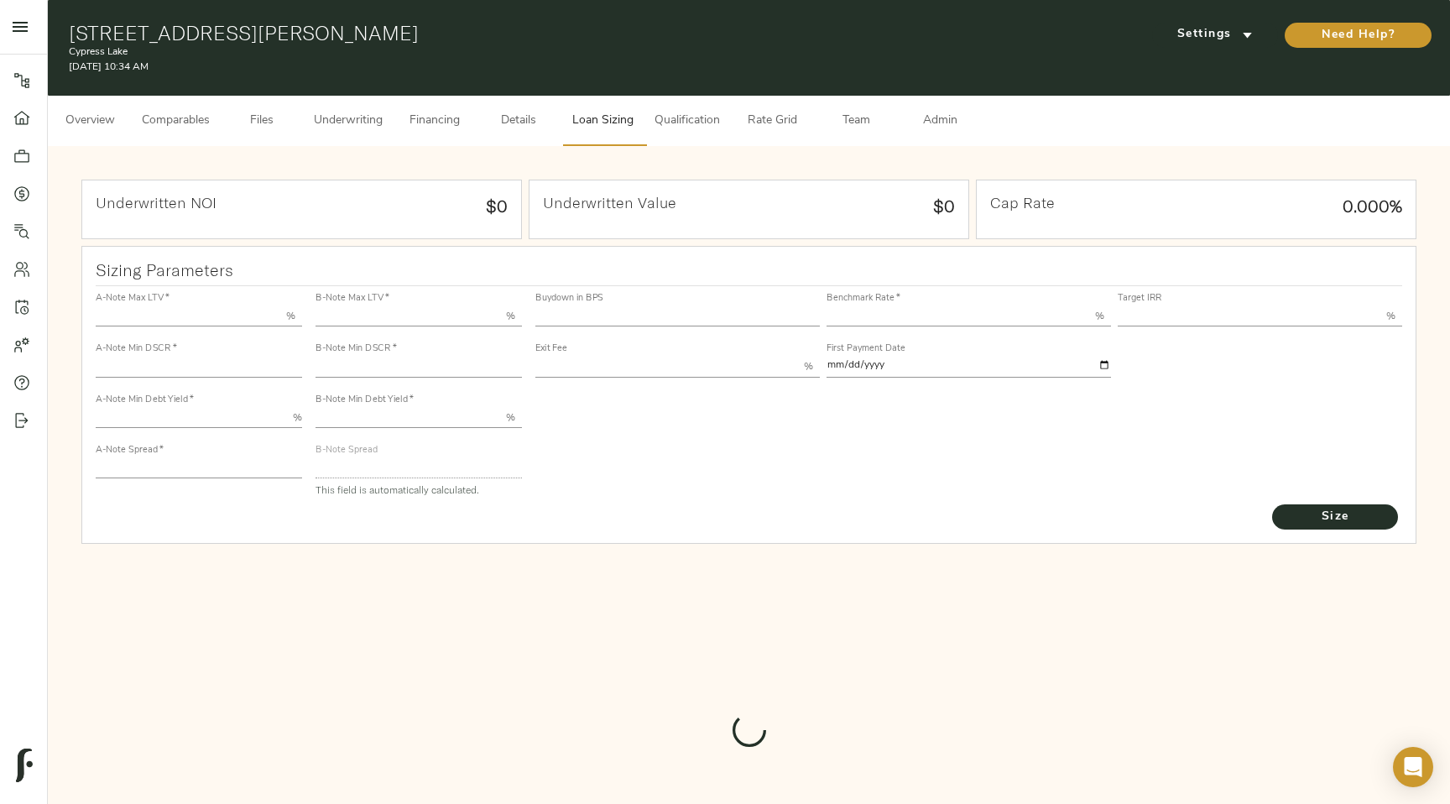
type input "55.000"
type input "1.4"
type input "10.00"
type input "220"
type input "80.000"
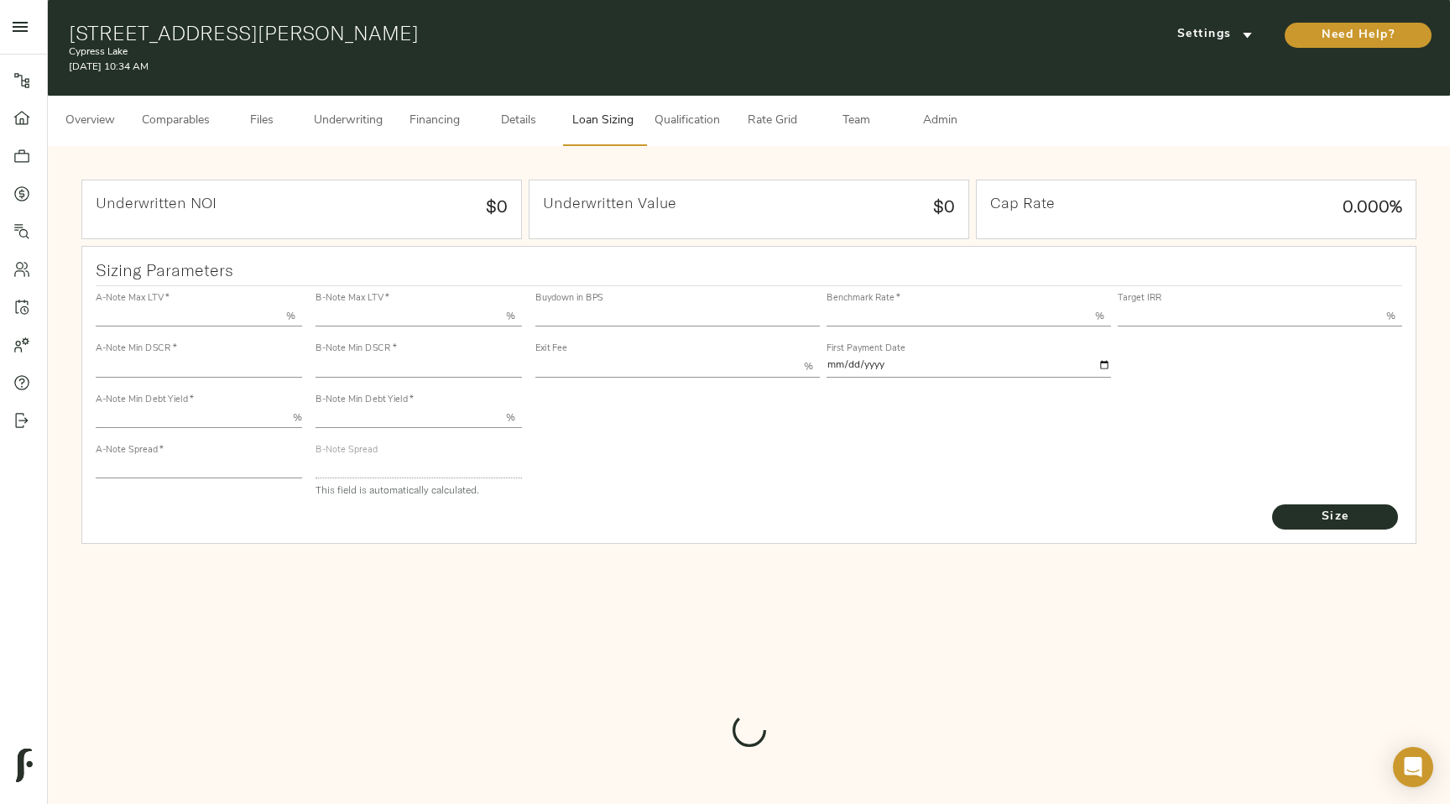
type input "1.14"
type input "2.00"
type input "604.7401892713127"
type input "30"
type input "3.69"
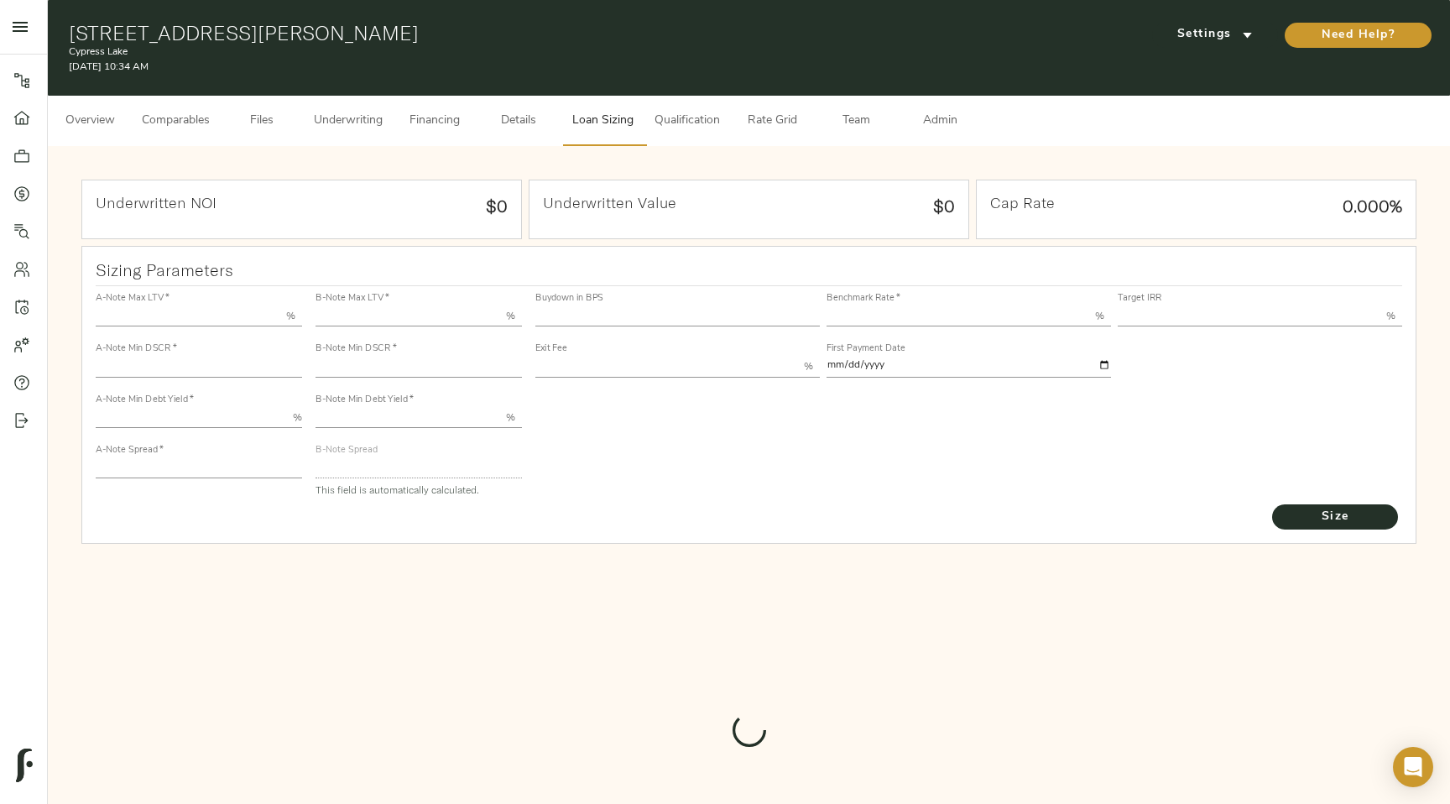
type input "13.00"
type input "1.00"
type input "[DATE]"
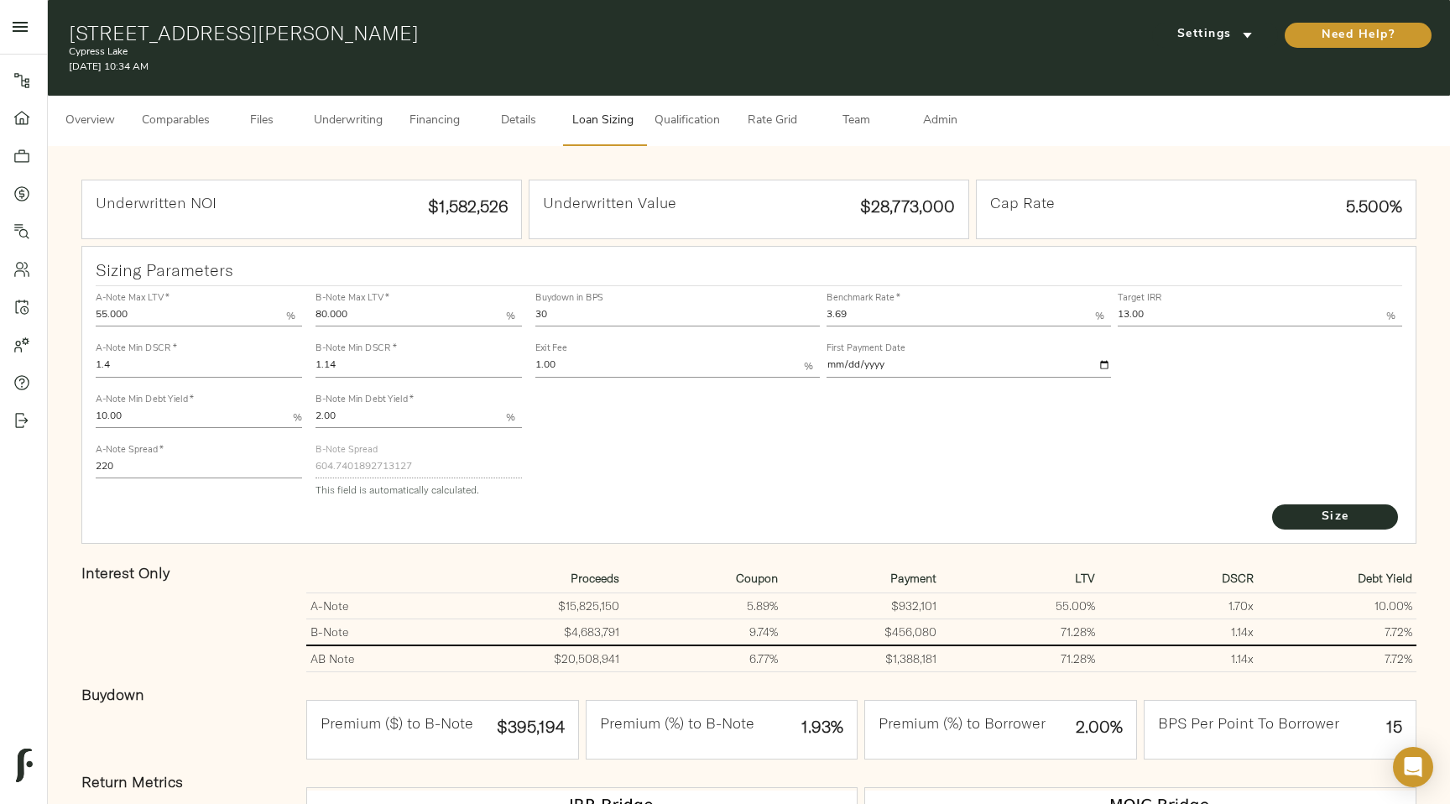
click at [716, 127] on span "Qualification" at bounding box center [686, 121] width 65 height 21
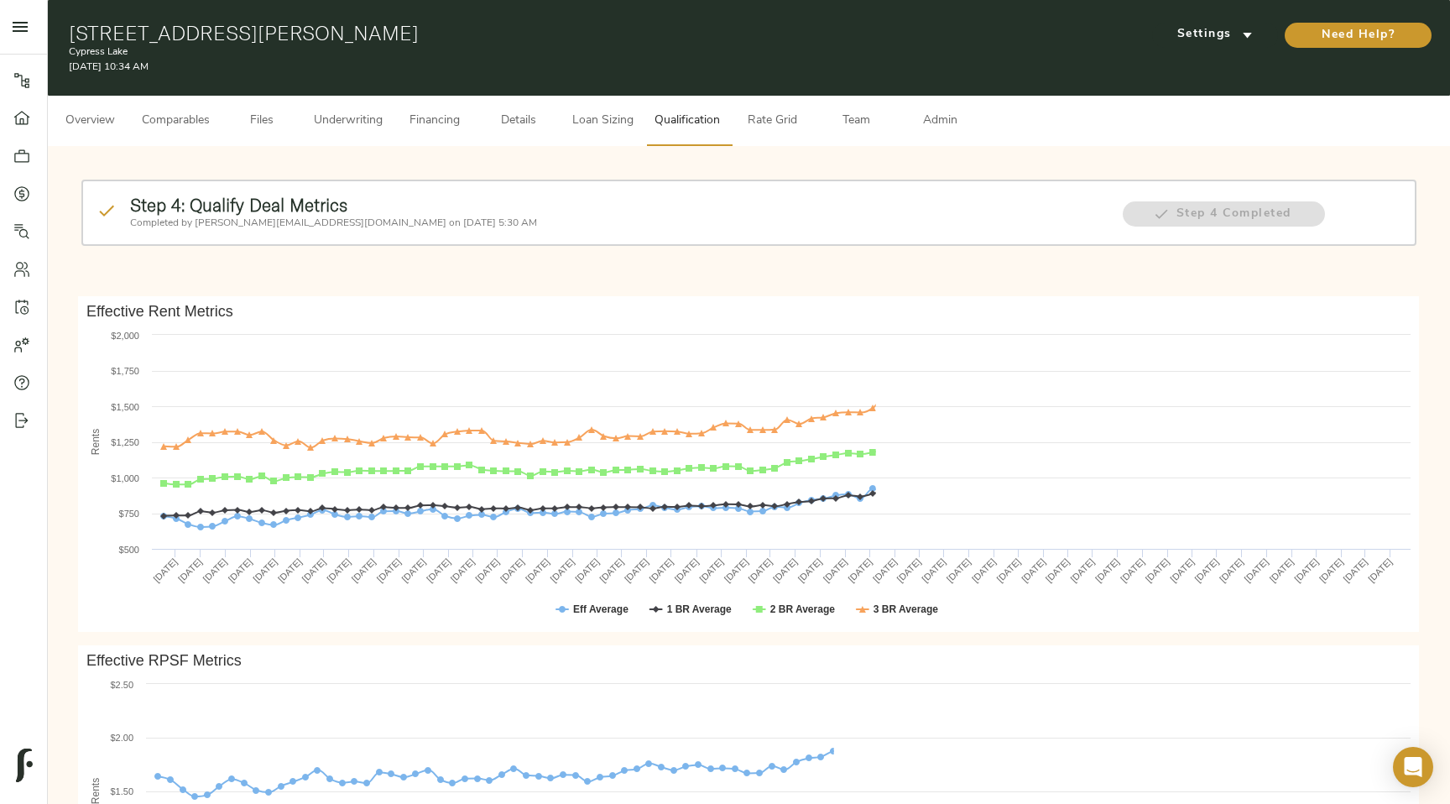
click at [765, 125] on span "Rate Grid" at bounding box center [772, 121] width 64 height 21
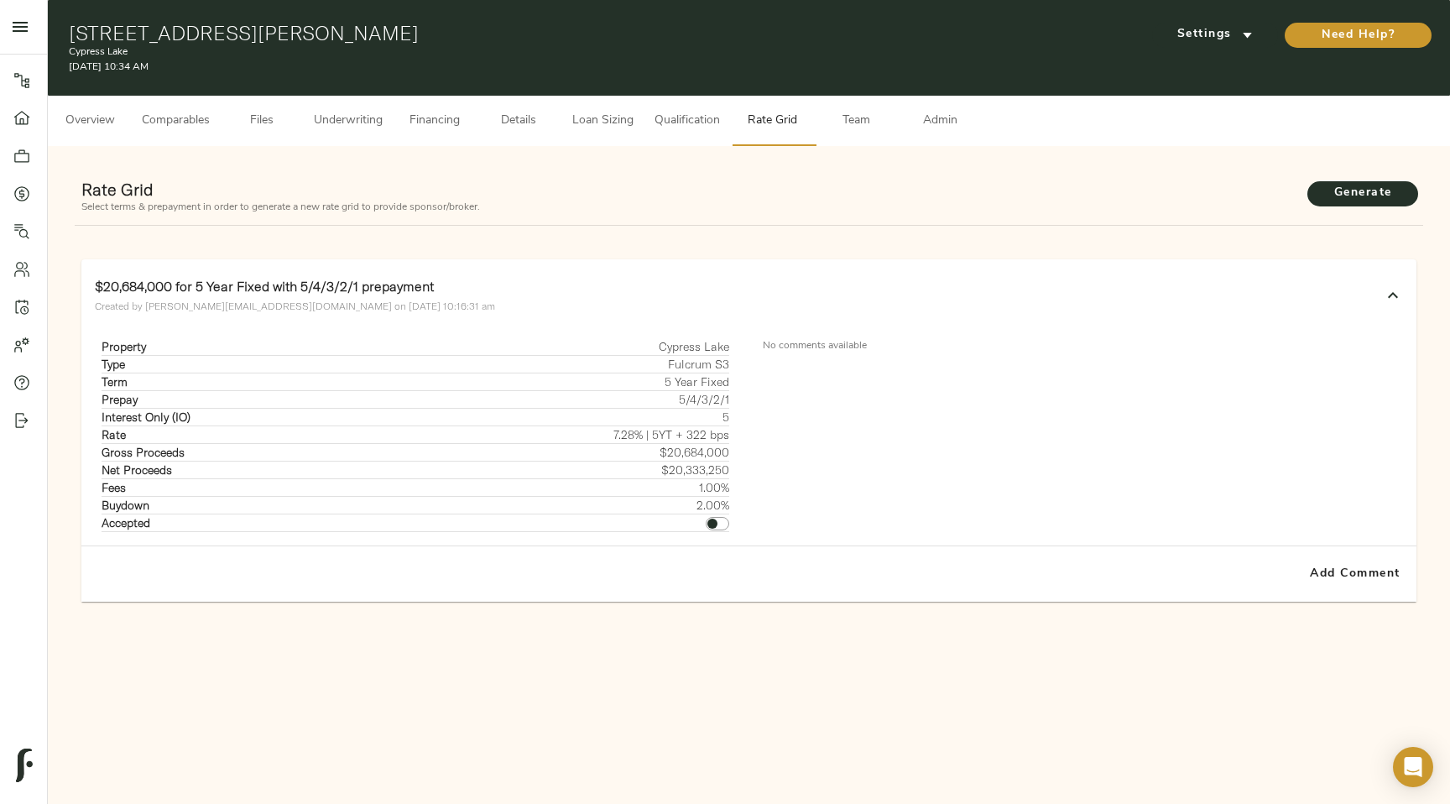
click at [843, 127] on span "Team" at bounding box center [856, 121] width 64 height 21
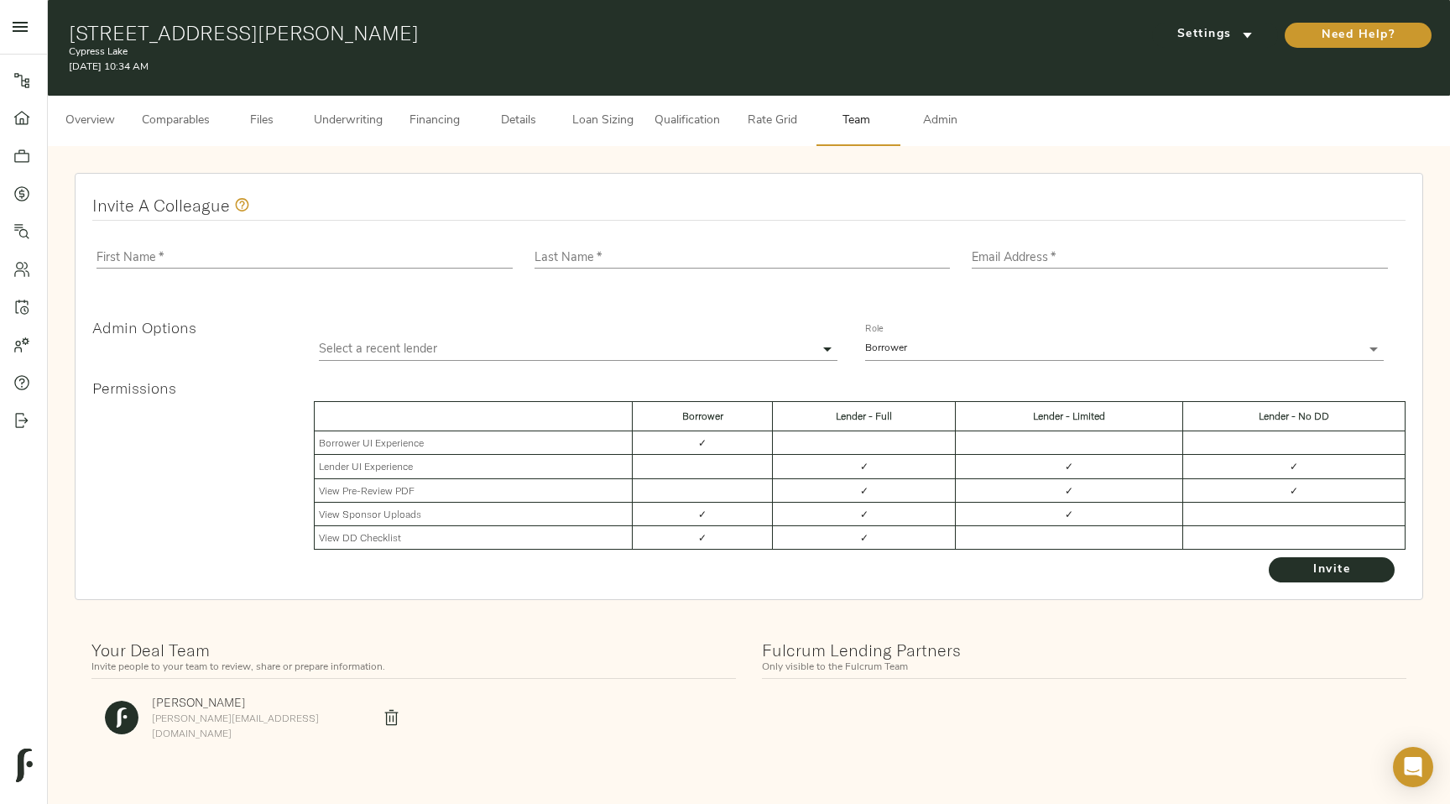
click at [930, 129] on span "Admin" at bounding box center [940, 121] width 64 height 21
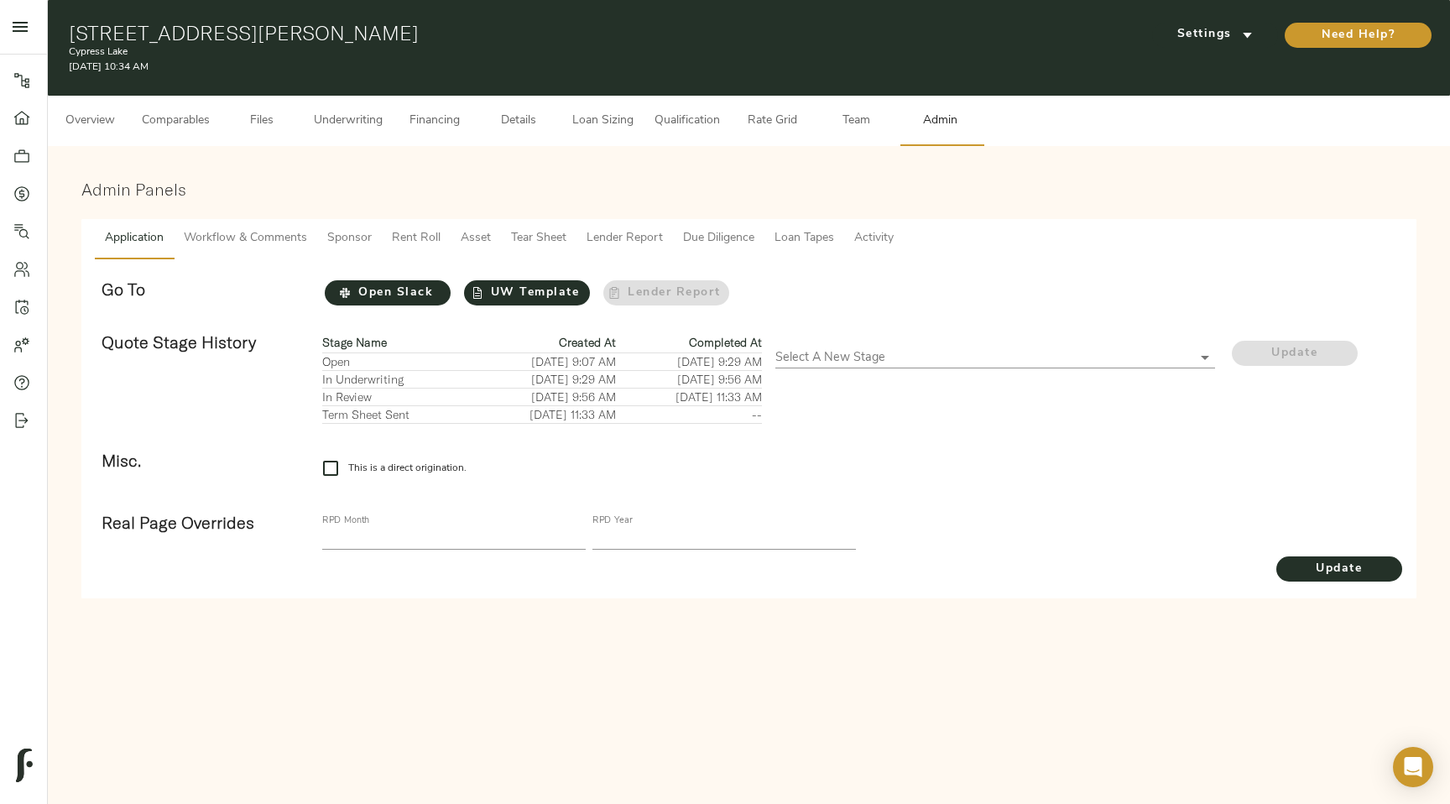
click at [75, 120] on span "Overview" at bounding box center [90, 121] width 64 height 21
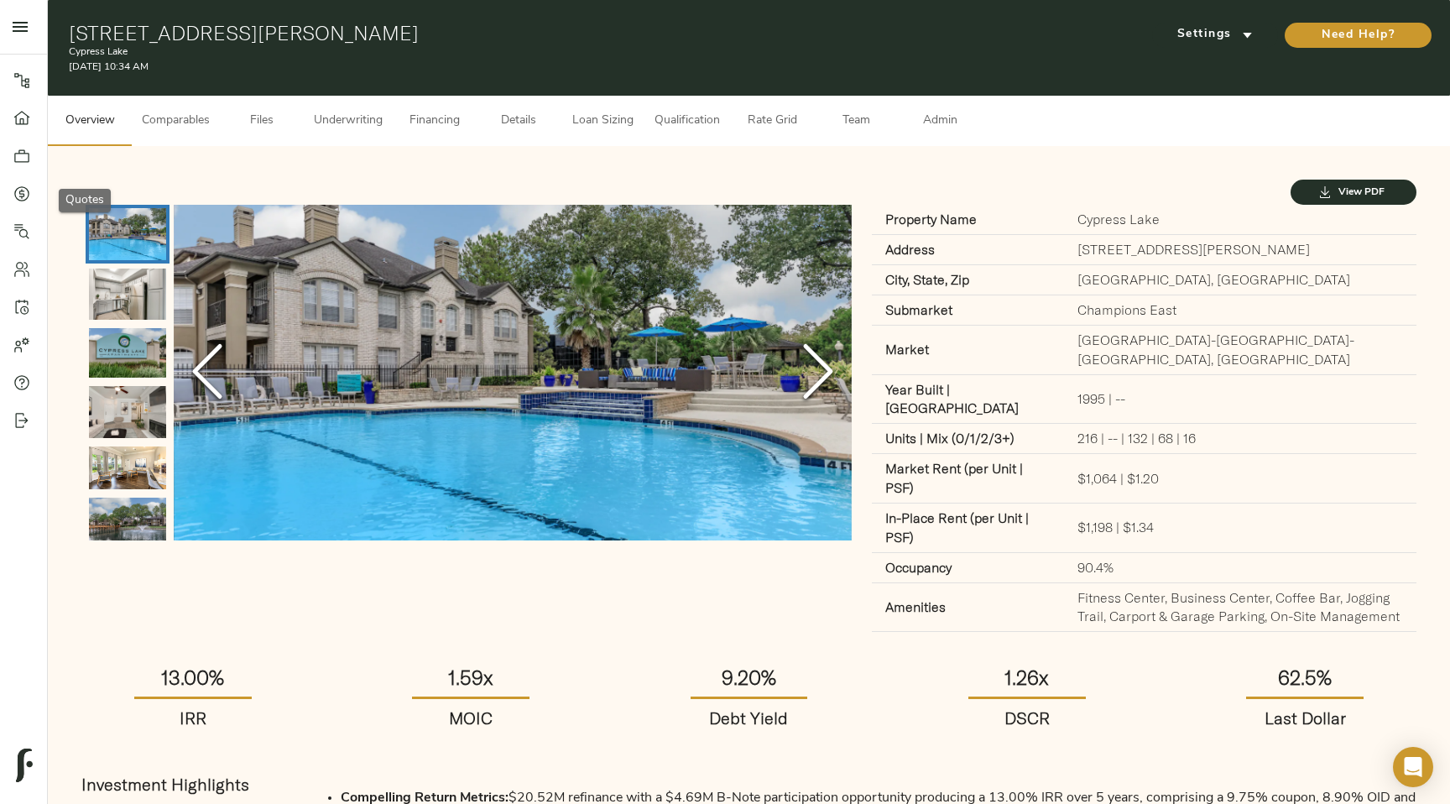
click at [13, 196] on icon at bounding box center [21, 193] width 17 height 17
